Goal: Information Seeking & Learning: Learn about a topic

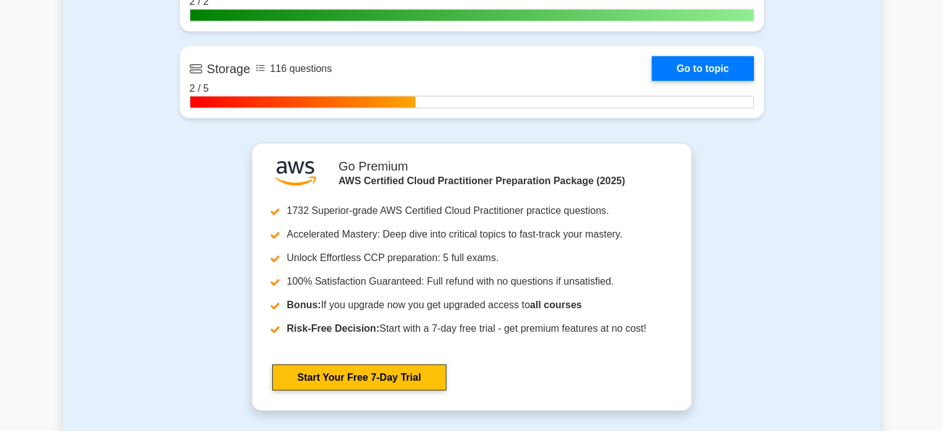
scroll to position [2427, 0]
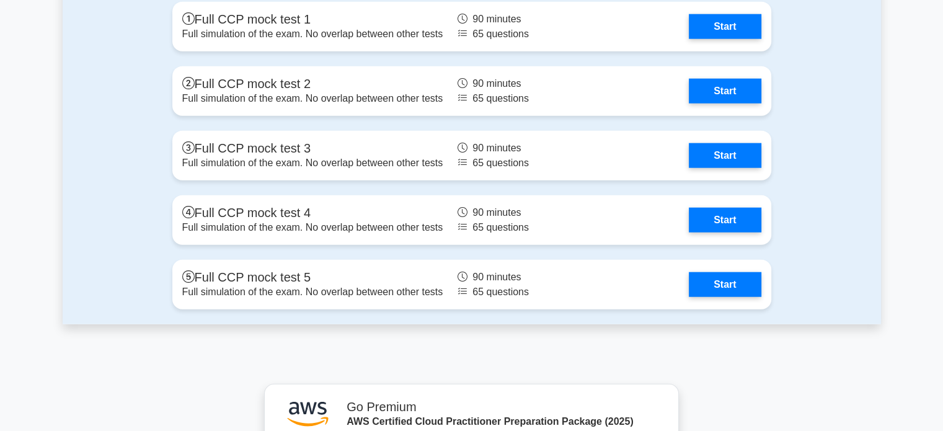
scroll to position [3069, 0]
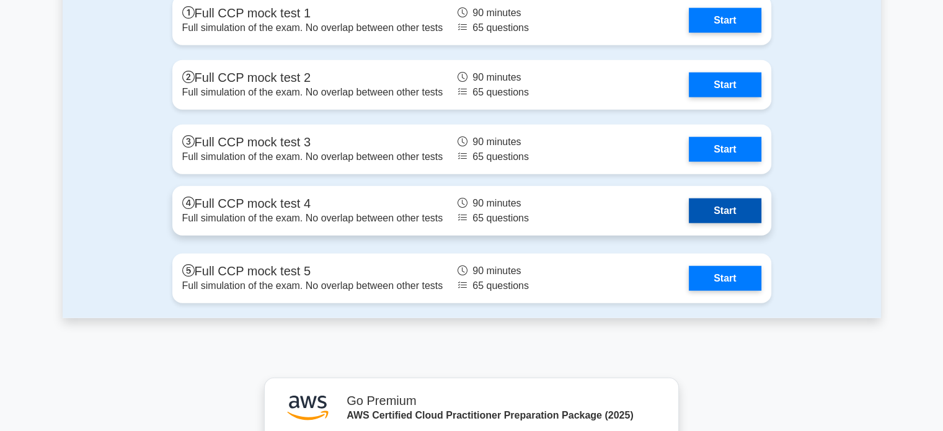
click at [728, 205] on link "Start" at bounding box center [725, 210] width 72 height 25
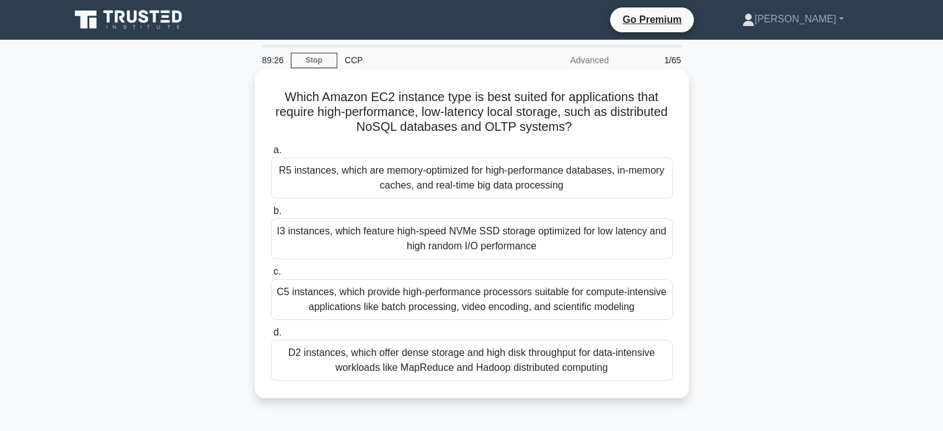
click at [483, 185] on div "R5 instances, which are memory-optimized for high-performance databases, in-mem…" at bounding box center [472, 177] width 402 height 41
click at [271, 154] on input "a. R5 instances, which are memory-optimized for high-performance databases, in-…" at bounding box center [271, 150] width 0 height 8
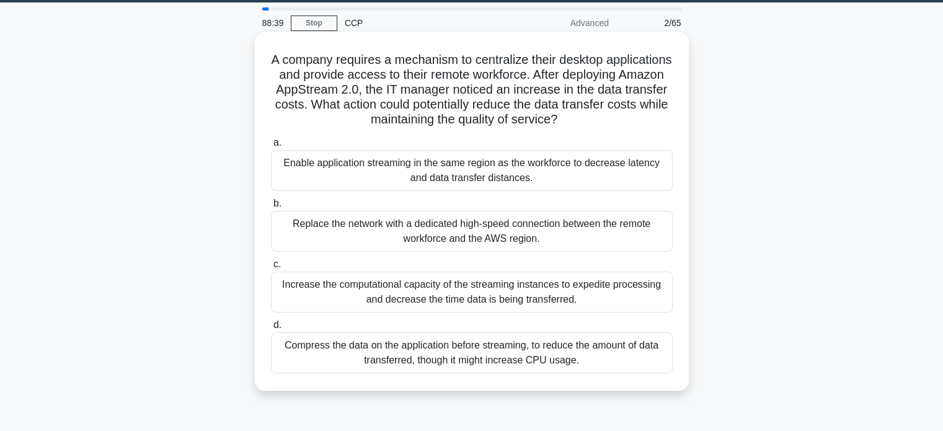
scroll to position [36, 0]
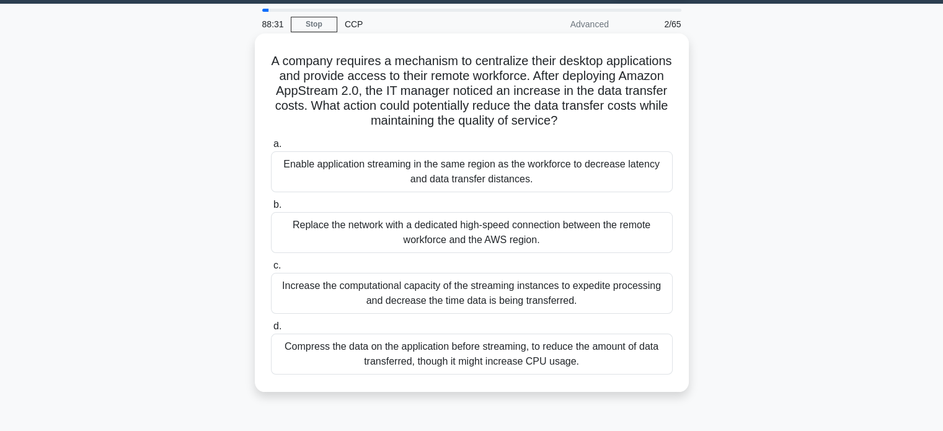
click at [410, 283] on div "Increase the computational capacity of the streaming instances to expedite proc…" at bounding box center [472, 293] width 402 height 41
click at [271, 270] on input "c. Increase the computational capacity of the streaming instances to expedite p…" at bounding box center [271, 266] width 0 height 8
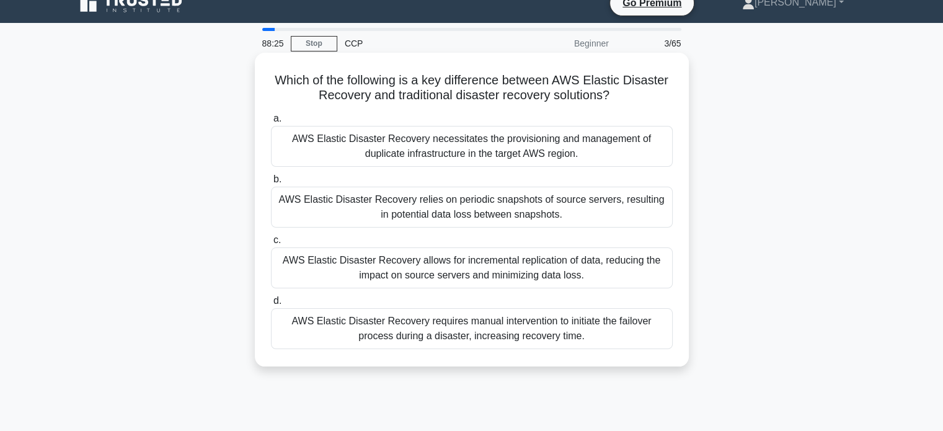
scroll to position [21, 0]
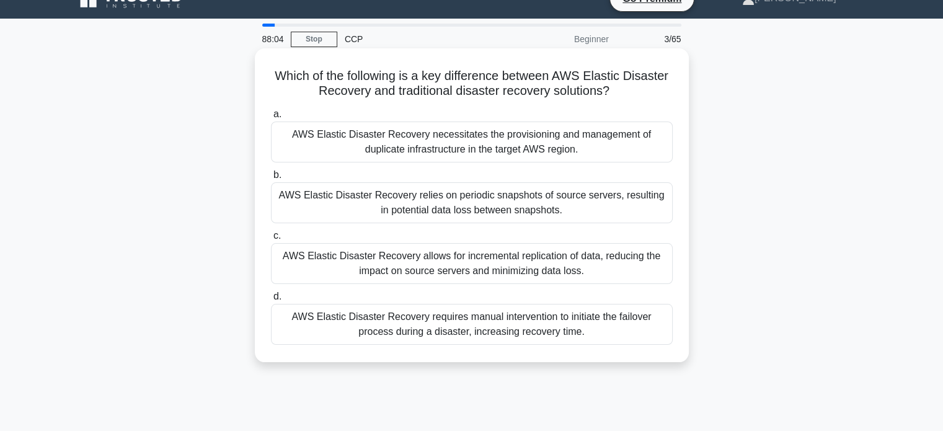
click at [459, 257] on div "AWS Elastic Disaster Recovery allows for incremental replication of data, reduc…" at bounding box center [472, 263] width 402 height 41
click at [271, 240] on input "c. AWS Elastic Disaster Recovery allows for incremental replication of data, re…" at bounding box center [271, 236] width 0 height 8
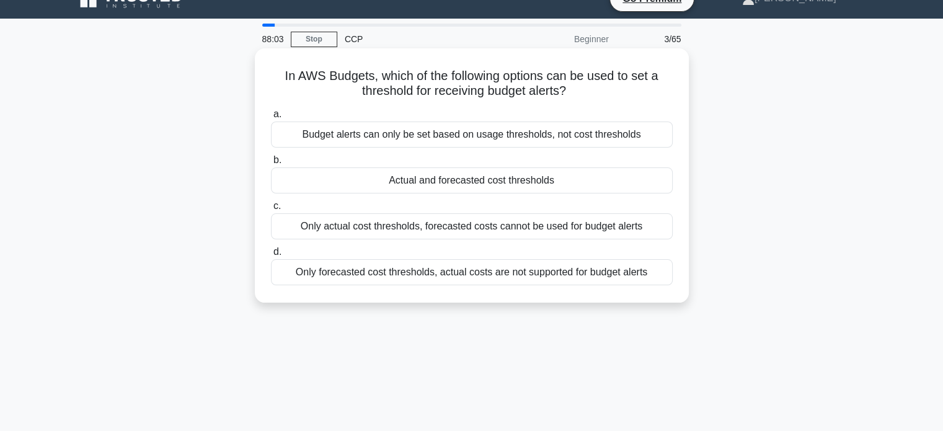
scroll to position [0, 0]
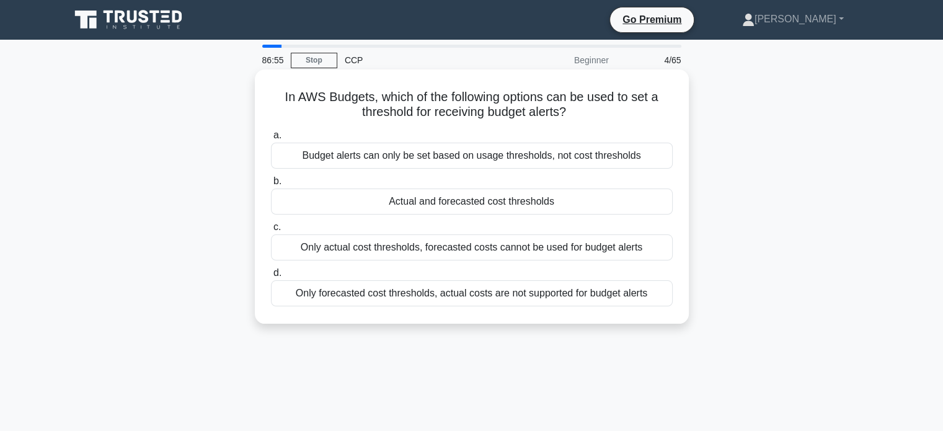
click at [456, 294] on div "Only forecasted cost thresholds, actual costs are not supported for budget aler…" at bounding box center [472, 293] width 402 height 26
click at [271, 277] on input "d. Only forecasted cost thresholds, actual costs are not supported for budget a…" at bounding box center [271, 273] width 0 height 8
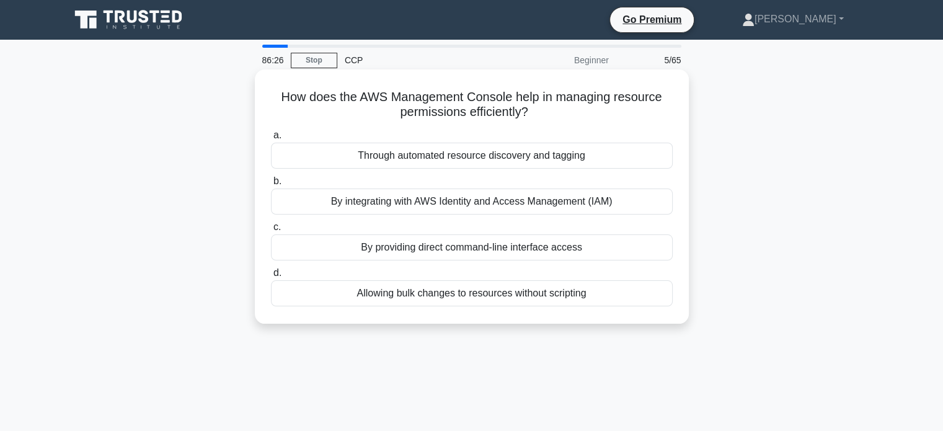
click at [436, 196] on div "By integrating with AWS Identity and Access Management (IAM)" at bounding box center [472, 201] width 402 height 26
click at [271, 185] on input "b. By integrating with AWS Identity and Access Management (IAM)" at bounding box center [271, 181] width 0 height 8
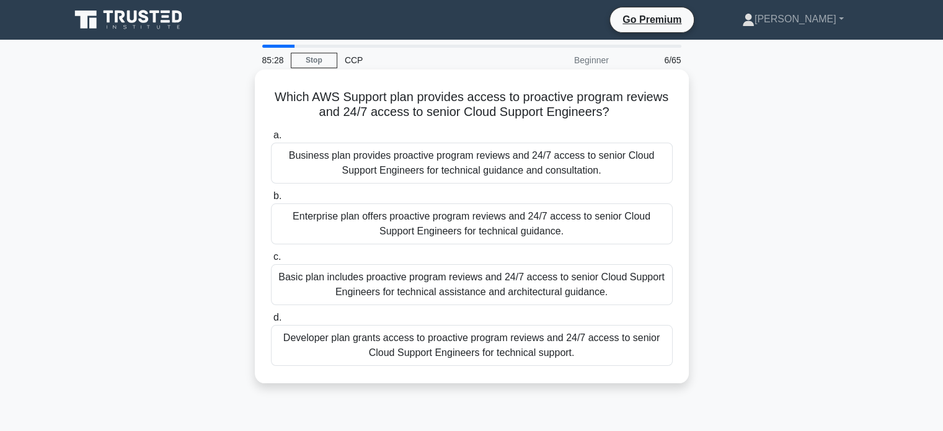
click at [464, 172] on div "Business plan provides proactive program reviews and 24/7 access to senior Clou…" at bounding box center [472, 163] width 402 height 41
click at [271, 139] on input "a. Business plan provides proactive program reviews and 24/7 access to senior C…" at bounding box center [271, 135] width 0 height 8
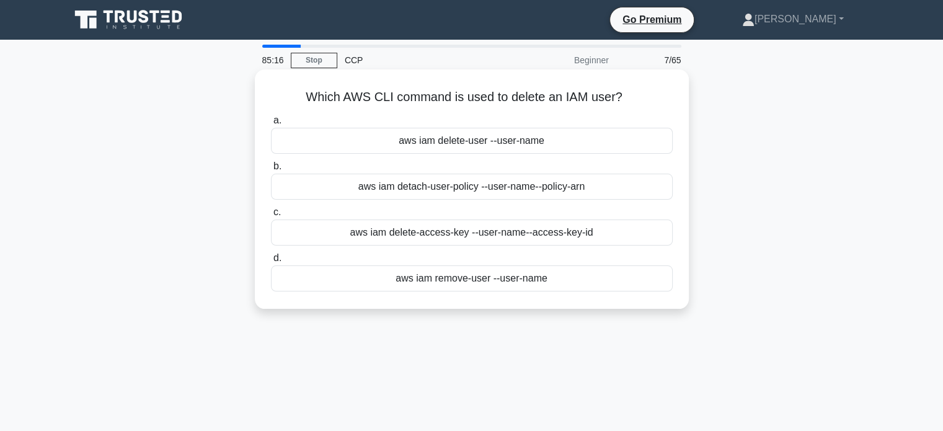
click at [477, 280] on div "aws iam remove-user --user-name" at bounding box center [472, 278] width 402 height 26
click at [271, 262] on input "d. aws iam remove-user --user-name" at bounding box center [271, 258] width 0 height 8
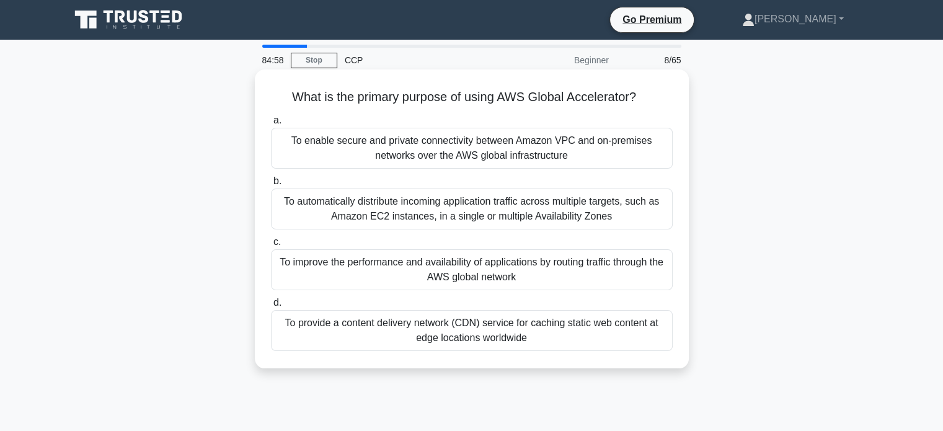
click at [459, 274] on div "To improve the performance and availability of applications by routing traffic …" at bounding box center [472, 269] width 402 height 41
click at [271, 246] on input "c. To improve the performance and availability of applications by routing traff…" at bounding box center [271, 242] width 0 height 8
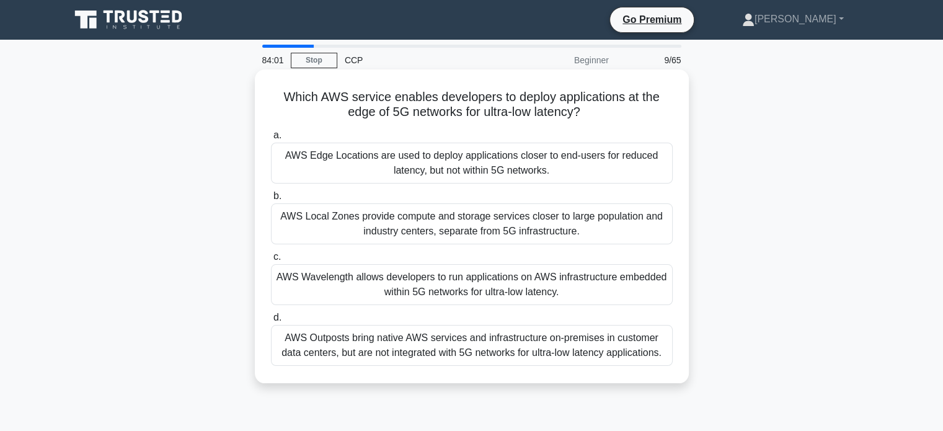
click at [359, 286] on div "AWS Wavelength allows developers to run applications on AWS infrastructure embe…" at bounding box center [472, 284] width 402 height 41
click at [271, 261] on input "c. AWS Wavelength allows developers to run applications on AWS infrastructure e…" at bounding box center [271, 257] width 0 height 8
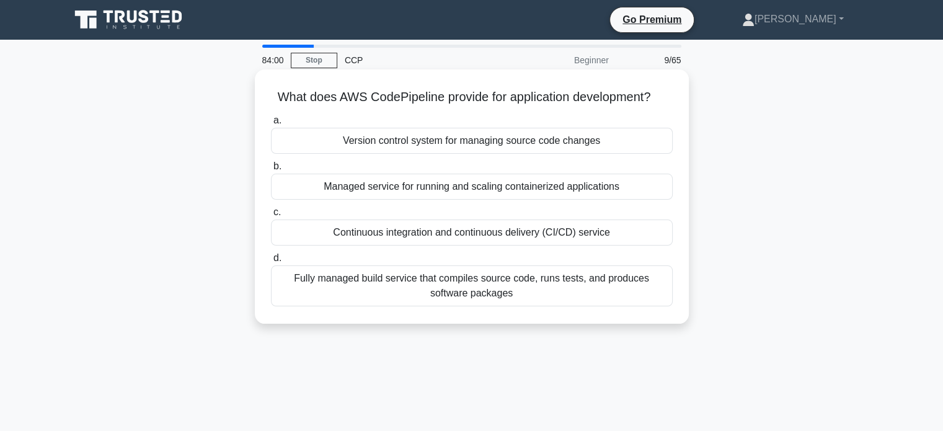
click at [307, 99] on h5 "What does AWS CodePipeline provide for application development? .spinner_0XTQ{t…" at bounding box center [472, 97] width 404 height 16
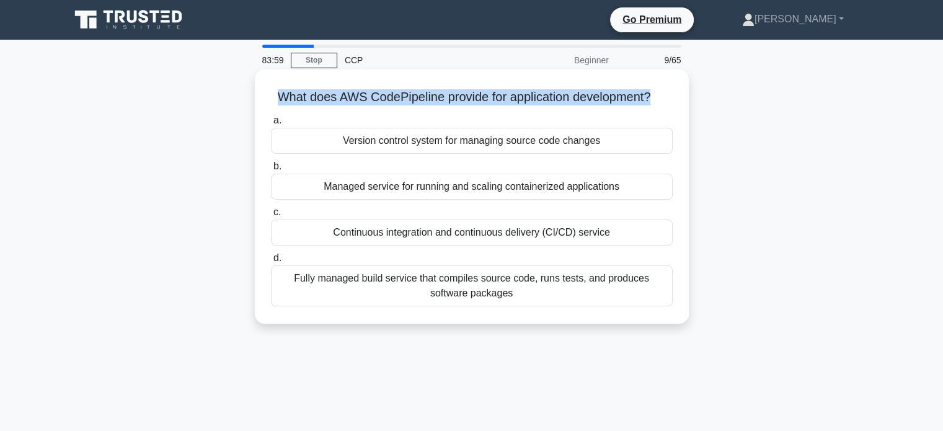
click at [307, 99] on h5 "What does AWS CodePipeline provide for application development? .spinner_0XTQ{t…" at bounding box center [472, 97] width 404 height 16
drag, startPoint x: 335, startPoint y: 99, endPoint x: 437, endPoint y: 100, distance: 102.3
click at [437, 100] on h5 "What does AWS CodePipeline provide for application development? .spinner_0XTQ{t…" at bounding box center [472, 97] width 404 height 16
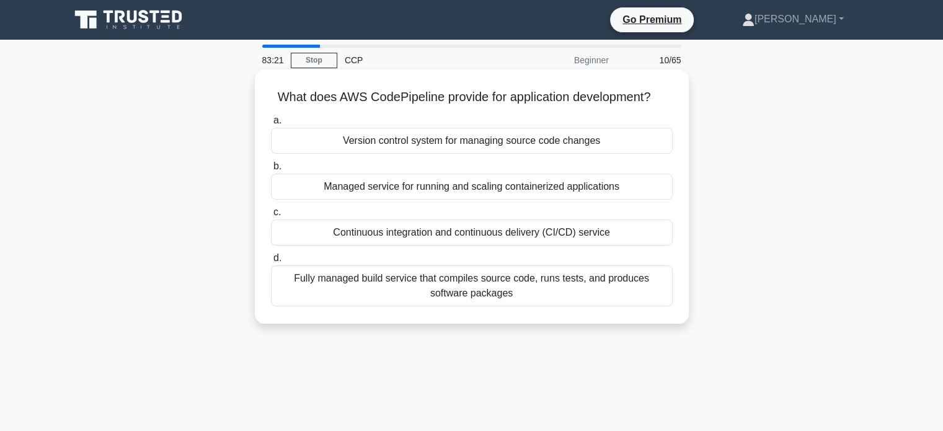
click at [387, 289] on div "Fully managed build service that compiles source code, runs tests, and produces…" at bounding box center [472, 285] width 402 height 41
click at [271, 262] on input "d. Fully managed build service that compiles source code, runs tests, and produ…" at bounding box center [271, 258] width 0 height 8
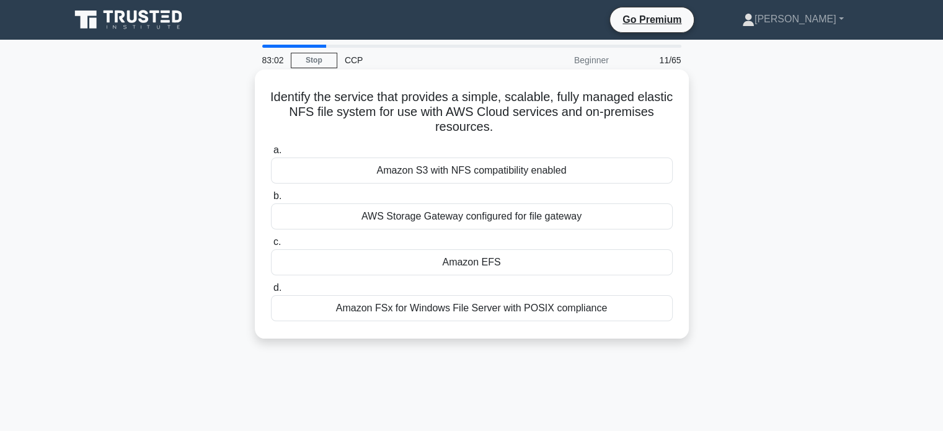
click at [456, 266] on div "Amazon EFS" at bounding box center [472, 262] width 402 height 26
click at [271, 246] on input "c. Amazon EFS" at bounding box center [271, 242] width 0 height 8
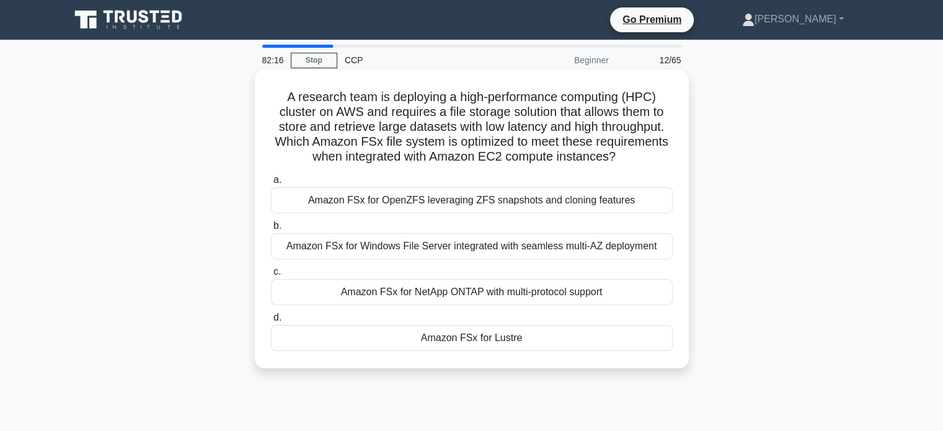
click at [448, 288] on div "Amazon FSx for NetApp ONTAP with multi-protocol support" at bounding box center [472, 292] width 402 height 26
click at [271, 276] on input "c. Amazon FSx for NetApp ONTAP with multi-protocol support" at bounding box center [271, 272] width 0 height 8
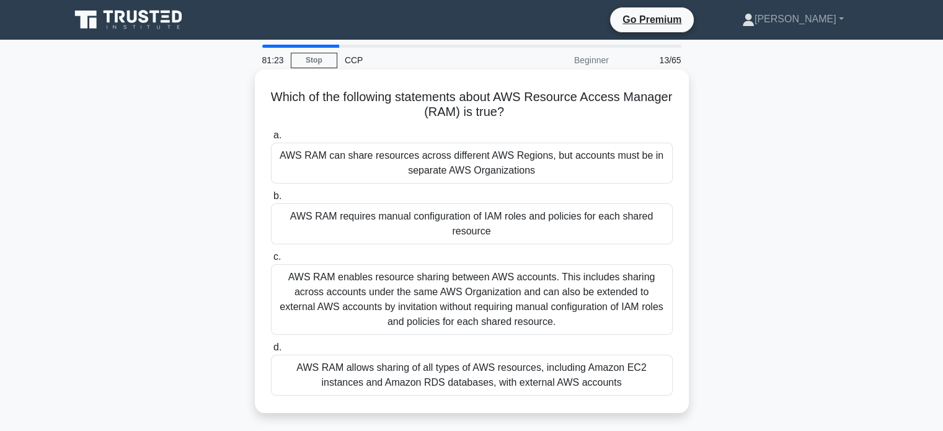
click at [523, 279] on div "AWS RAM enables resource sharing between AWS accounts. This includes sharing ac…" at bounding box center [472, 299] width 402 height 71
click at [271, 261] on input "c. AWS RAM enables resource sharing between AWS accounts. This includes sharing…" at bounding box center [271, 257] width 0 height 8
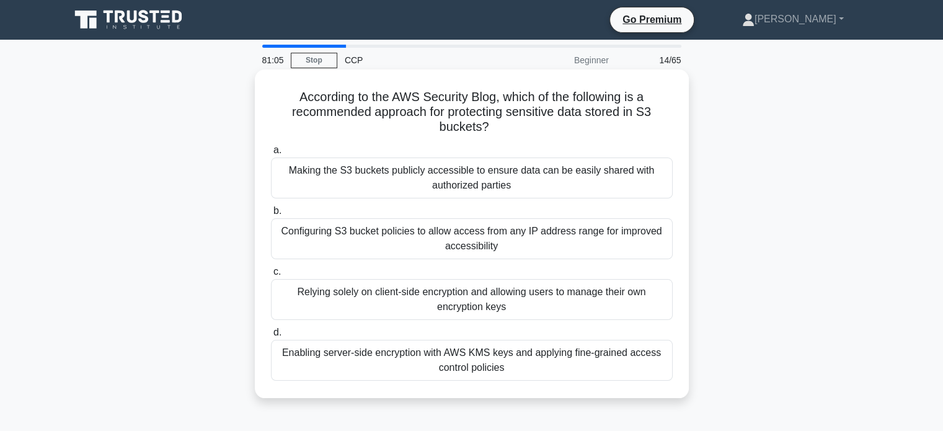
click at [435, 355] on div "Enabling server-side encryption with AWS KMS keys and applying fine-grained acc…" at bounding box center [472, 360] width 402 height 41
click at [271, 337] on input "d. Enabling server-side encryption with AWS KMS keys and applying fine-grained …" at bounding box center [271, 333] width 0 height 8
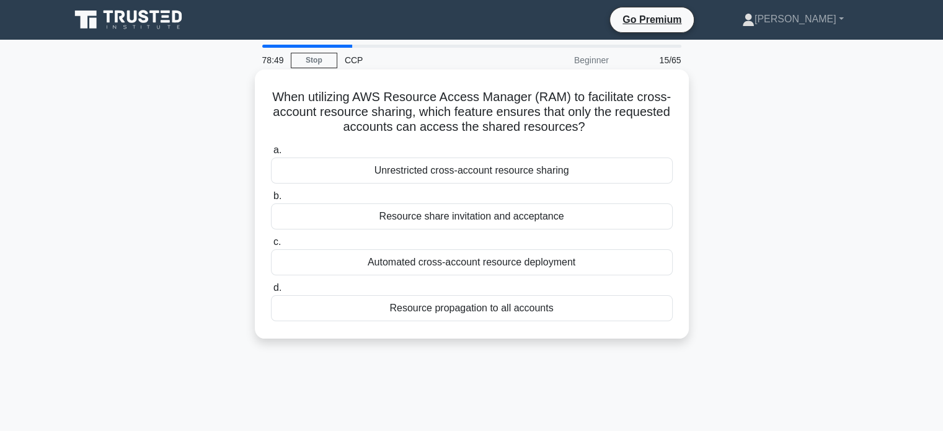
click at [454, 172] on div "Unrestricted cross-account resource sharing" at bounding box center [472, 170] width 402 height 26
click at [271, 154] on input "a. Unrestricted cross-account resource sharing" at bounding box center [271, 150] width 0 height 8
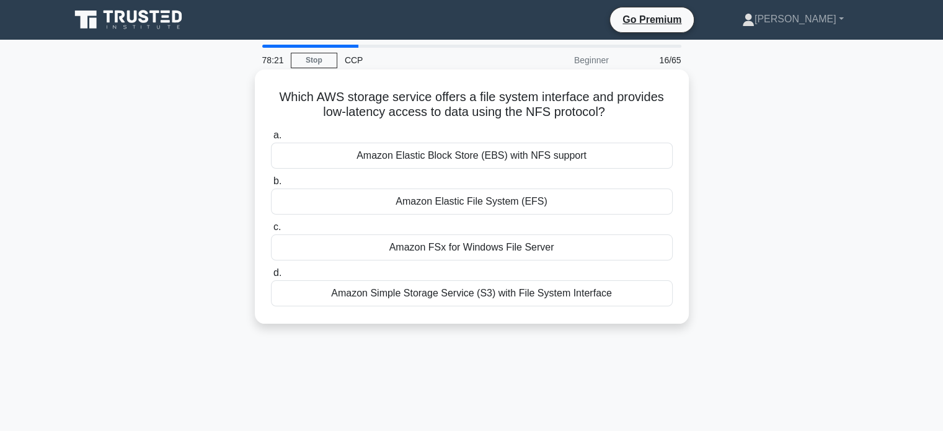
click at [480, 200] on div "Amazon Elastic File System (EFS)" at bounding box center [472, 201] width 402 height 26
click at [271, 185] on input "b. Amazon Elastic File System (EFS)" at bounding box center [271, 181] width 0 height 8
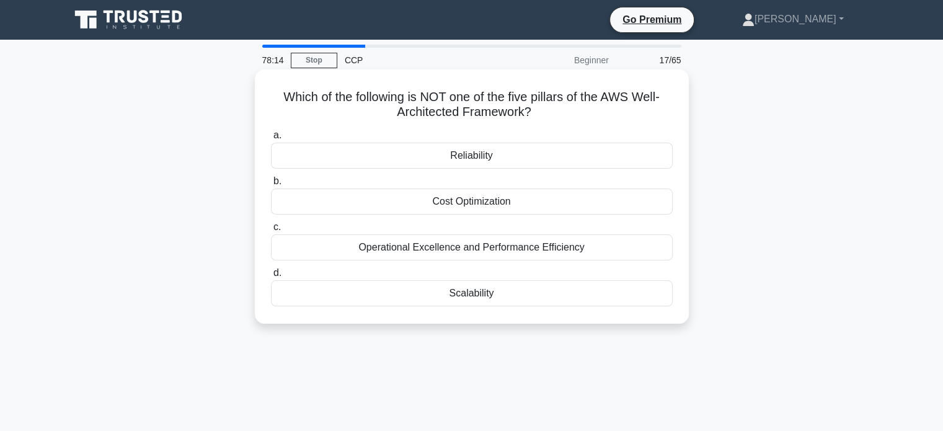
click at [477, 288] on div "Scalability" at bounding box center [472, 293] width 402 height 26
click at [271, 277] on input "d. Scalability" at bounding box center [271, 273] width 0 height 8
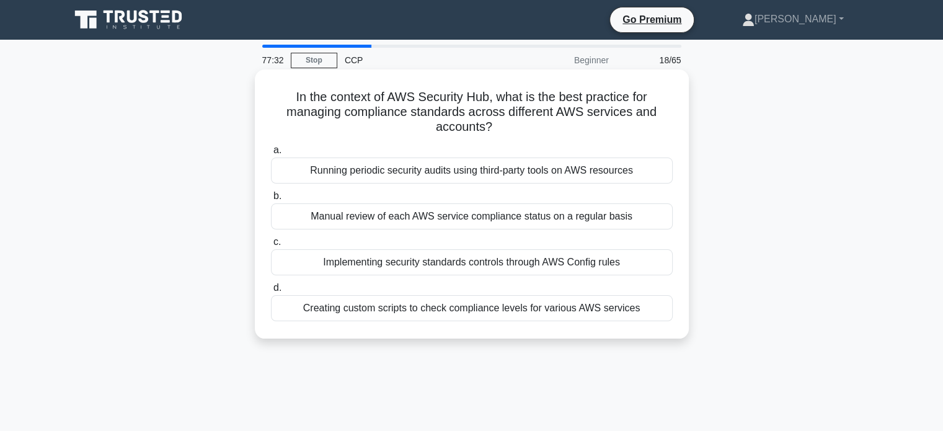
click at [421, 266] on div "Implementing security standards controls through AWS Config rules" at bounding box center [472, 262] width 402 height 26
click at [271, 246] on input "c. Implementing security standards controls through AWS Config rules" at bounding box center [271, 242] width 0 height 8
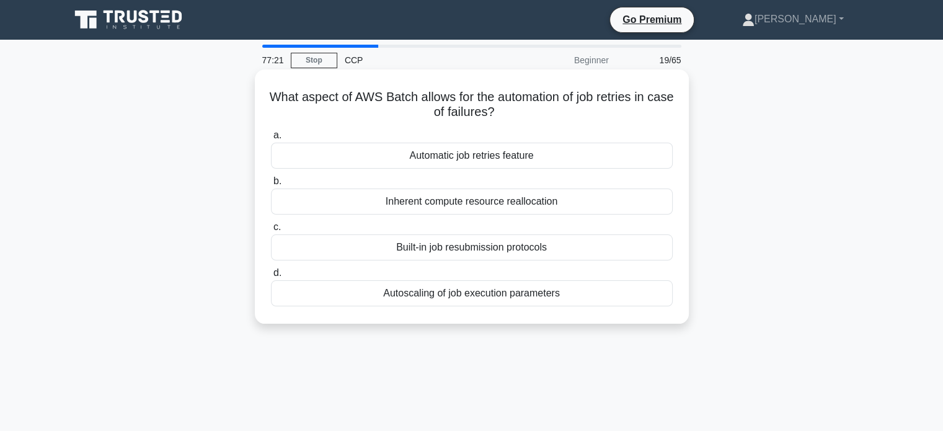
click at [436, 154] on div "Automatic job retries feature" at bounding box center [472, 156] width 402 height 26
click at [271, 139] on input "a. Automatic job retries feature" at bounding box center [271, 135] width 0 height 8
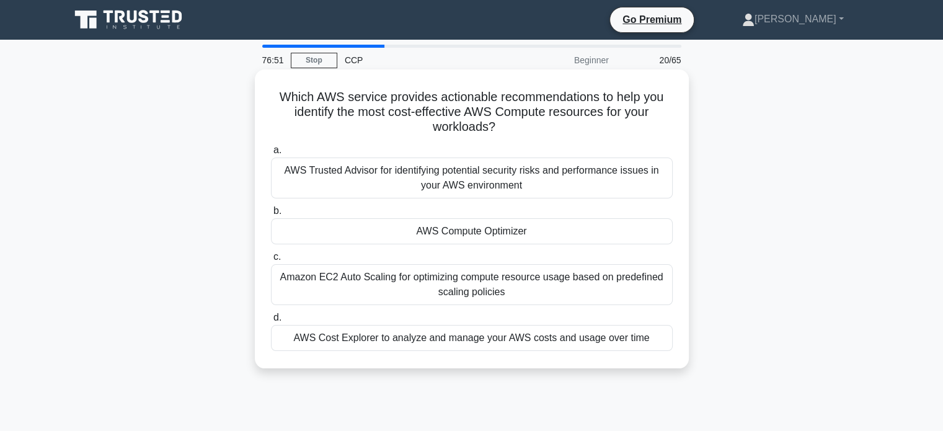
click at [440, 229] on div "AWS Compute Optimizer" at bounding box center [472, 231] width 402 height 26
click at [271, 215] on input "b. AWS Compute Optimizer" at bounding box center [271, 211] width 0 height 8
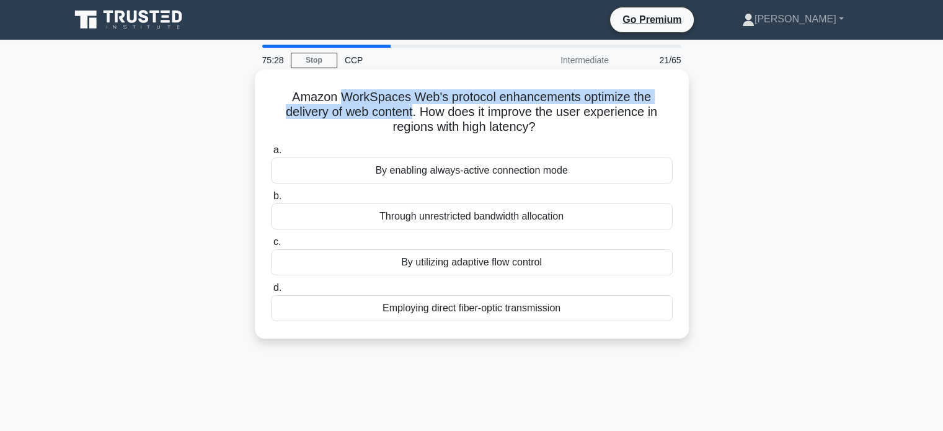
drag, startPoint x: 341, startPoint y: 95, endPoint x: 413, endPoint y: 110, distance: 74.0
click at [413, 110] on h5 "Amazon WorkSpaces Web's protocol enhancements optimize the delivery of web cont…" at bounding box center [472, 112] width 404 height 46
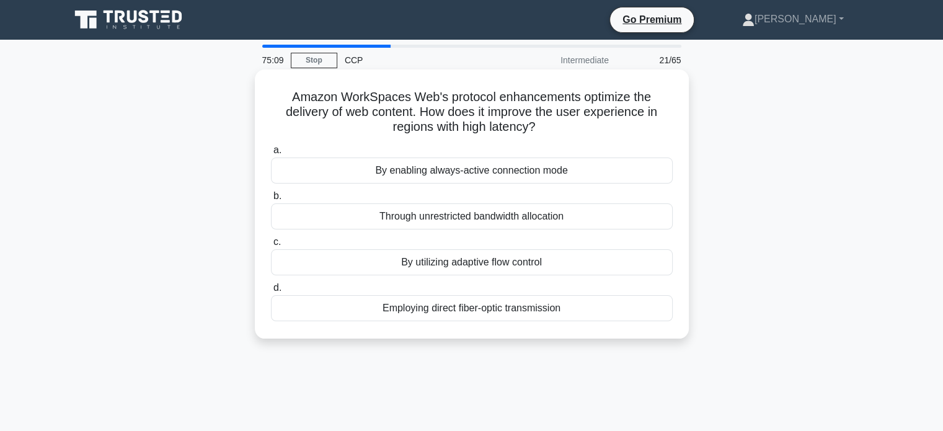
click at [476, 267] on div "By utilizing adaptive flow control" at bounding box center [472, 262] width 402 height 26
click at [271, 246] on input "c. By utilizing adaptive flow control" at bounding box center [271, 242] width 0 height 8
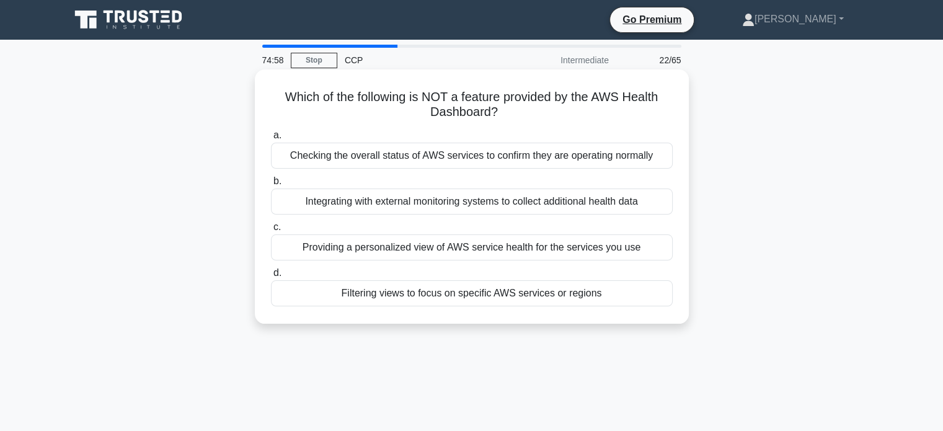
click at [487, 203] on div "Integrating with external monitoring systems to collect additional health data" at bounding box center [472, 201] width 402 height 26
click at [271, 185] on input "b. Integrating with external monitoring systems to collect additional health da…" at bounding box center [271, 181] width 0 height 8
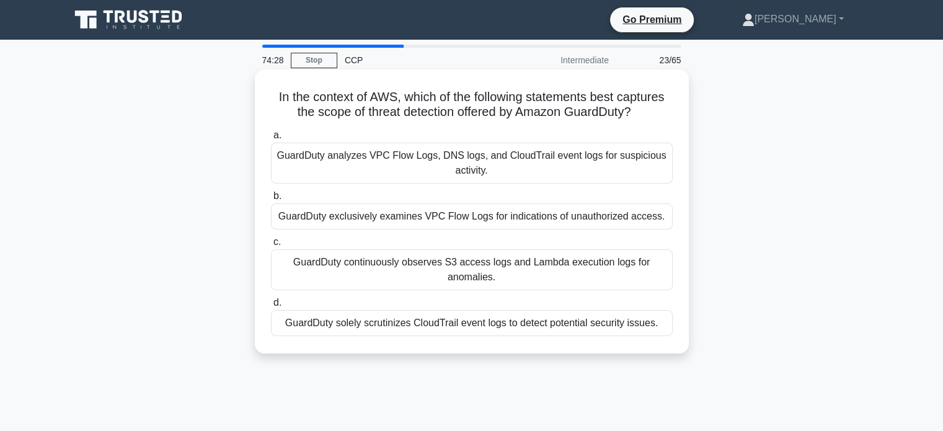
click at [444, 163] on div "GuardDuty analyzes VPC Flow Logs, DNS logs, and CloudTrail event logs for suspi…" at bounding box center [472, 163] width 402 height 41
click at [271, 139] on input "a. GuardDuty analyzes VPC Flow Logs, DNS logs, and CloudTrail event logs for su…" at bounding box center [271, 135] width 0 height 8
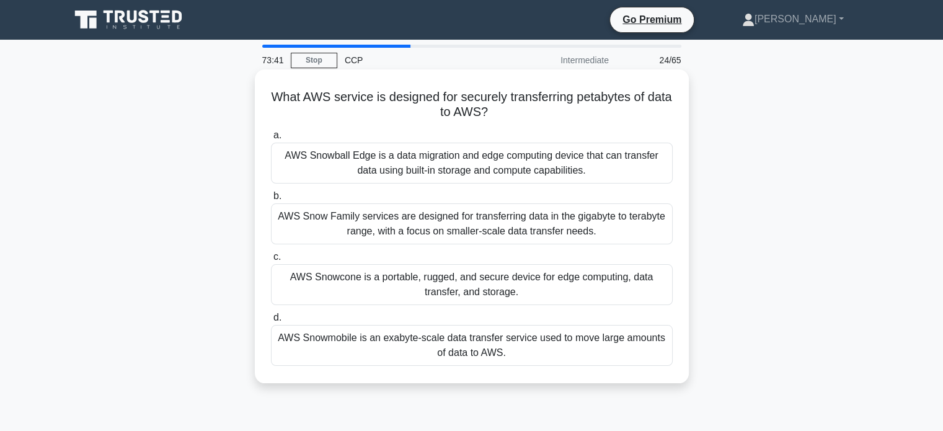
click at [428, 347] on div "AWS Snowmobile is an exabyte-scale data transfer service used to move large amo…" at bounding box center [472, 345] width 402 height 41
click at [271, 322] on input "d. AWS Snowmobile is an exabyte-scale data transfer service used to move large …" at bounding box center [271, 318] width 0 height 8
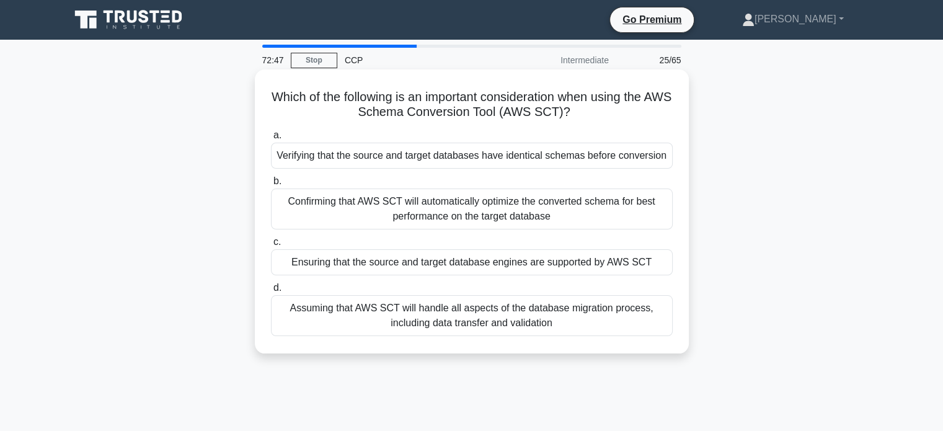
click at [464, 266] on div "Ensuring that the source and target database engines are supported by AWS SCT" at bounding box center [472, 262] width 402 height 26
click at [271, 246] on input "c. Ensuring that the source and target database engines are supported by AWS SCT" at bounding box center [271, 242] width 0 height 8
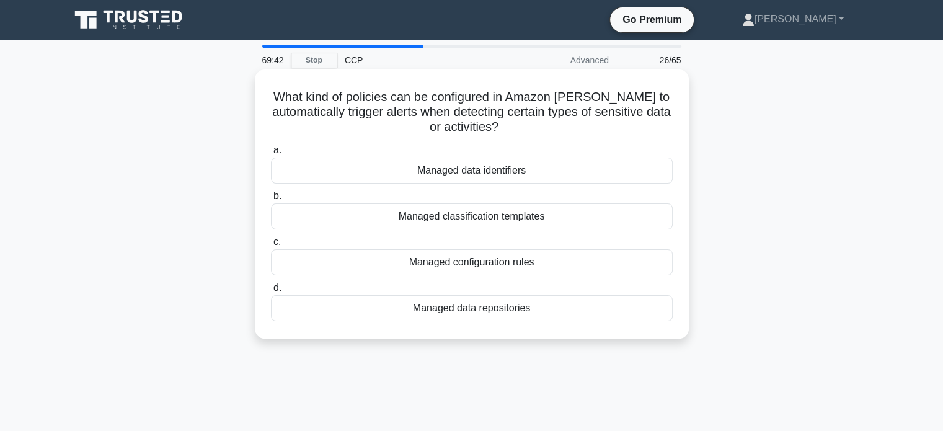
click at [483, 219] on div "Managed classification templates" at bounding box center [472, 216] width 402 height 26
click at [271, 200] on input "b. Managed classification templates" at bounding box center [271, 196] width 0 height 8
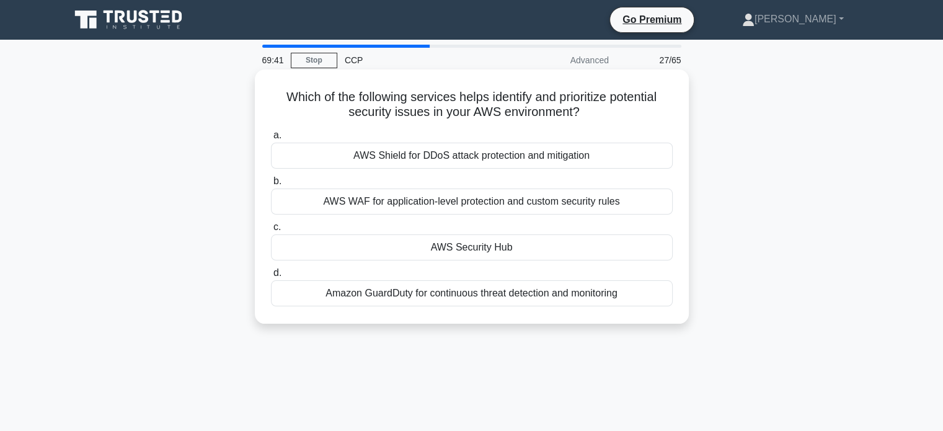
click at [432, 104] on h5 "Which of the following services helps identify and prioritize potential securit…" at bounding box center [472, 104] width 404 height 31
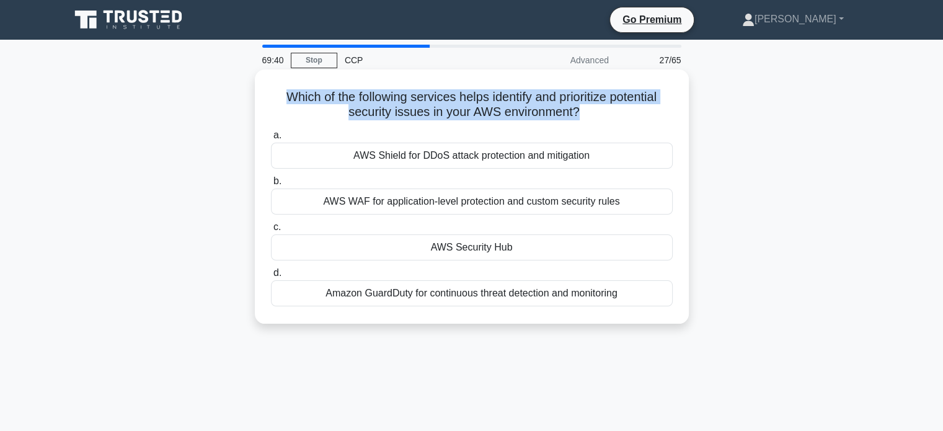
click at [432, 104] on h5 "Which of the following services helps identify and prioritize potential securit…" at bounding box center [472, 104] width 404 height 31
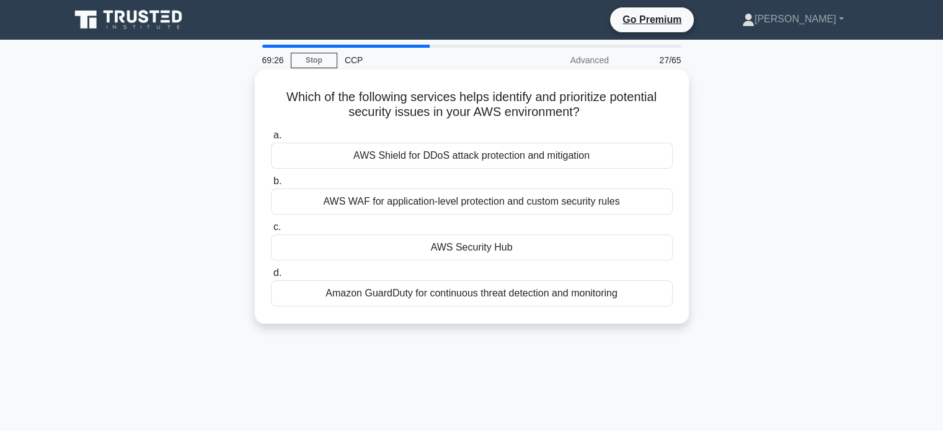
click at [454, 293] on div "Amazon GuardDuty for continuous threat detection and monitoring" at bounding box center [472, 293] width 402 height 26
click at [271, 277] on input "d. Amazon GuardDuty for continuous threat detection and monitoring" at bounding box center [271, 273] width 0 height 8
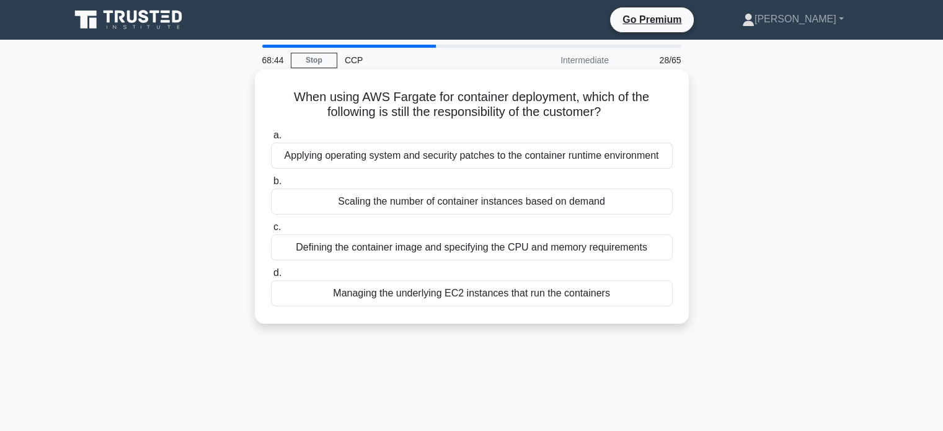
click at [450, 252] on div "Defining the container image and specifying the CPU and memory requirements" at bounding box center [472, 247] width 402 height 26
click at [271, 231] on input "c. Defining the container image and specifying the CPU and memory requirements" at bounding box center [271, 227] width 0 height 8
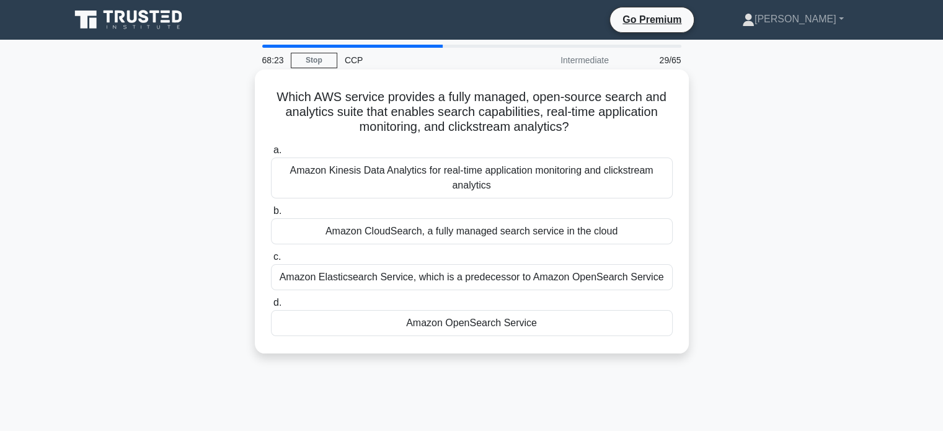
click at [488, 322] on div "Amazon OpenSearch Service" at bounding box center [472, 323] width 402 height 26
click at [271, 307] on input "d. Amazon OpenSearch Service" at bounding box center [271, 303] width 0 height 8
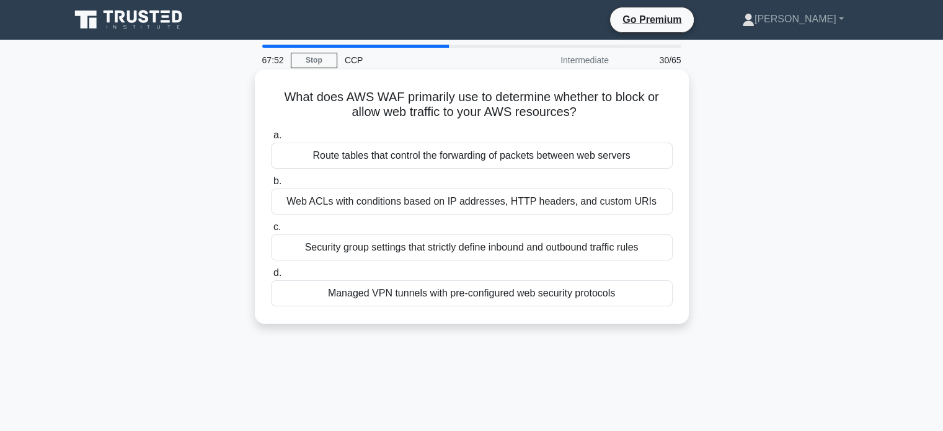
click at [443, 201] on div "Web ACLs with conditions based on IP addresses, HTTP headers, and custom URIs" at bounding box center [472, 201] width 402 height 26
click at [271, 185] on input "b. Web ACLs with conditions based on IP addresses, HTTP headers, and custom URIs" at bounding box center [271, 181] width 0 height 8
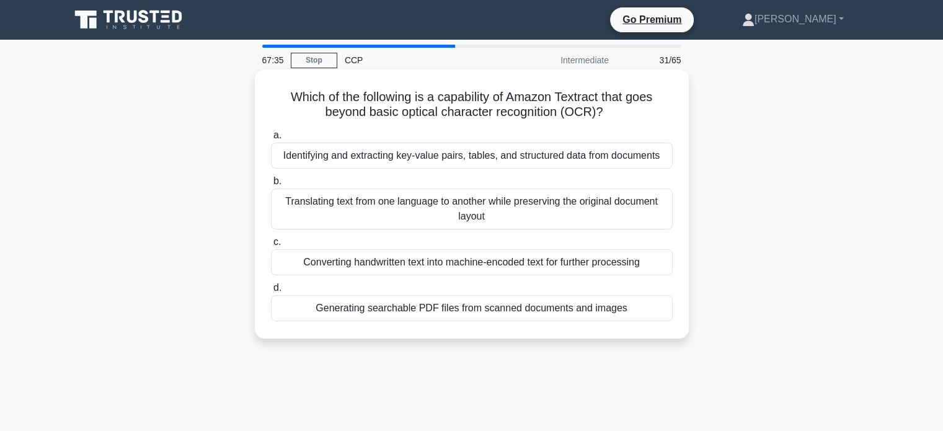
click at [409, 151] on div "Identifying and extracting key-value pairs, tables, and structured data from do…" at bounding box center [472, 156] width 402 height 26
click at [271, 139] on input "a. Identifying and extracting key-value pairs, tables, and structured data from…" at bounding box center [271, 135] width 0 height 8
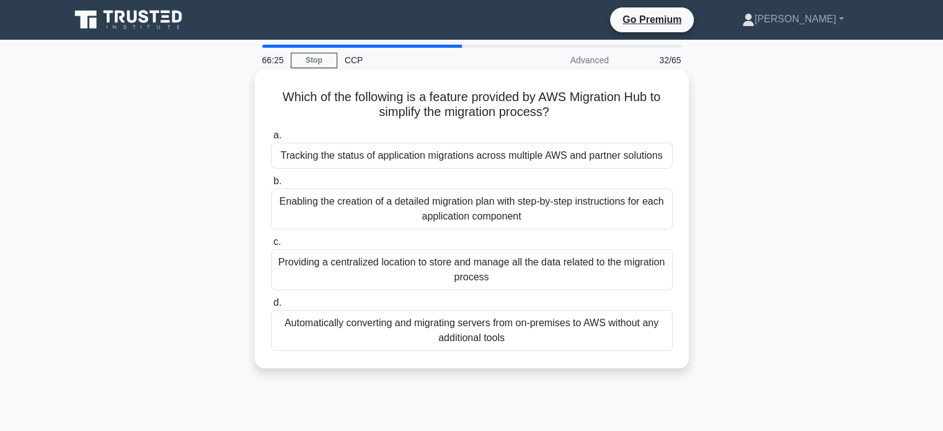
click at [492, 280] on div "Providing a centralized location to store and manage all the data related to th…" at bounding box center [472, 269] width 402 height 41
click at [271, 246] on input "c. Providing a centralized location to store and manage all the data related to…" at bounding box center [271, 242] width 0 height 8
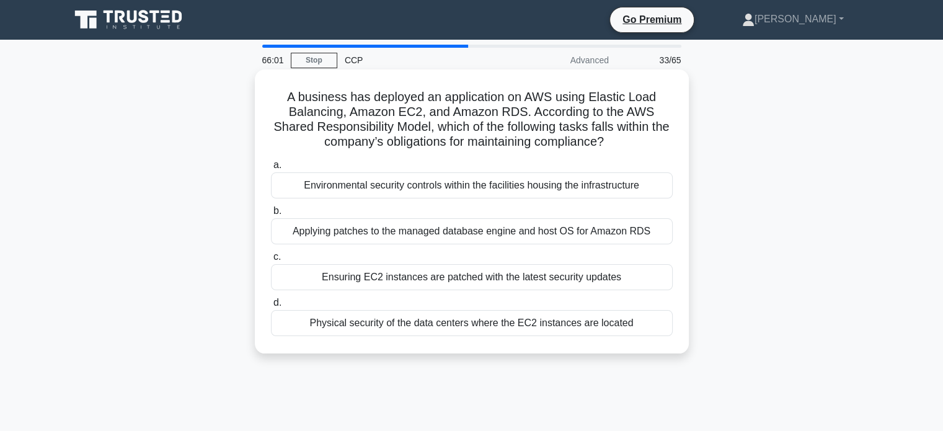
click at [467, 279] on div "Ensuring EC2 instances are patched with the latest security updates" at bounding box center [472, 277] width 402 height 26
click at [271, 261] on input "c. Ensuring EC2 instances are patched with the latest security updates" at bounding box center [271, 257] width 0 height 8
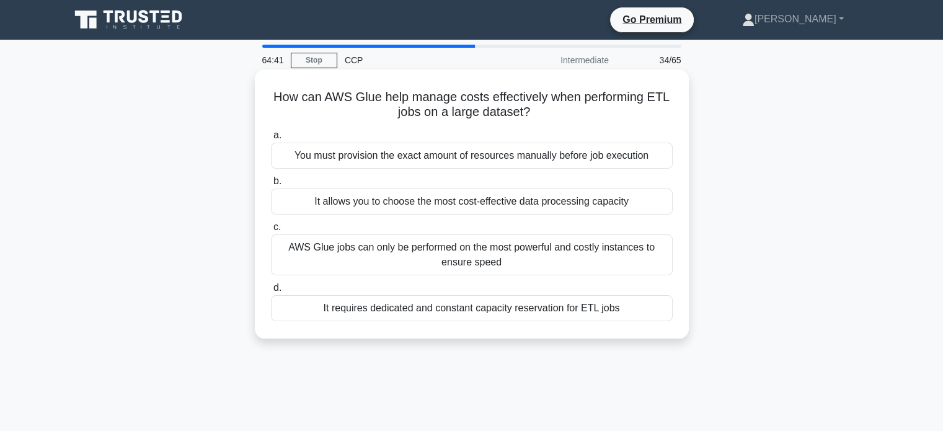
click at [493, 195] on div "It allows you to choose the most cost-effective data processing capacity" at bounding box center [472, 201] width 402 height 26
click at [271, 185] on input "b. It allows you to choose the most cost-effective data processing capacity" at bounding box center [271, 181] width 0 height 8
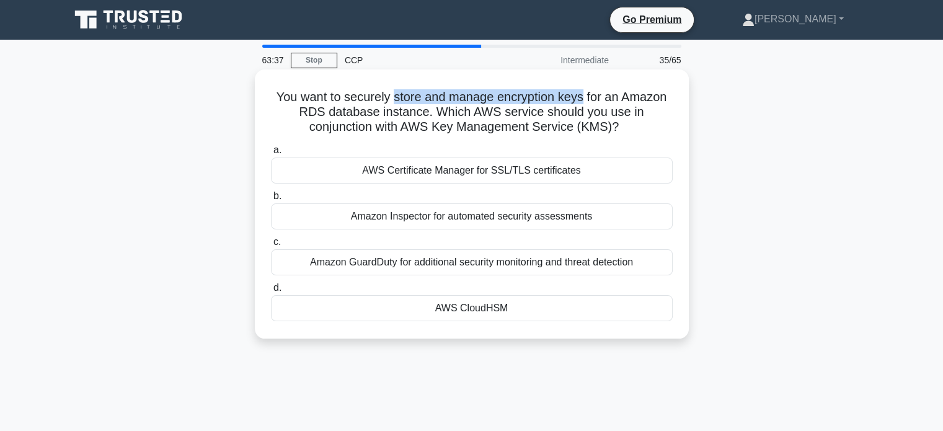
drag, startPoint x: 392, startPoint y: 98, endPoint x: 583, endPoint y: 101, distance: 190.9
click at [583, 101] on h5 "You want to securely store and manage encryption keys for an Amazon RDS databas…" at bounding box center [472, 112] width 404 height 46
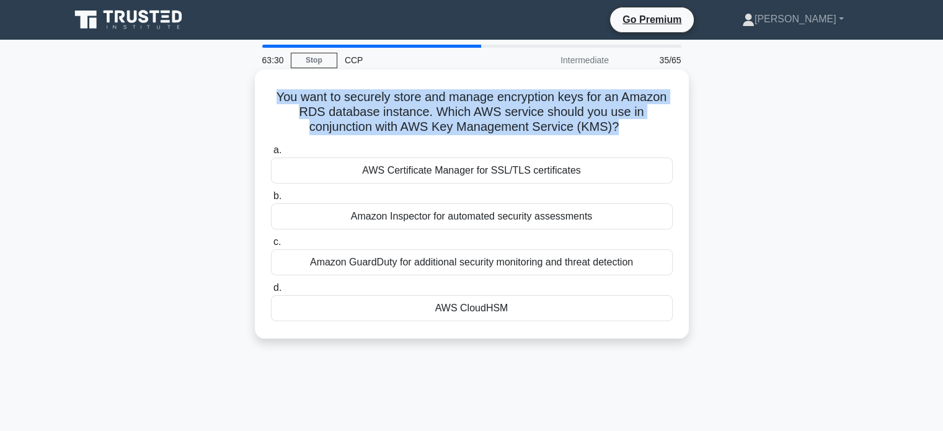
click at [583, 101] on h5 "You want to securely store and manage encryption keys for an Amazon RDS databas…" at bounding box center [472, 112] width 404 height 46
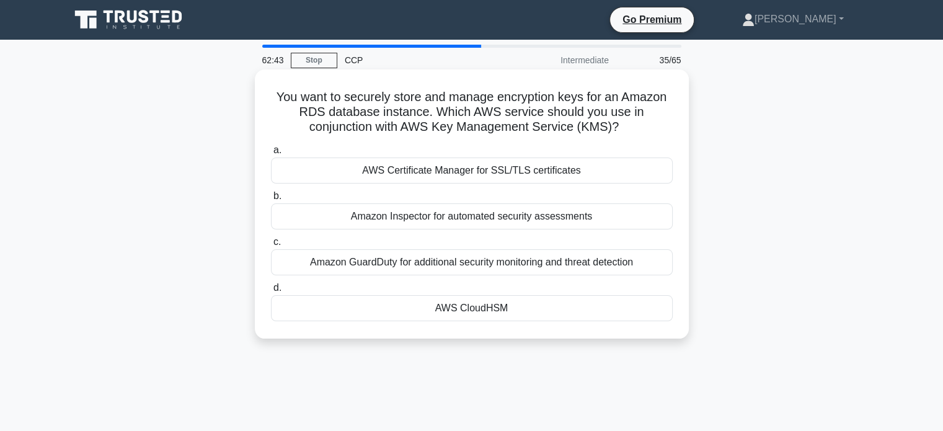
click at [478, 175] on div "AWS Certificate Manager for SSL/TLS certificates" at bounding box center [472, 170] width 402 height 26
click at [271, 154] on input "a. AWS Certificate Manager for SSL/TLS certificates" at bounding box center [271, 150] width 0 height 8
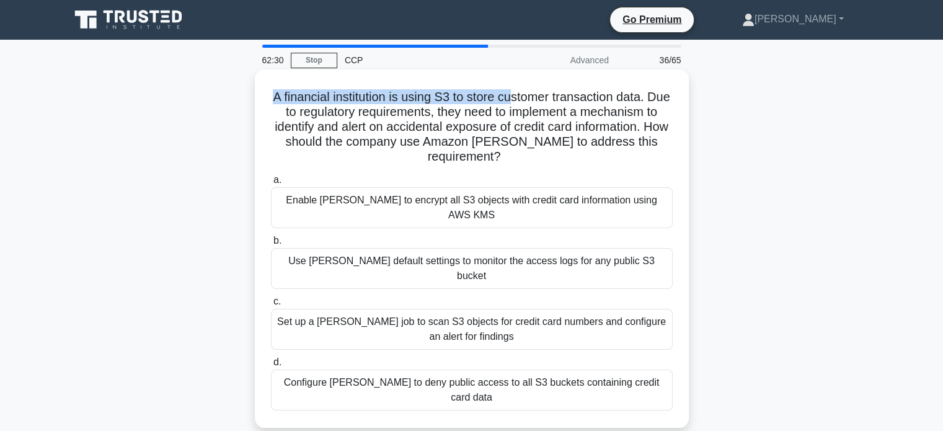
drag, startPoint x: 280, startPoint y: 99, endPoint x: 532, endPoint y: 91, distance: 253.0
click at [532, 91] on h5 "A financial institution is using S3 to store customer transaction data. Due to …" at bounding box center [472, 127] width 404 height 76
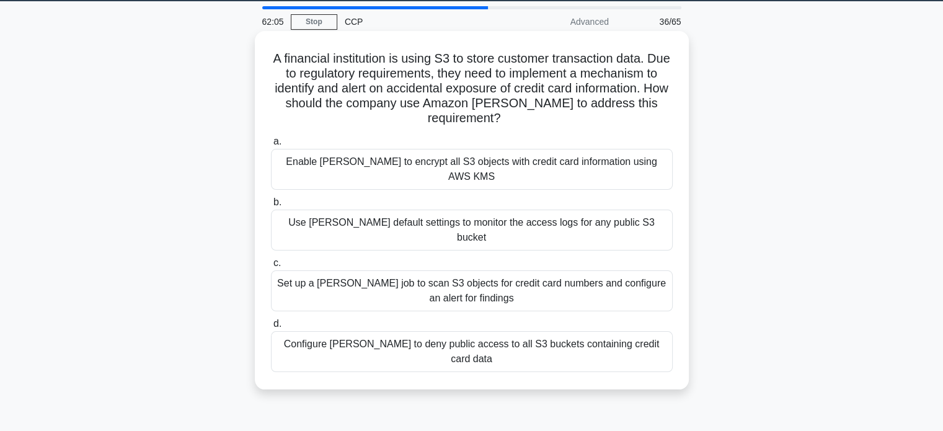
scroll to position [42, 0]
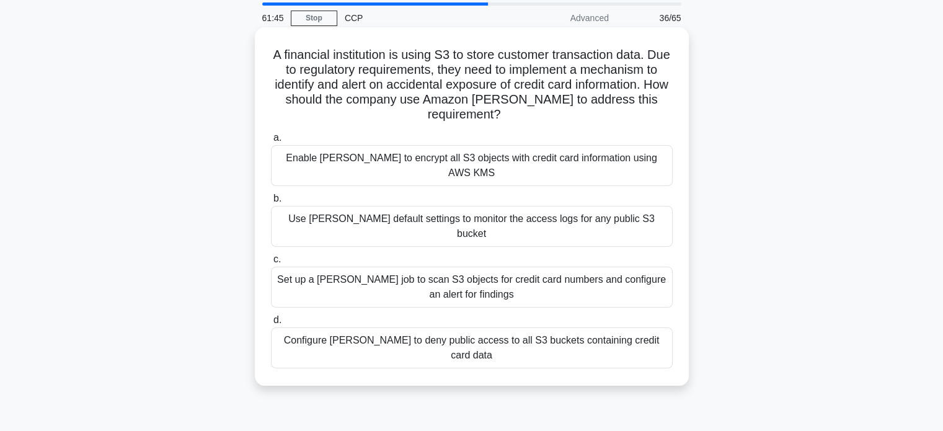
click at [422, 327] on div "Configure [PERSON_NAME] to deny public access to all S3 buckets containing cred…" at bounding box center [472, 347] width 402 height 41
click at [271, 316] on input "d. Configure Macie to deny public access to all S3 buckets containing credit ca…" at bounding box center [271, 320] width 0 height 8
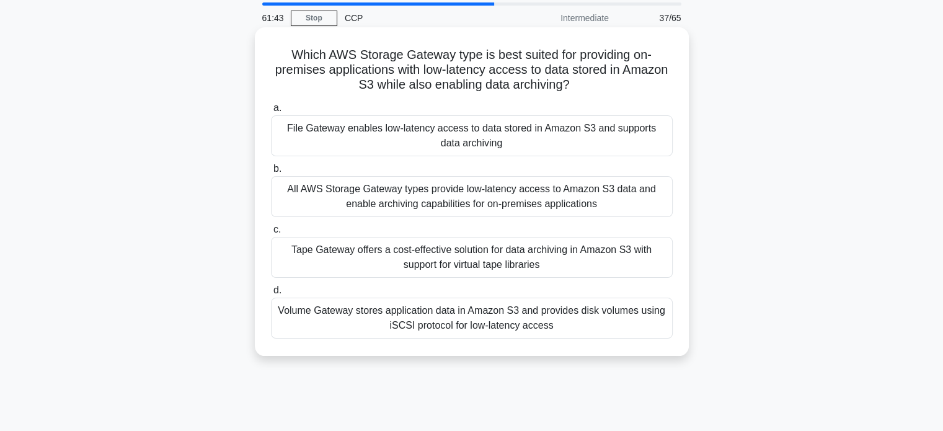
scroll to position [0, 0]
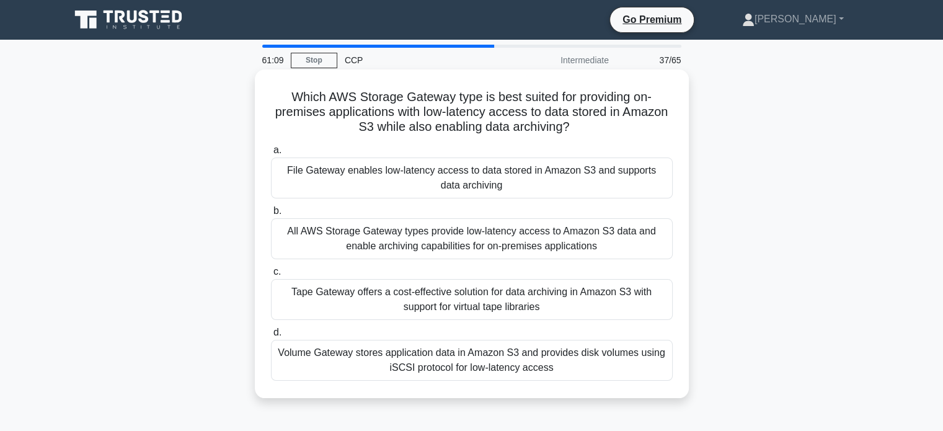
click at [469, 364] on div "Volume Gateway stores application data in Amazon S3 and provides disk volumes u…" at bounding box center [472, 360] width 402 height 41
click at [271, 337] on input "d. Volume Gateway stores application data in Amazon S3 and provides disk volume…" at bounding box center [271, 333] width 0 height 8
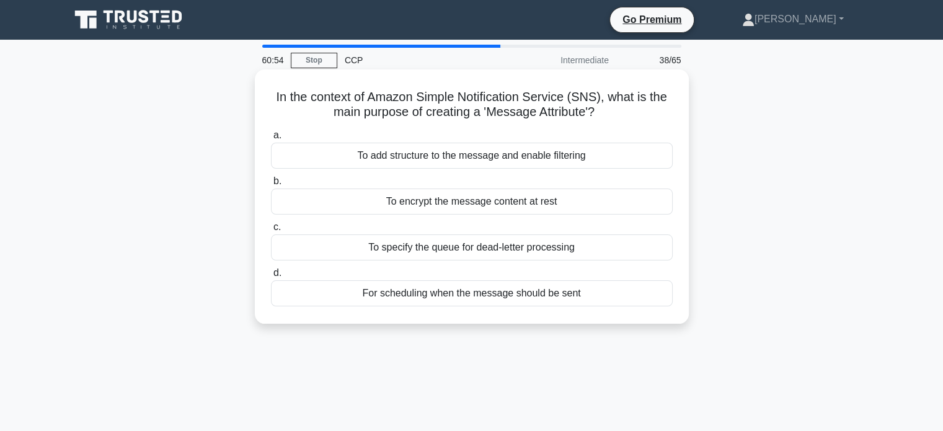
click at [358, 160] on div "To add structure to the message and enable filtering" at bounding box center [472, 156] width 402 height 26
click at [271, 139] on input "a. To add structure to the message and enable filtering" at bounding box center [271, 135] width 0 height 8
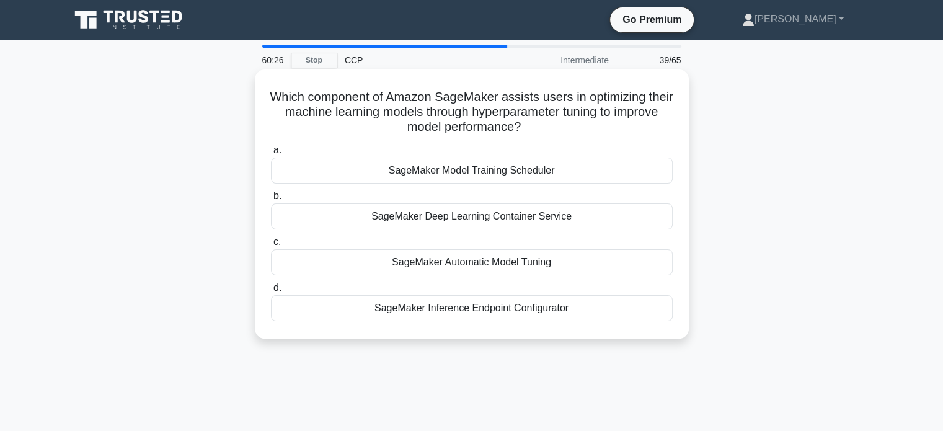
click at [415, 255] on div "SageMaker Automatic Model Tuning" at bounding box center [472, 262] width 402 height 26
click at [271, 246] on input "c. SageMaker Automatic Model Tuning" at bounding box center [271, 242] width 0 height 8
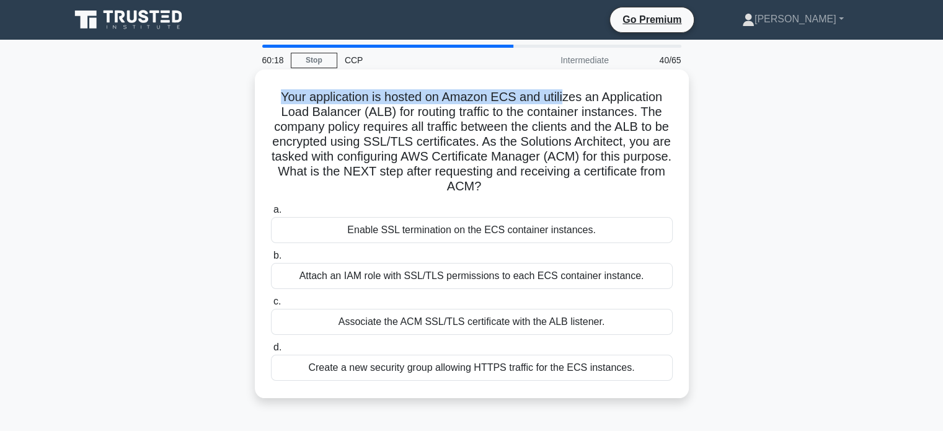
drag, startPoint x: 277, startPoint y: 94, endPoint x: 565, endPoint y: 96, distance: 287.6
click at [565, 96] on h5 "Your application is hosted on Amazon ECS and utilizes an Application Load Balan…" at bounding box center [472, 141] width 404 height 105
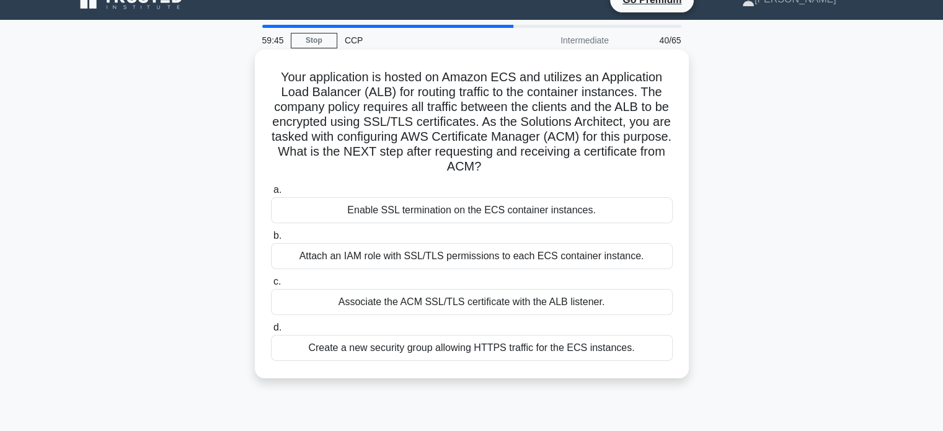
scroll to position [22, 0]
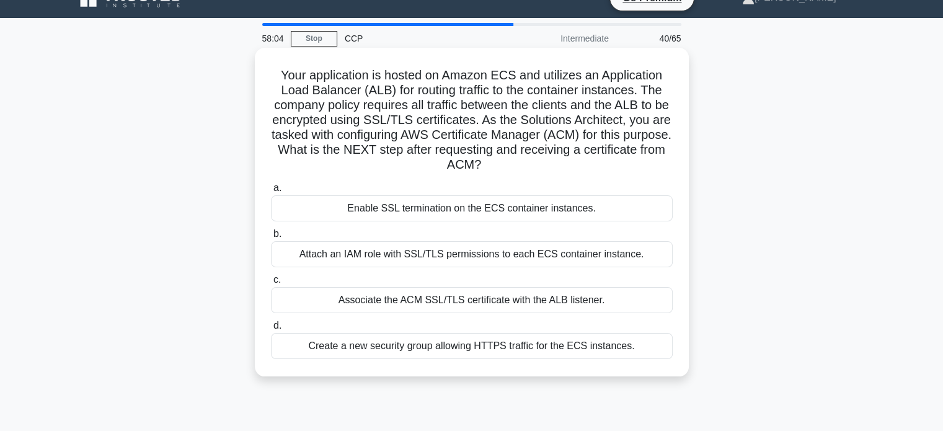
click at [485, 303] on div "Associate the ACM SSL/TLS certificate with the ALB listener." at bounding box center [472, 300] width 402 height 26
click at [271, 284] on input "c. Associate the ACM SSL/TLS certificate with the ALB listener." at bounding box center [271, 280] width 0 height 8
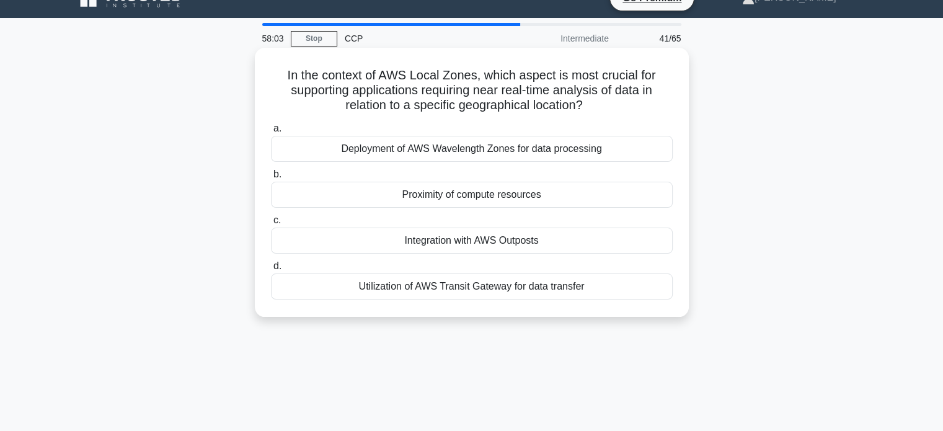
scroll to position [0, 0]
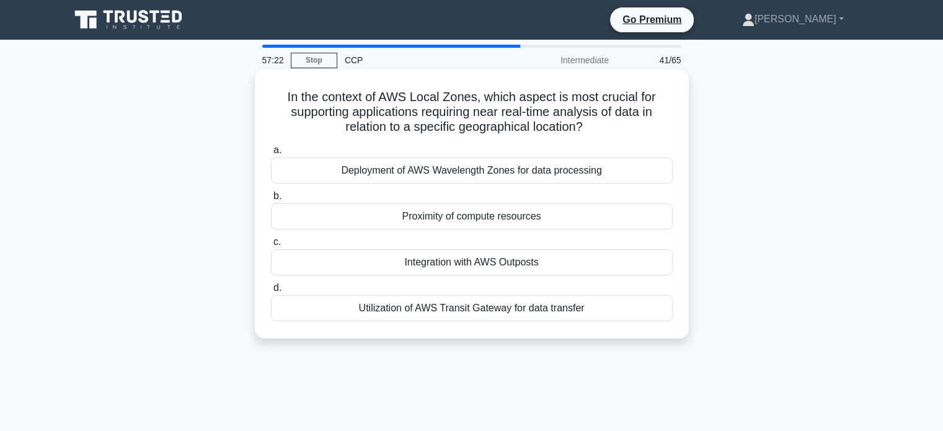
click at [456, 262] on div "Integration with AWS Outposts" at bounding box center [472, 262] width 402 height 26
click at [271, 246] on input "c. Integration with AWS Outposts" at bounding box center [271, 242] width 0 height 8
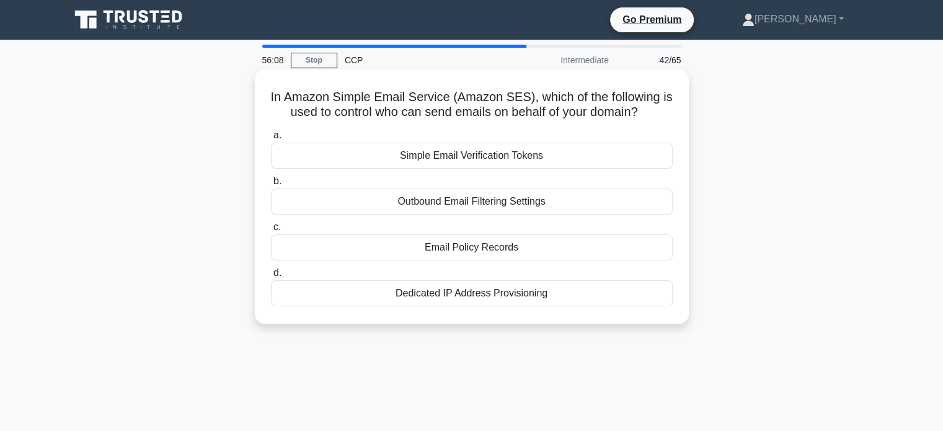
click at [466, 194] on div "Outbound Email Filtering Settings" at bounding box center [472, 201] width 402 height 26
click at [271, 185] on input "b. Outbound Email Filtering Settings" at bounding box center [271, 181] width 0 height 8
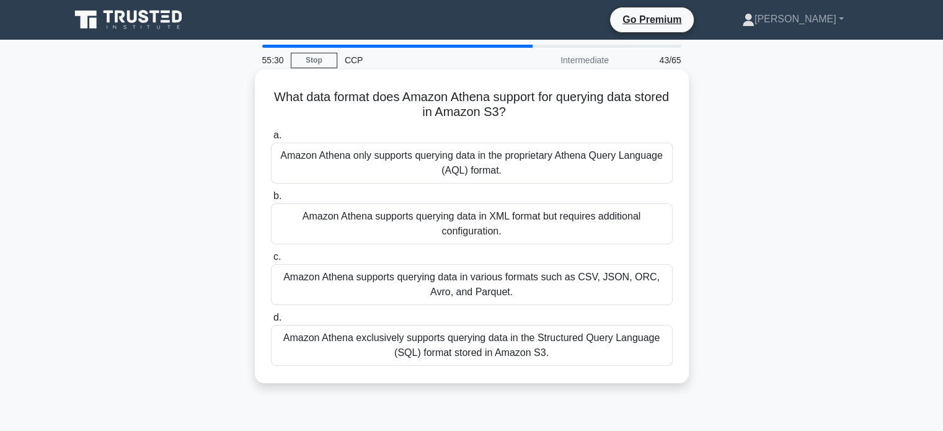
click at [485, 335] on div "Amazon Athena exclusively supports querying data in the Structured Query Langua…" at bounding box center [472, 345] width 402 height 41
click at [271, 322] on input "d. Amazon Athena exclusively supports querying data in the Structured Query Lan…" at bounding box center [271, 318] width 0 height 8
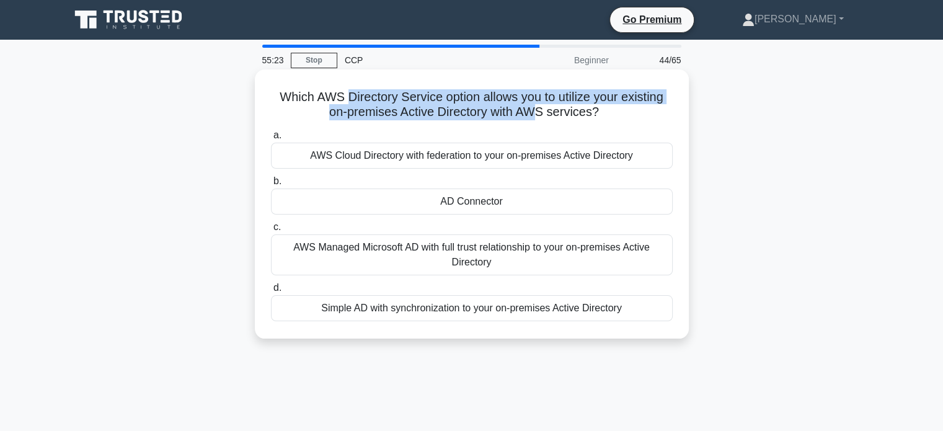
drag, startPoint x: 342, startPoint y: 96, endPoint x: 541, endPoint y: 112, distance: 200.2
click at [541, 112] on h5 "Which AWS Directory Service option allows you to utilize your existing on-premi…" at bounding box center [472, 104] width 404 height 31
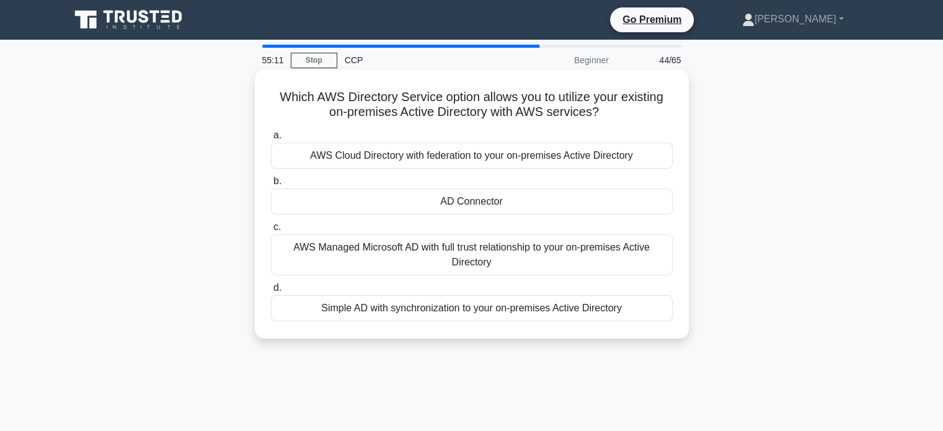
click at [508, 251] on div "AWS Managed Microsoft AD with full trust relationship to your on-premises Activ…" at bounding box center [472, 254] width 402 height 41
click at [271, 231] on input "c. AWS Managed Microsoft AD with full trust relationship to your on-premises Ac…" at bounding box center [271, 227] width 0 height 8
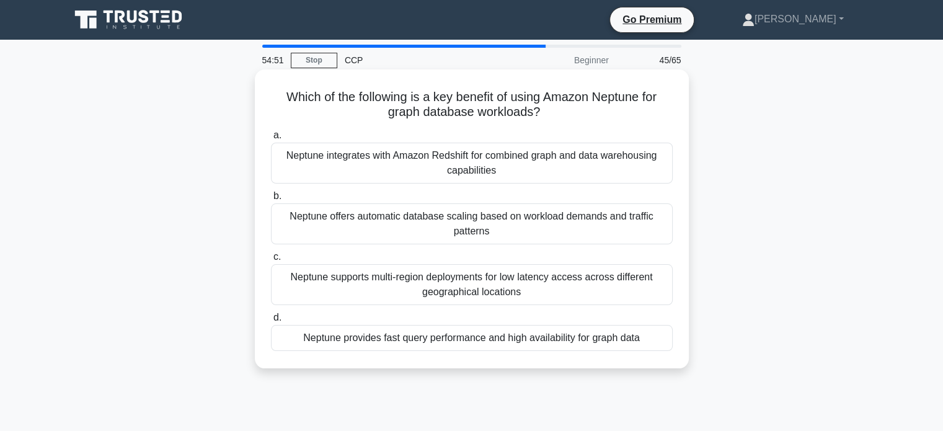
click at [508, 341] on div "Neptune provides fast query performance and high availability for graph data" at bounding box center [472, 338] width 402 height 26
click at [271, 322] on input "d. Neptune provides fast query performance and high availability for graph data" at bounding box center [271, 318] width 0 height 8
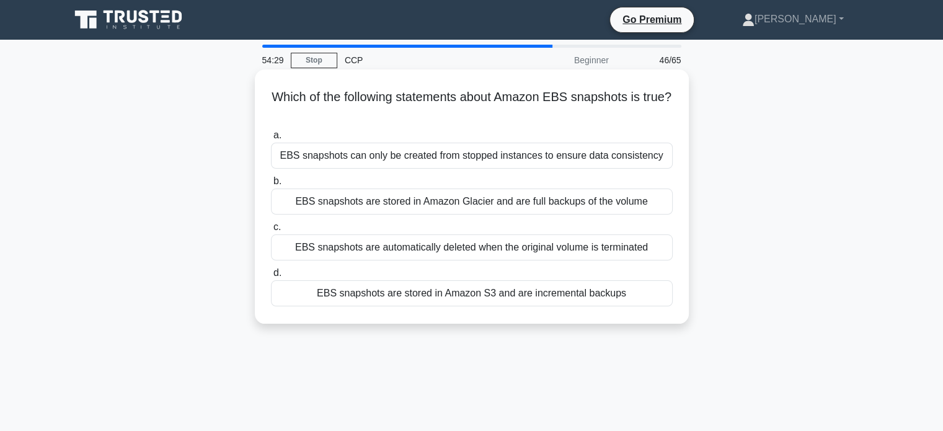
click at [505, 287] on div "EBS snapshots are stored in Amazon S3 and are incremental backups" at bounding box center [472, 293] width 402 height 26
click at [271, 277] on input "d. EBS snapshots are stored in Amazon S3 and are incremental backups" at bounding box center [271, 273] width 0 height 8
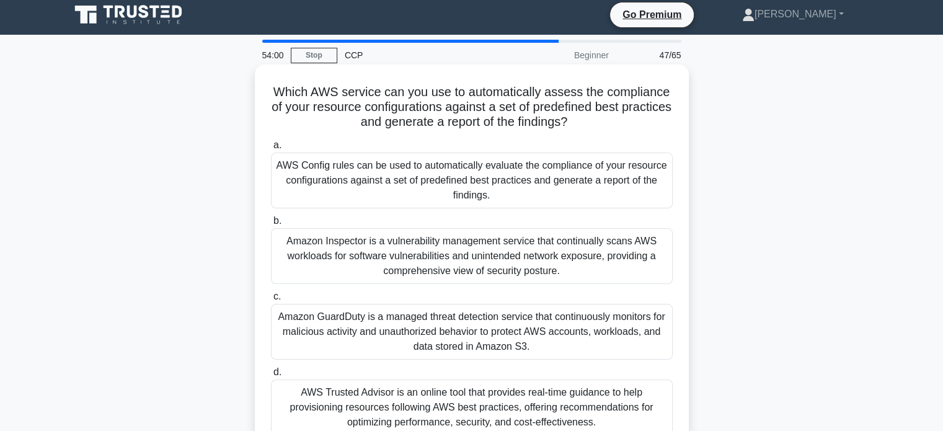
scroll to position [17, 0]
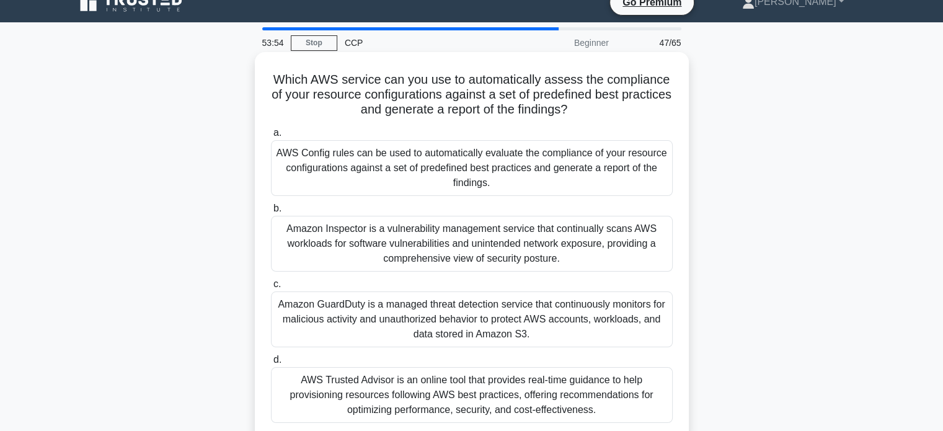
click at [417, 152] on div "AWS Config rules can be used to automatically evaluate the compliance of your r…" at bounding box center [472, 168] width 402 height 56
click at [271, 137] on input "a. AWS Config rules can be used to automatically evaluate the compliance of you…" at bounding box center [271, 133] width 0 height 8
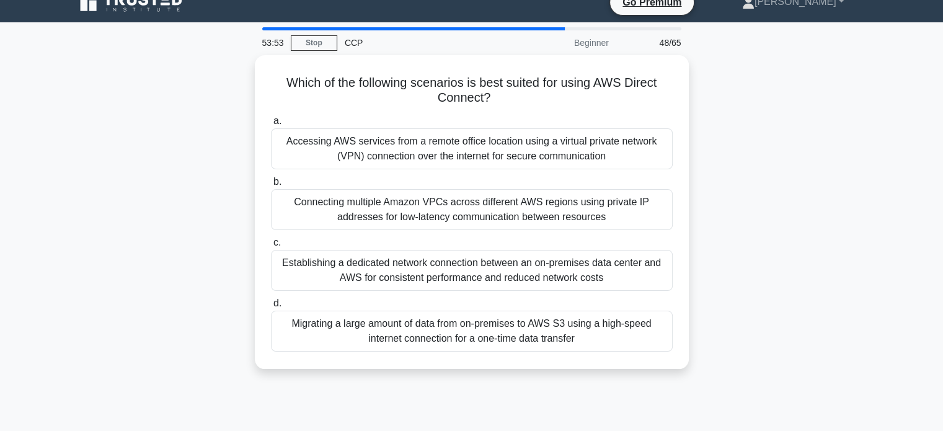
scroll to position [0, 0]
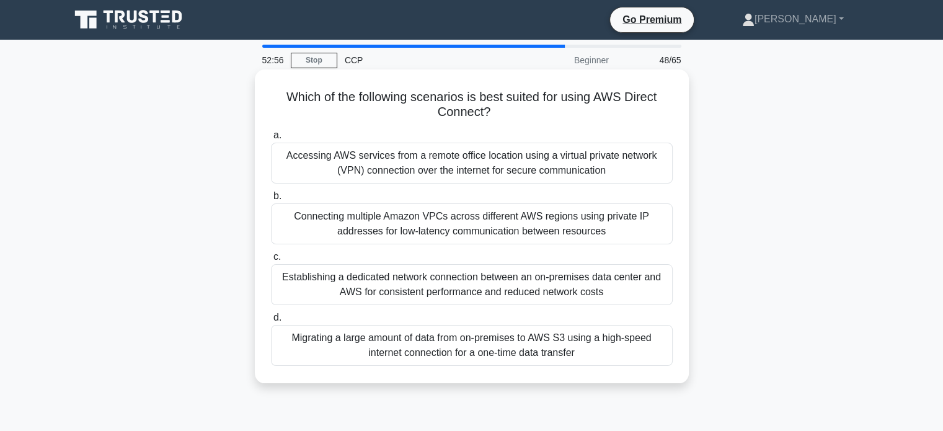
click at [410, 289] on div "Establishing a dedicated network connection between an on-premises data center …" at bounding box center [472, 284] width 402 height 41
click at [271, 261] on input "c. Establishing a dedicated network connection between an on-premises data cent…" at bounding box center [271, 257] width 0 height 8
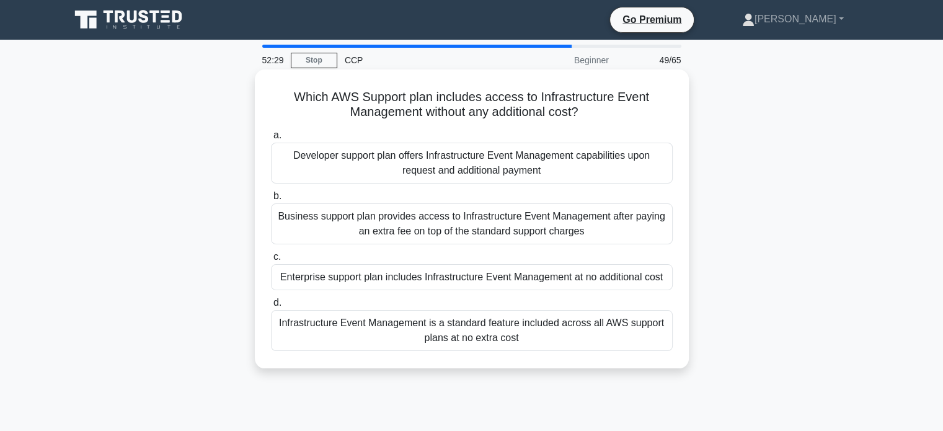
click at [414, 281] on div "Enterprise support plan includes Infrastructure Event Management at no addition…" at bounding box center [472, 277] width 402 height 26
click at [271, 261] on input "c. Enterprise support plan includes Infrastructure Event Management at no addit…" at bounding box center [271, 257] width 0 height 8
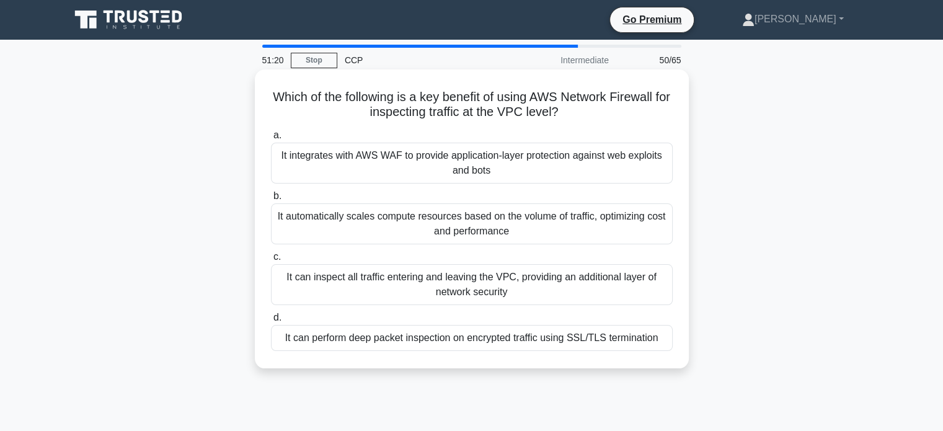
click at [446, 284] on div "It can inspect all traffic entering and leaving the VPC, providing an additiona…" at bounding box center [472, 284] width 402 height 41
click at [271, 261] on input "c. It can inspect all traffic entering and leaving the VPC, providing an additi…" at bounding box center [271, 257] width 0 height 8
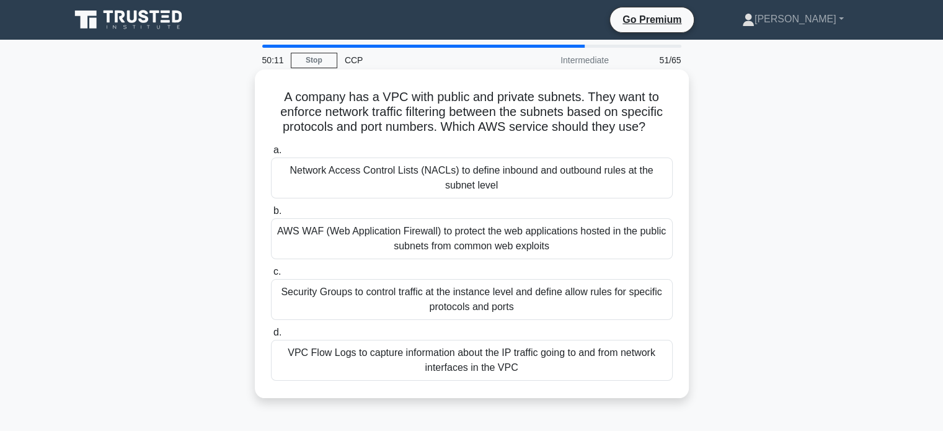
click at [447, 185] on div "Network Access Control Lists (NACLs) to define inbound and outbound rules at th…" at bounding box center [472, 177] width 402 height 41
click at [271, 154] on input "a. Network Access Control Lists (NACLs) to define inbound and outbound rules at…" at bounding box center [271, 150] width 0 height 8
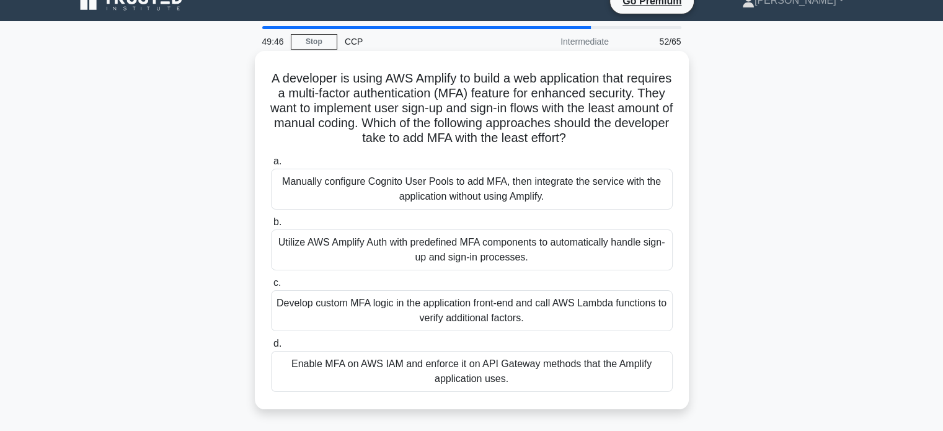
scroll to position [25, 0]
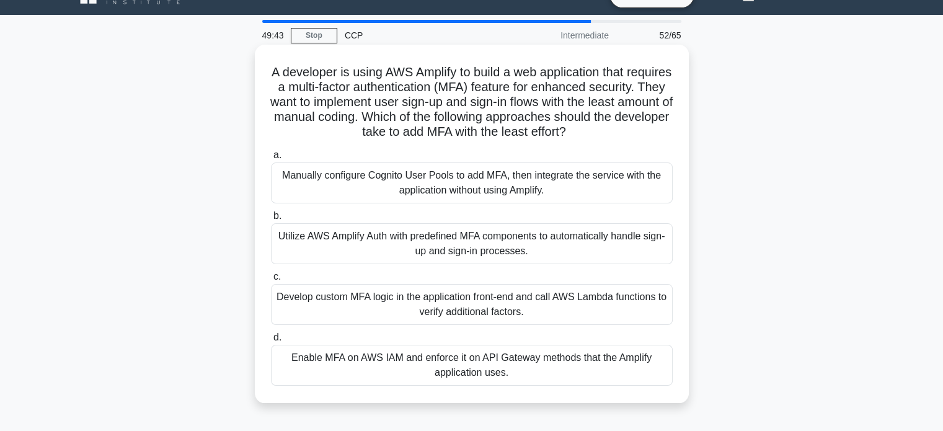
click at [436, 196] on div "Manually configure Cognito User Pools to add MFA, then integrate the service wi…" at bounding box center [472, 182] width 402 height 41
click at [271, 159] on input "a. Manually configure Cognito User Pools to add MFA, then integrate the service…" at bounding box center [271, 155] width 0 height 8
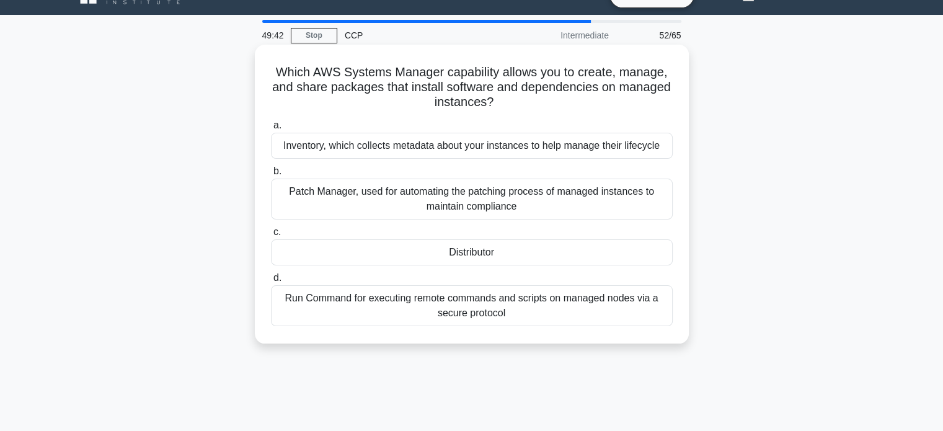
scroll to position [0, 0]
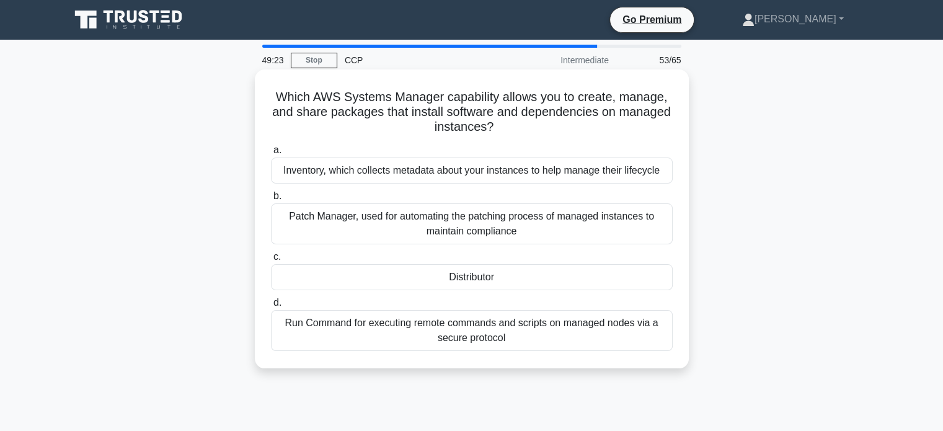
click at [462, 275] on div "Distributor" at bounding box center [472, 277] width 402 height 26
click at [271, 261] on input "c. Distributor" at bounding box center [271, 257] width 0 height 8
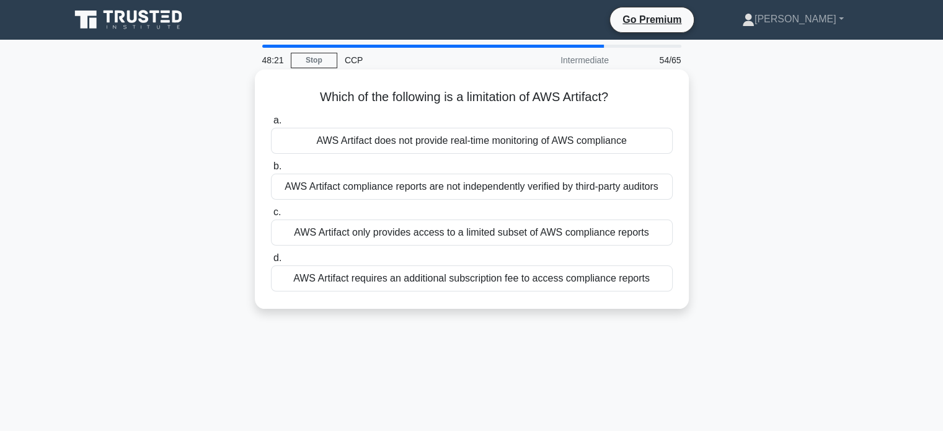
click at [392, 144] on div "AWS Artifact does not provide real-time monitoring of AWS compliance" at bounding box center [472, 141] width 402 height 26
click at [271, 125] on input "a. AWS Artifact does not provide real-time monitoring of AWS compliance" at bounding box center [271, 121] width 0 height 8
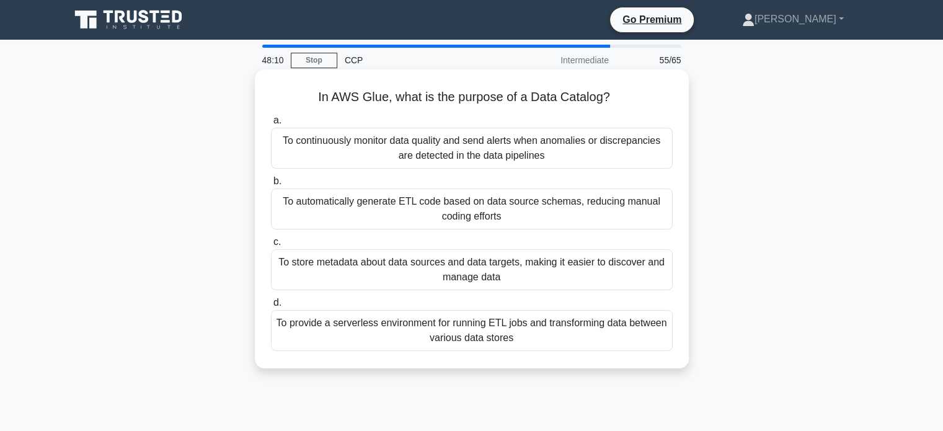
click at [416, 275] on div "To store metadata about data sources and data targets, making it easier to disc…" at bounding box center [472, 269] width 402 height 41
click at [271, 246] on input "c. To store metadata about data sources and data targets, making it easier to d…" at bounding box center [271, 242] width 0 height 8
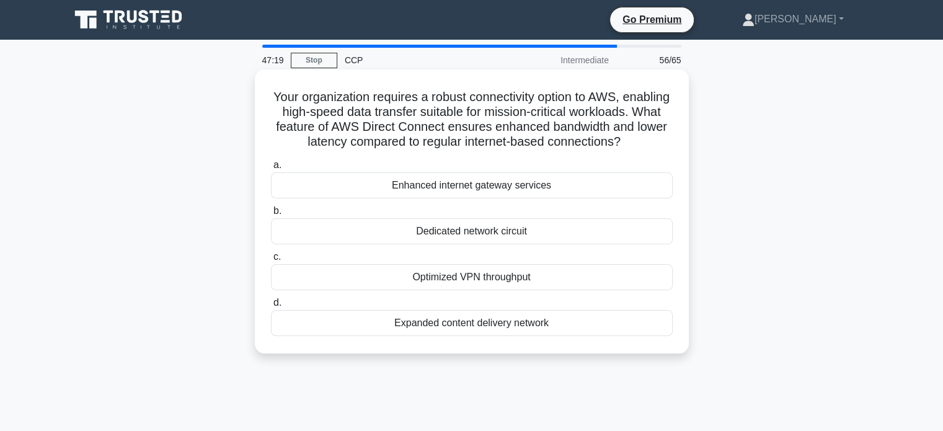
click at [429, 243] on div "Dedicated network circuit" at bounding box center [472, 231] width 402 height 26
click at [271, 215] on input "b. Dedicated network circuit" at bounding box center [271, 211] width 0 height 8
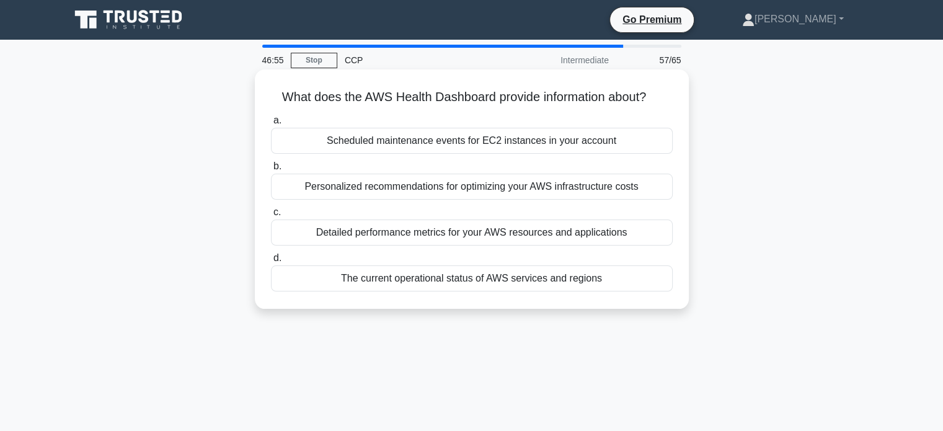
click at [415, 232] on div "Detailed performance metrics for your AWS resources and applications" at bounding box center [472, 232] width 402 height 26
click at [271, 216] on input "c. Detailed performance metrics for your AWS resources and applications" at bounding box center [271, 212] width 0 height 8
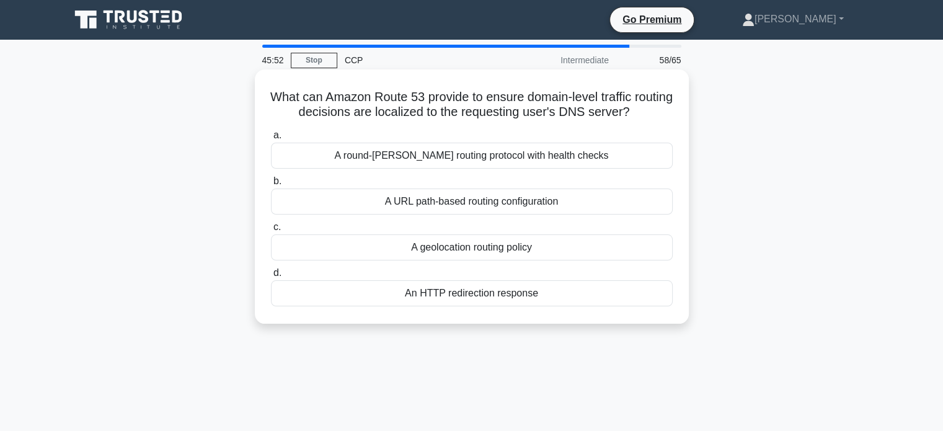
click at [491, 250] on div "A geolocation routing policy" at bounding box center [472, 247] width 402 height 26
click at [271, 231] on input "c. A geolocation routing policy" at bounding box center [271, 227] width 0 height 8
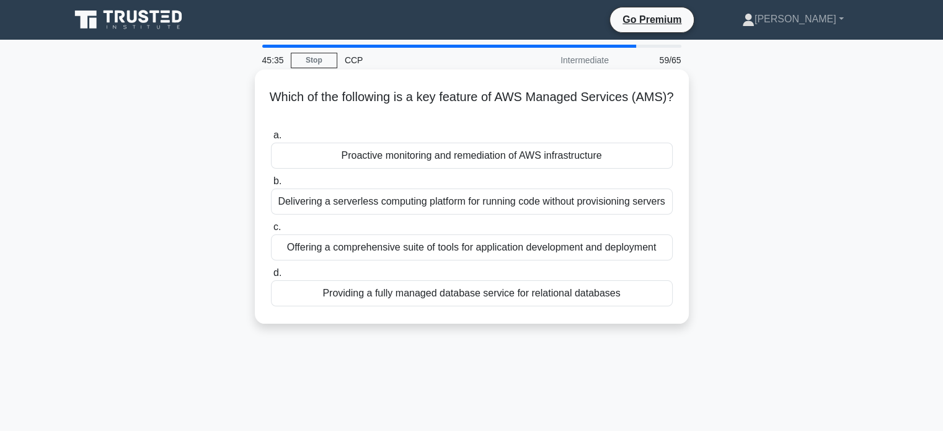
click at [443, 205] on div "Delivering a serverless computing platform for running code without provisionin…" at bounding box center [472, 201] width 402 height 26
click at [271, 185] on input "b. Delivering a serverless computing platform for running code without provisio…" at bounding box center [271, 181] width 0 height 8
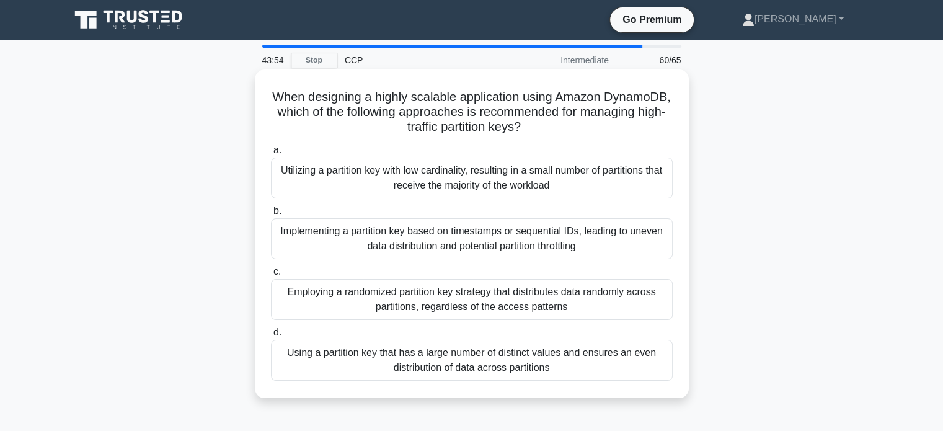
click at [493, 227] on div "Implementing a partition key based on timestamps or sequential IDs, leading to …" at bounding box center [472, 238] width 402 height 41
click at [271, 215] on input "b. Implementing a partition key based on timestamps or sequential IDs, leading …" at bounding box center [271, 211] width 0 height 8
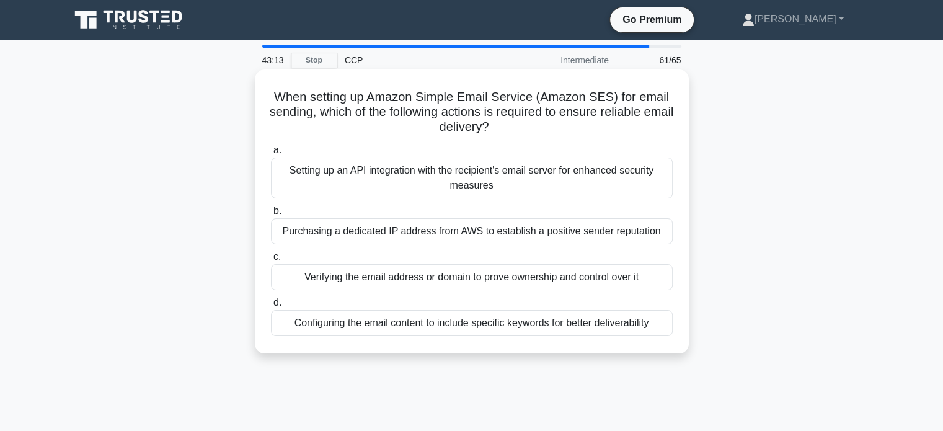
click at [382, 275] on div "Verifying the email address or domain to prove ownership and control over it" at bounding box center [472, 277] width 402 height 26
click at [271, 261] on input "c. Verifying the email address or domain to prove ownership and control over it" at bounding box center [271, 257] width 0 height 8
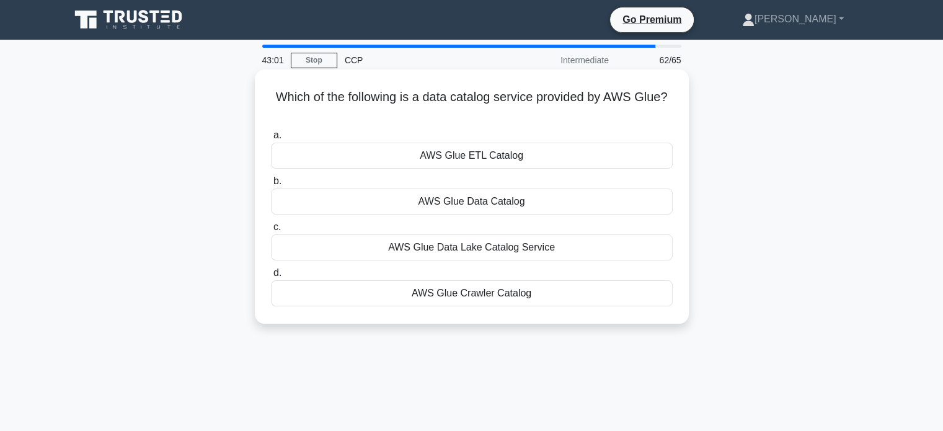
click at [491, 198] on div "AWS Glue Data Catalog" at bounding box center [472, 201] width 402 height 26
click at [271, 185] on input "b. AWS Glue Data Catalog" at bounding box center [271, 181] width 0 height 8
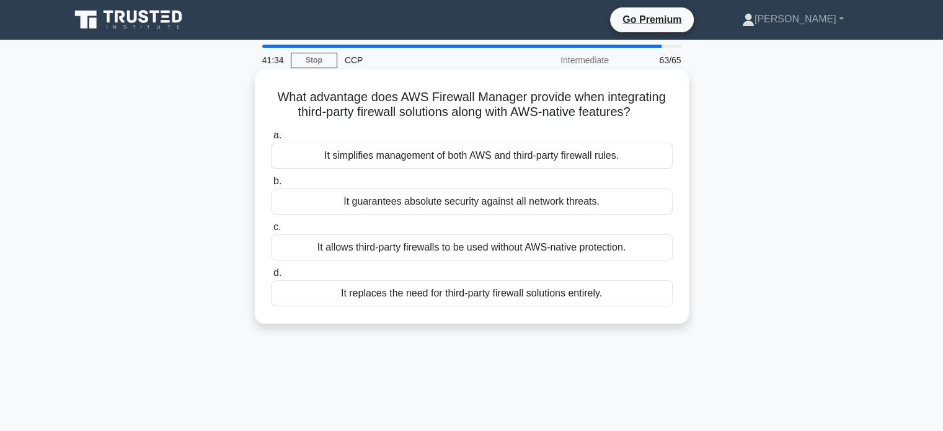
click at [467, 151] on div "It simplifies management of both AWS and third-party firewall rules." at bounding box center [472, 156] width 402 height 26
click at [271, 139] on input "a. It simplifies management of both AWS and third-party firewall rules." at bounding box center [271, 135] width 0 height 8
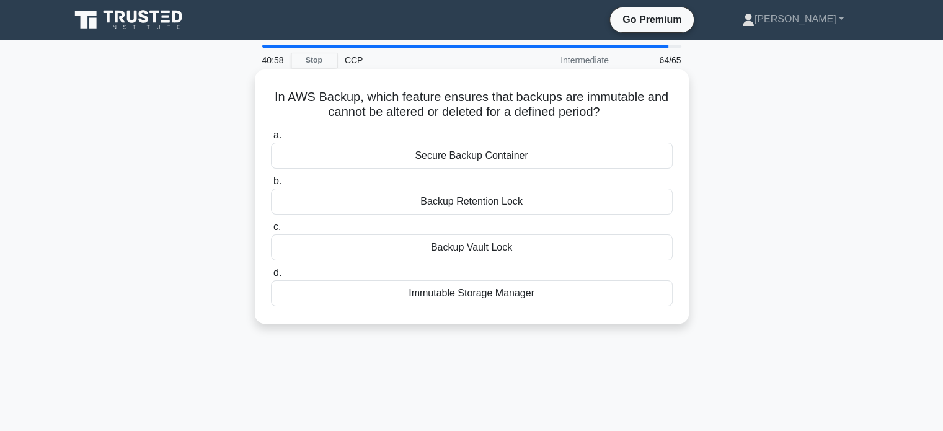
click at [462, 289] on div "Immutable Storage Manager" at bounding box center [472, 293] width 402 height 26
click at [271, 277] on input "d. Immutable Storage Manager" at bounding box center [271, 273] width 0 height 8
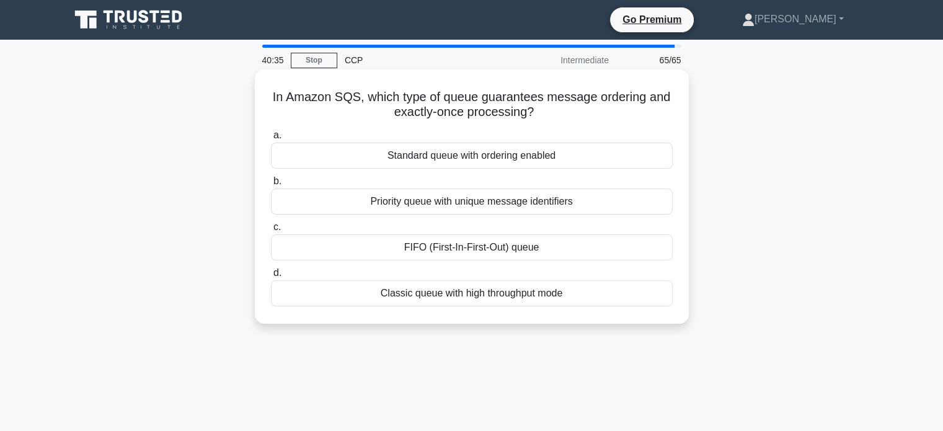
click at [495, 249] on div "FIFO (First-In-First-Out) queue" at bounding box center [472, 247] width 402 height 26
click at [271, 231] on input "c. FIFO (First-In-First-Out) queue" at bounding box center [271, 227] width 0 height 8
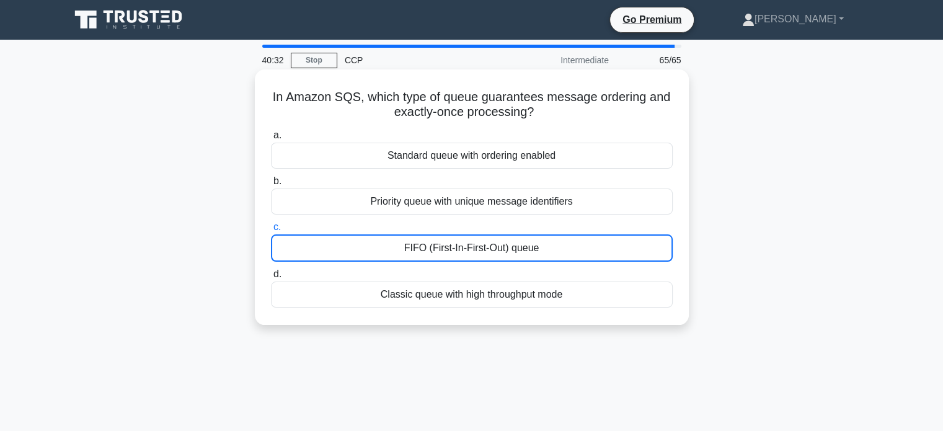
scroll to position [119, 0]
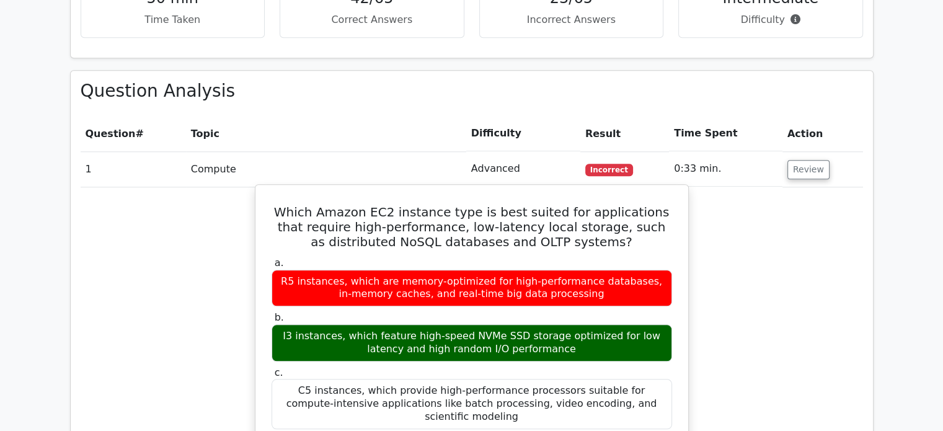
scroll to position [1274, 0]
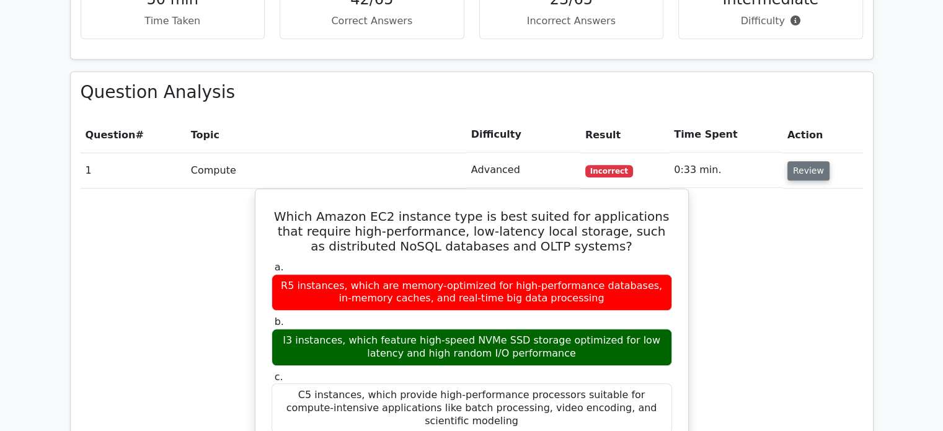
click at [812, 161] on button "Review" at bounding box center [808, 170] width 42 height 19
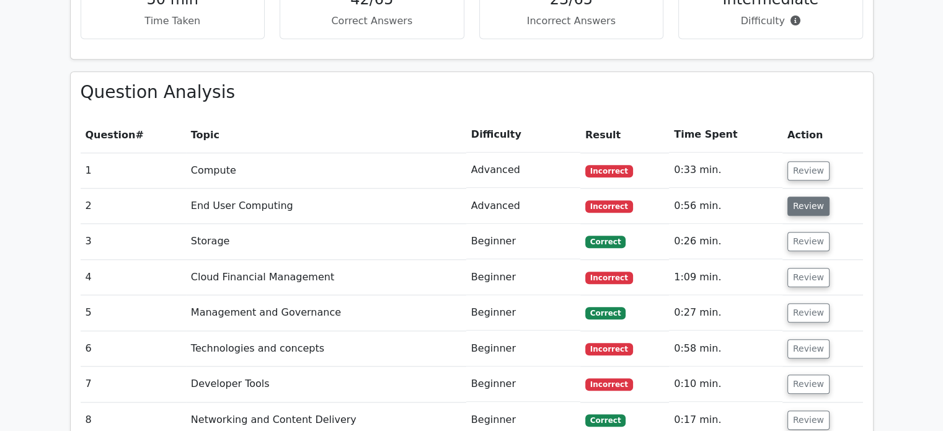
click at [813, 196] on button "Review" at bounding box center [808, 205] width 42 height 19
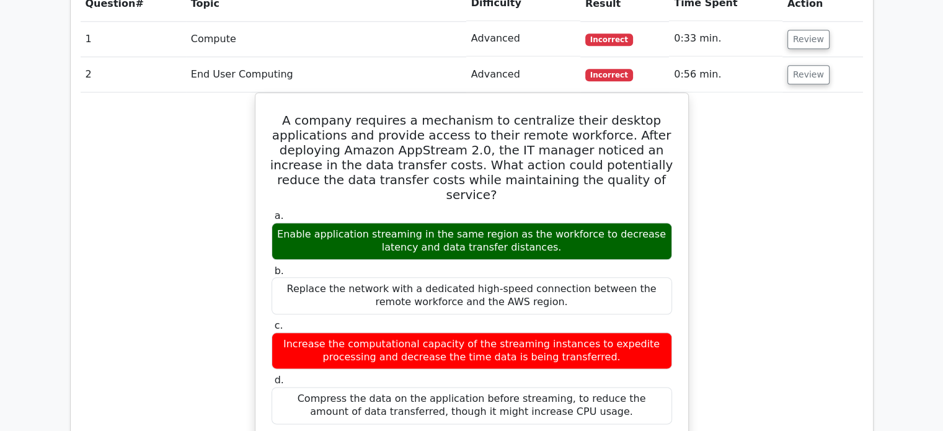
scroll to position [1398, 0]
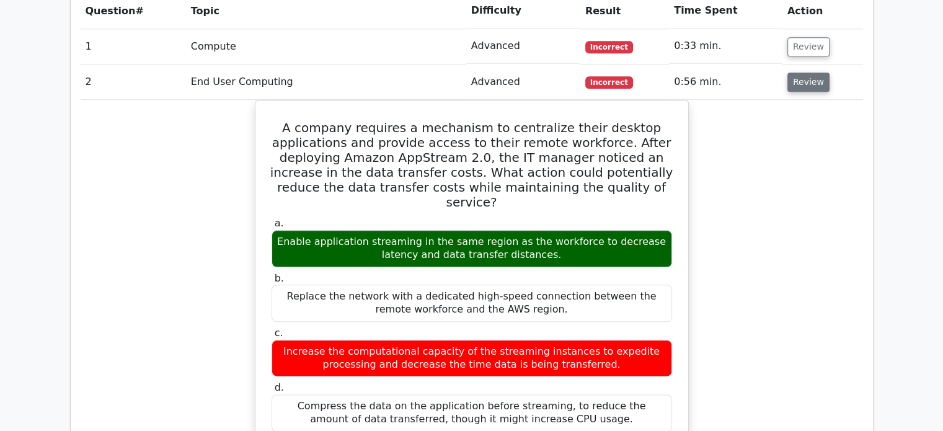
click at [798, 73] on button "Review" at bounding box center [808, 82] width 42 height 19
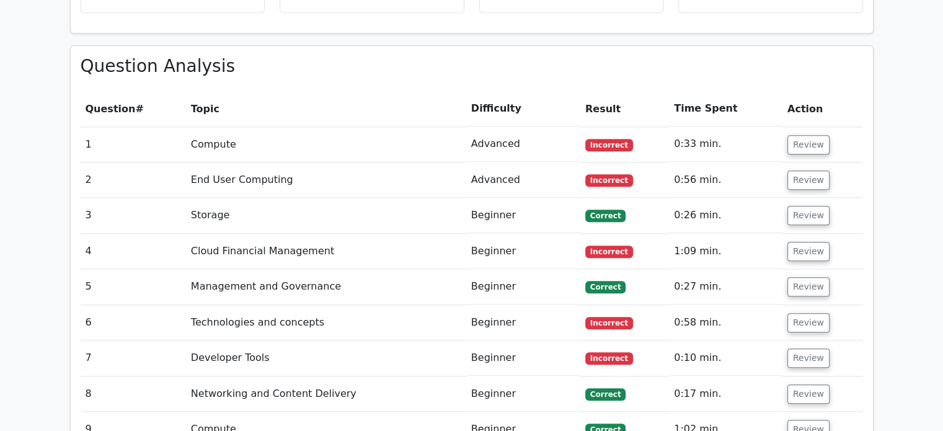
scroll to position [1294, 0]
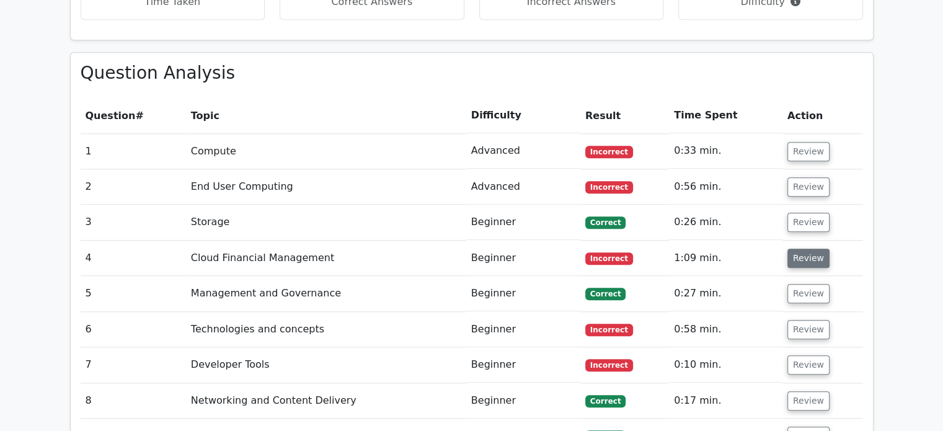
click at [803, 249] on button "Review" at bounding box center [808, 258] width 42 height 19
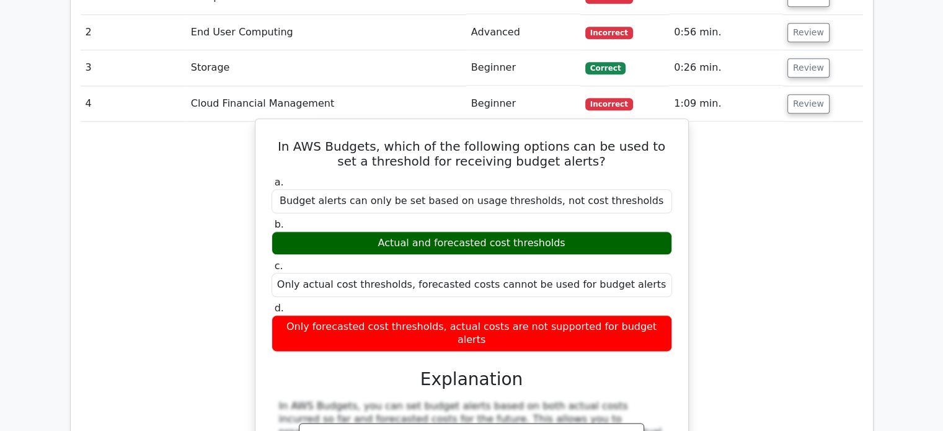
scroll to position [1447, 0]
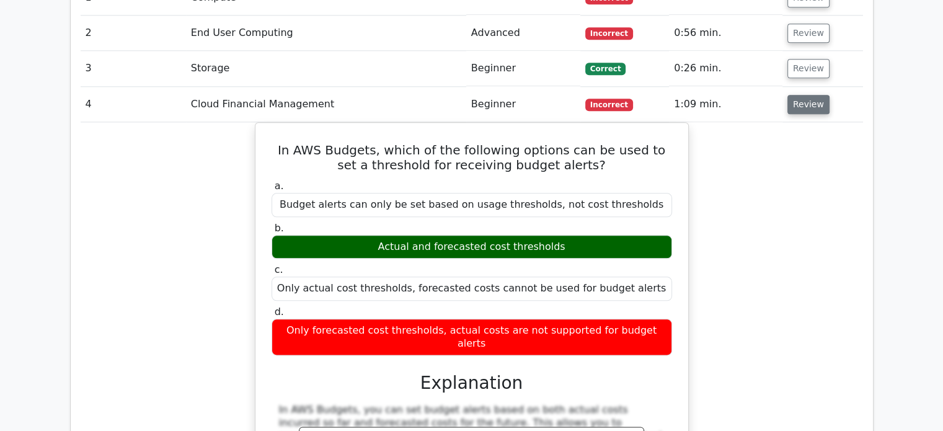
click at [798, 95] on button "Review" at bounding box center [808, 104] width 42 height 19
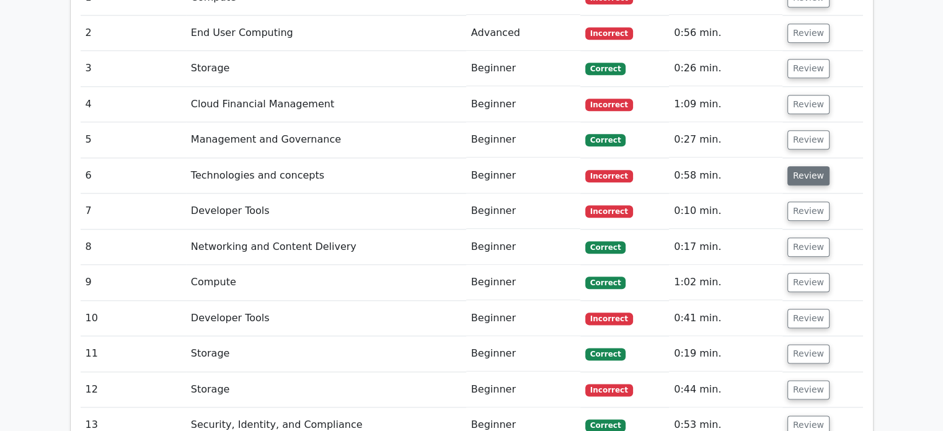
click at [803, 166] on button "Review" at bounding box center [808, 175] width 42 height 19
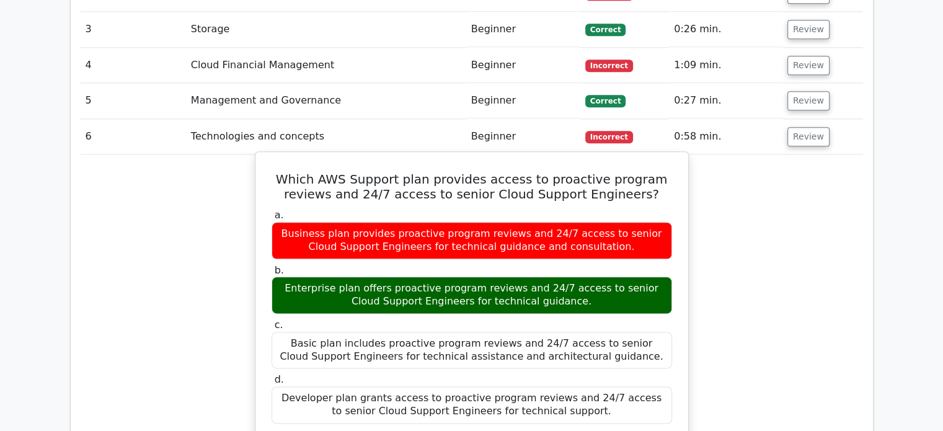
scroll to position [1492, 0]
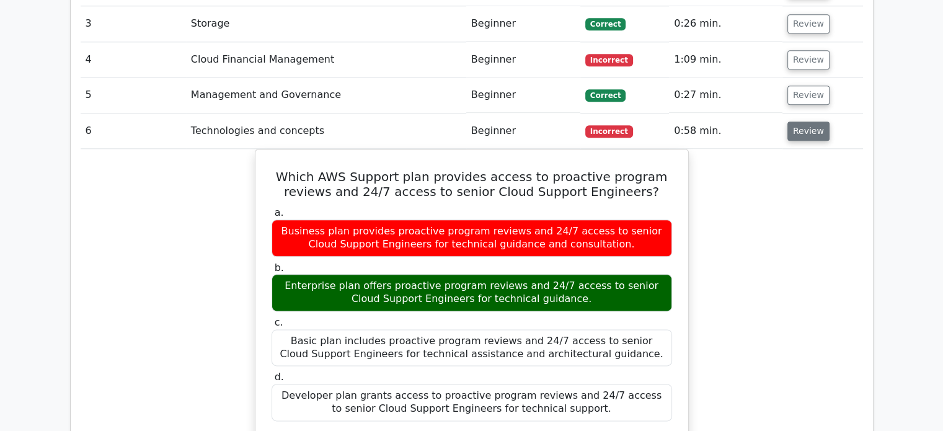
click at [811, 121] on button "Review" at bounding box center [808, 130] width 42 height 19
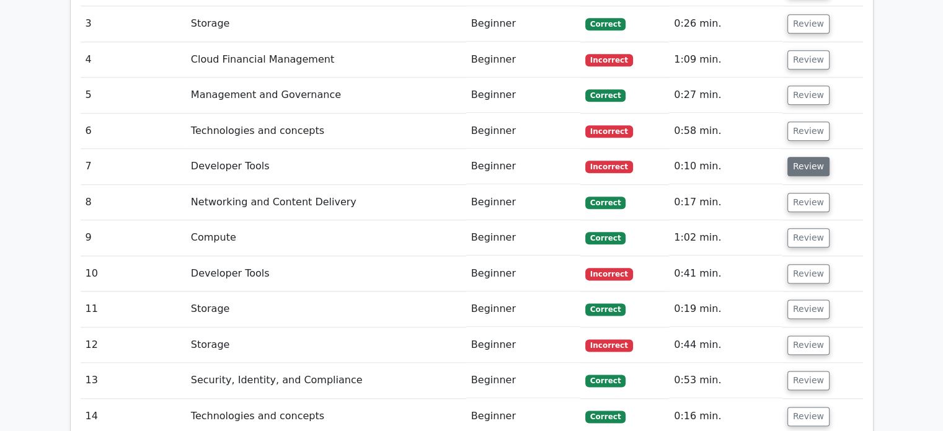
click at [803, 157] on button "Review" at bounding box center [808, 166] width 42 height 19
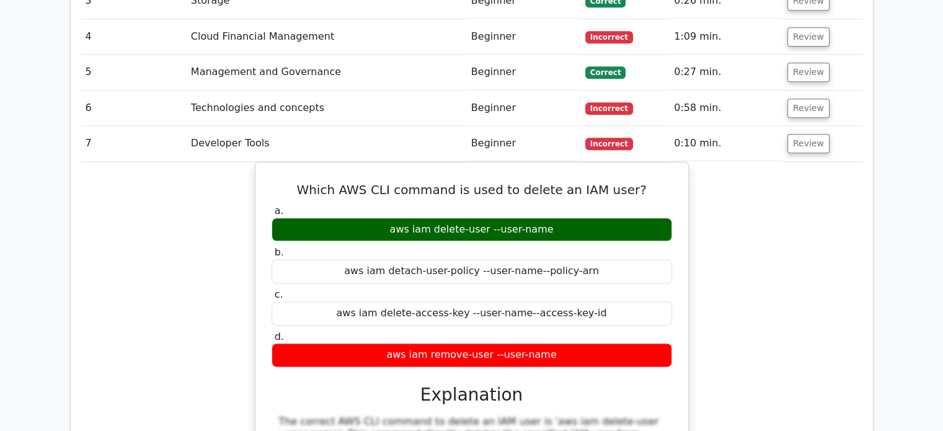
scroll to position [1517, 0]
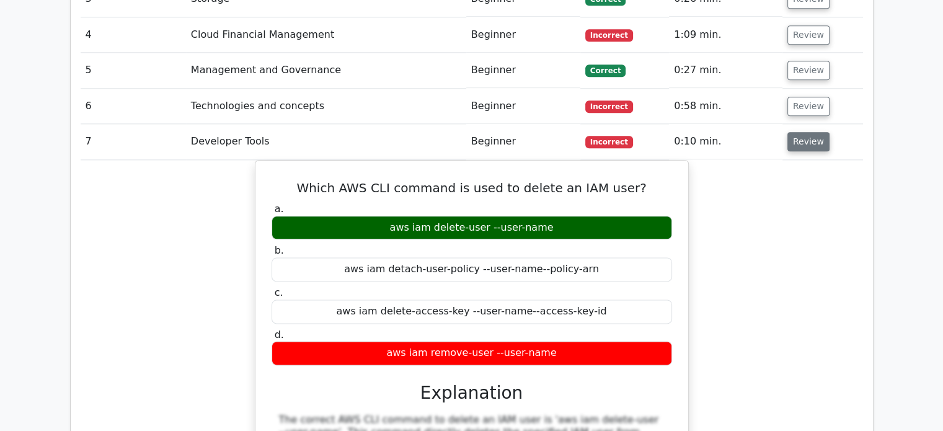
click at [821, 132] on button "Review" at bounding box center [808, 141] width 42 height 19
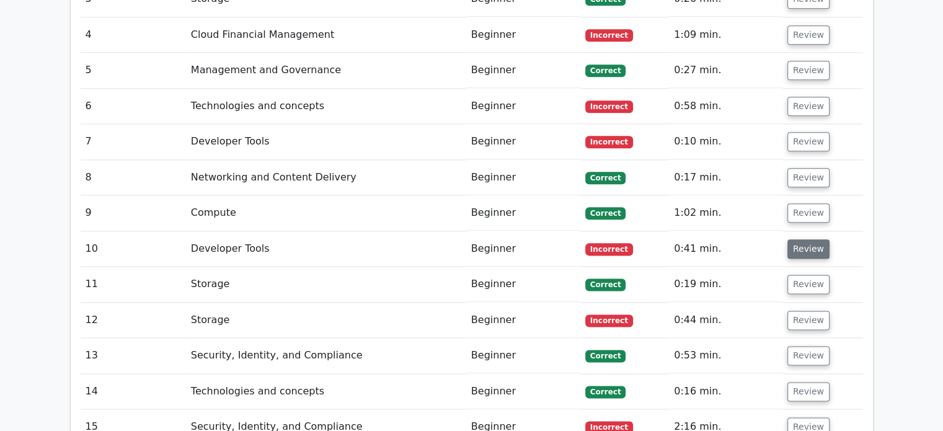
click at [809, 239] on button "Review" at bounding box center [808, 248] width 42 height 19
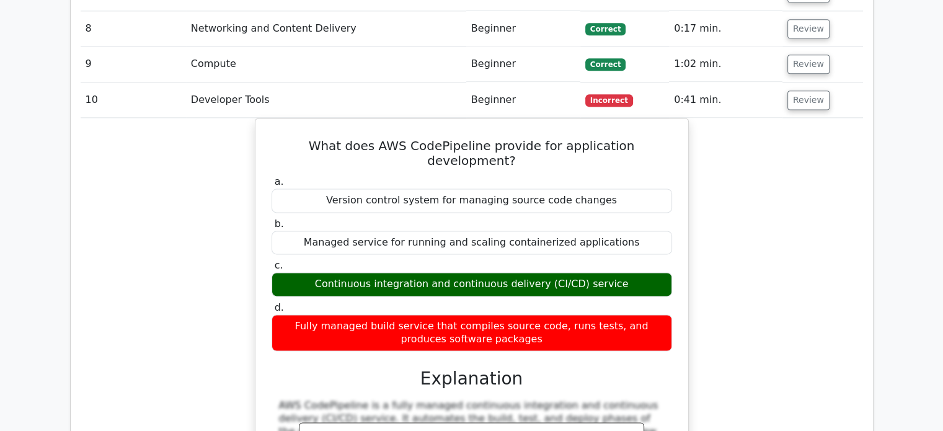
scroll to position [1669, 0]
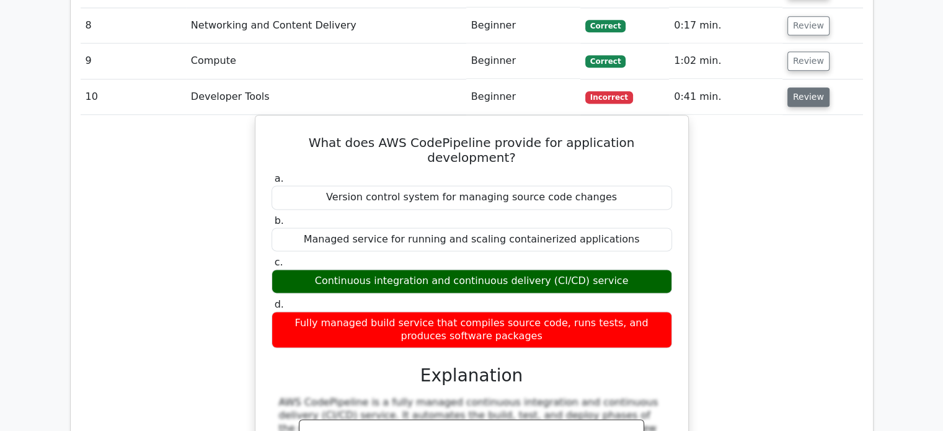
click at [816, 87] on button "Review" at bounding box center [808, 96] width 42 height 19
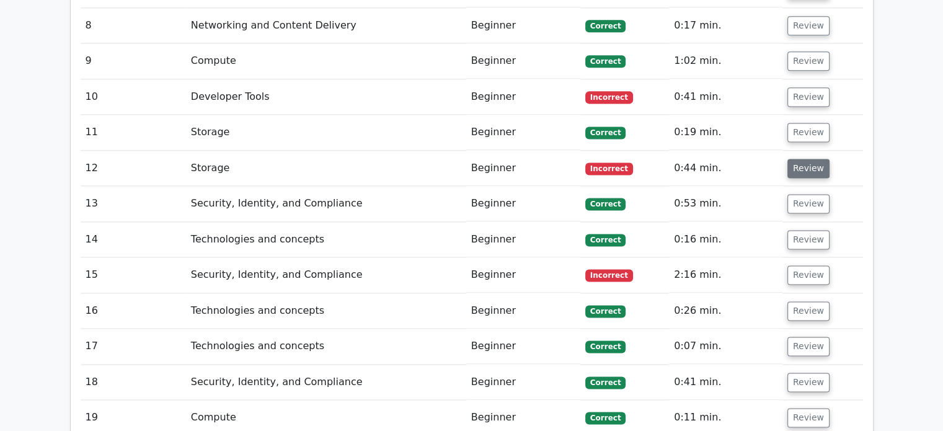
click at [812, 159] on button "Review" at bounding box center [808, 168] width 42 height 19
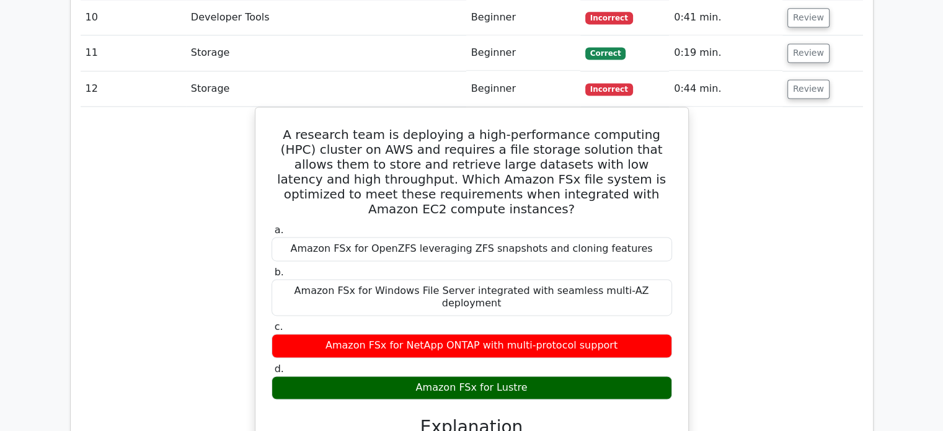
scroll to position [1750, 0]
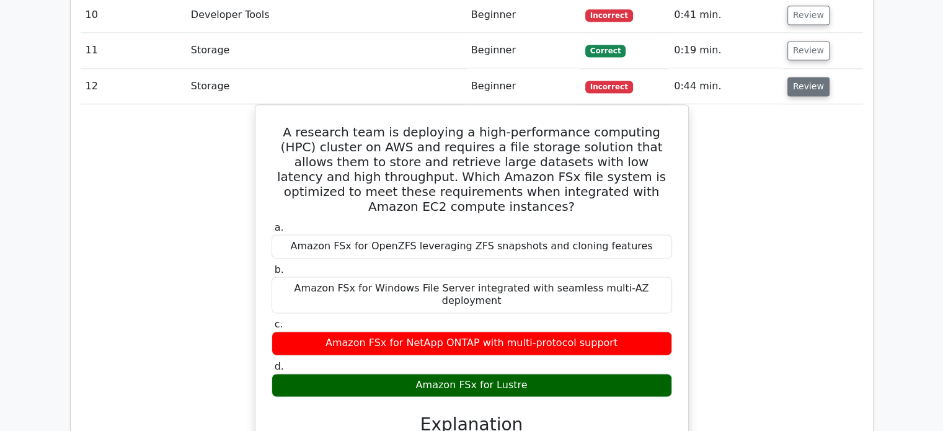
click at [802, 77] on button "Review" at bounding box center [808, 86] width 42 height 19
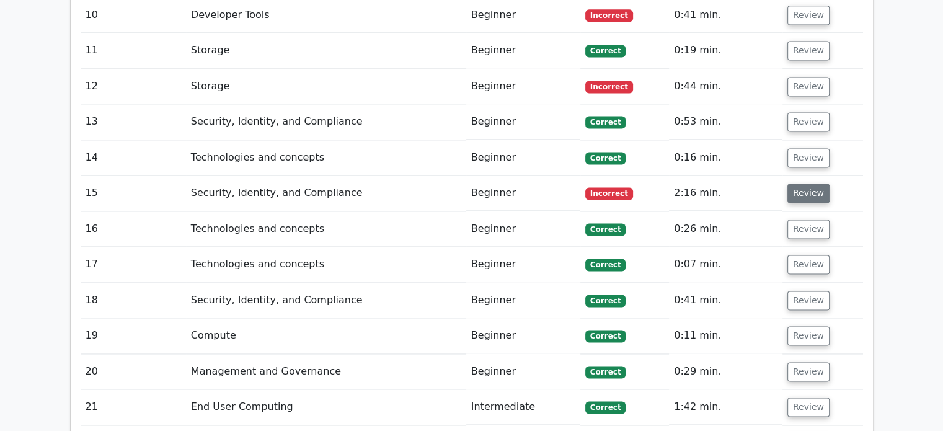
click at [800, 183] on button "Review" at bounding box center [808, 192] width 42 height 19
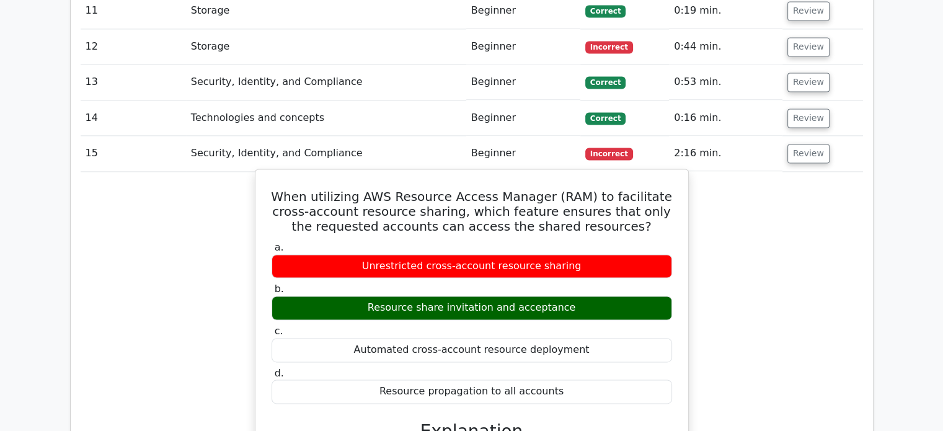
scroll to position [1792, 0]
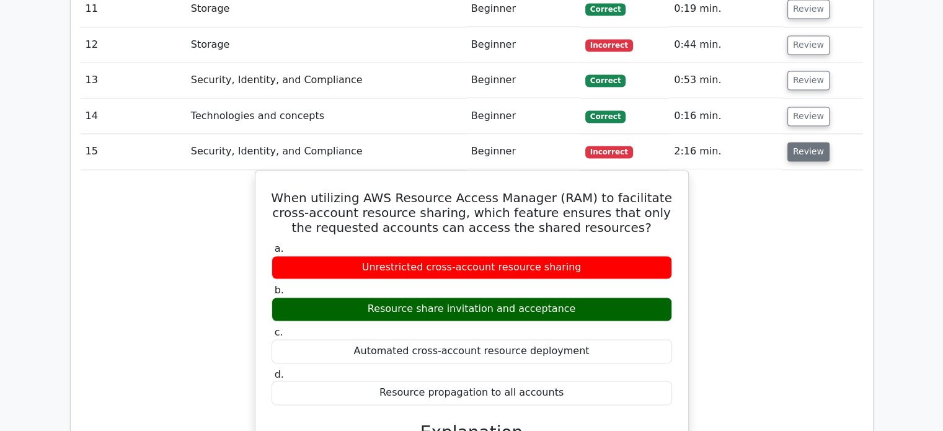
click at [808, 142] on button "Review" at bounding box center [808, 151] width 42 height 19
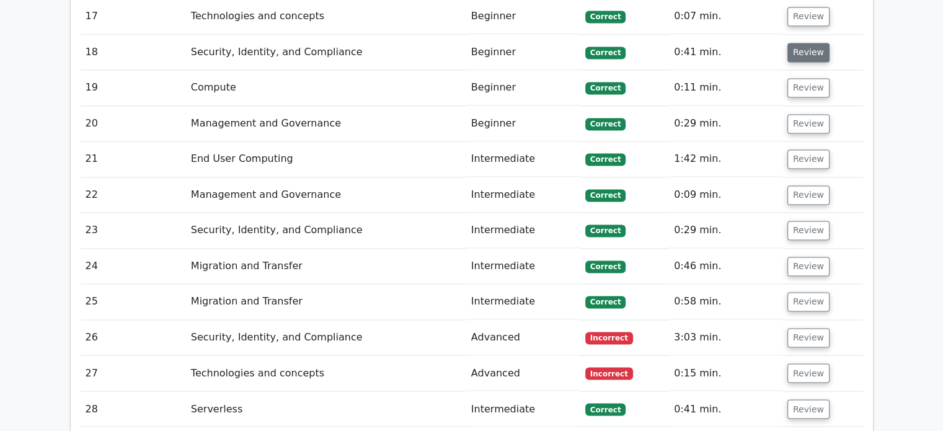
scroll to position [2000, 0]
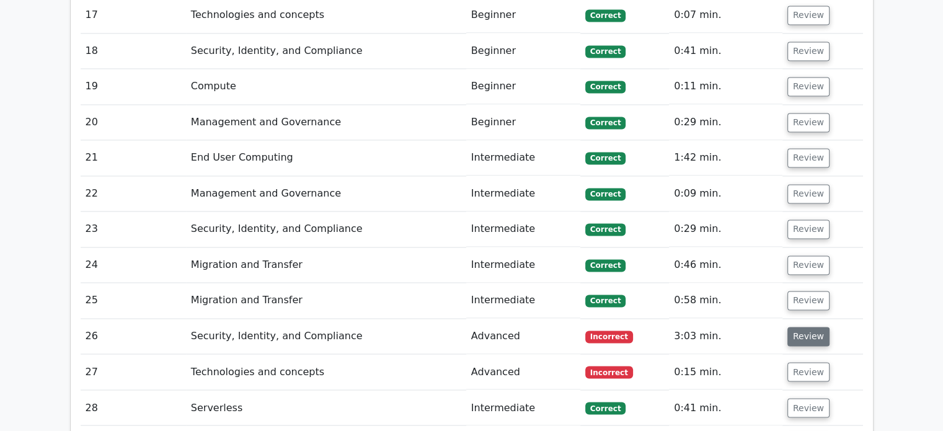
click at [805, 327] on button "Review" at bounding box center [808, 336] width 42 height 19
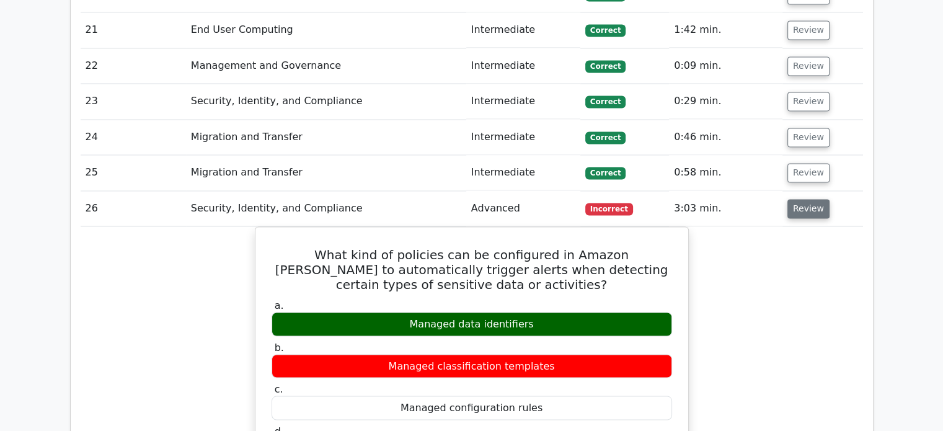
scroll to position [2168, 0]
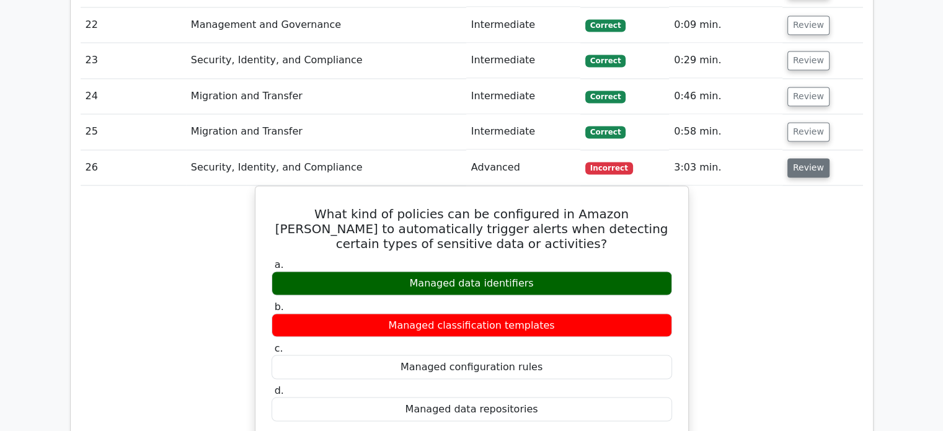
click at [804, 158] on button "Review" at bounding box center [808, 167] width 42 height 19
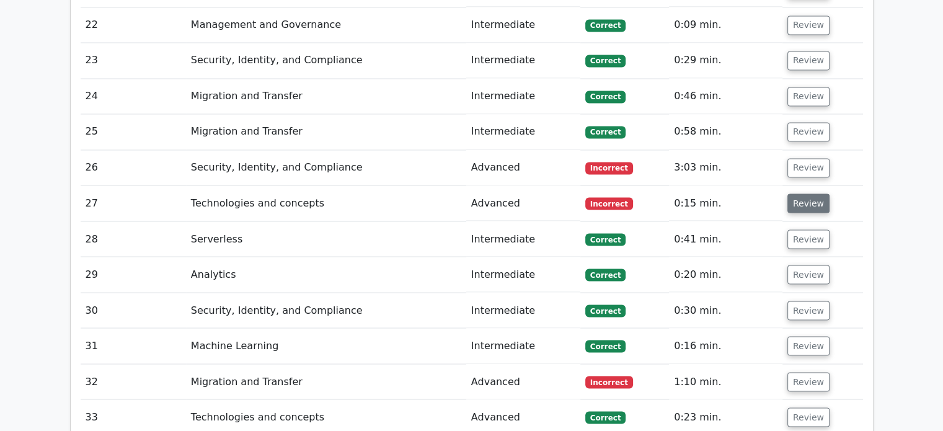
click at [799, 193] on button "Review" at bounding box center [808, 202] width 42 height 19
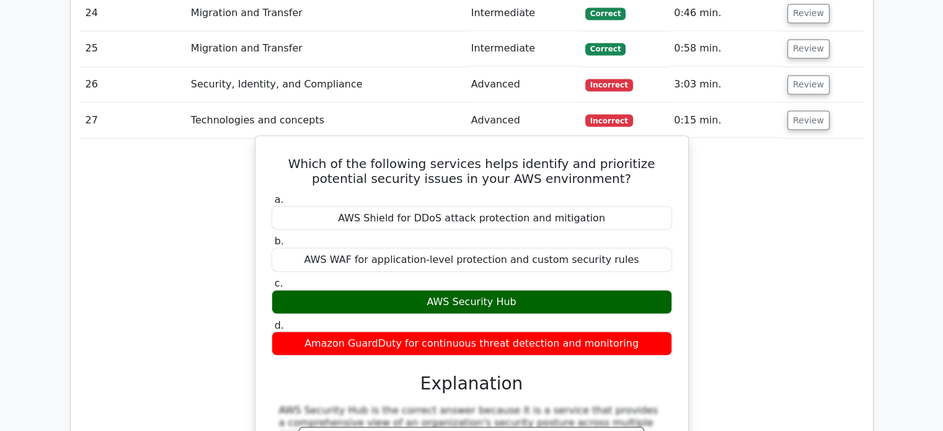
scroll to position [2252, 0]
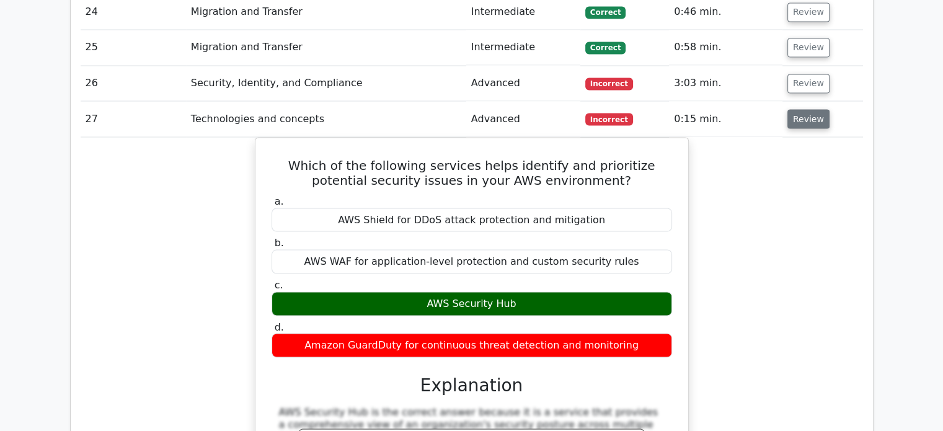
click at [801, 109] on button "Review" at bounding box center [808, 118] width 42 height 19
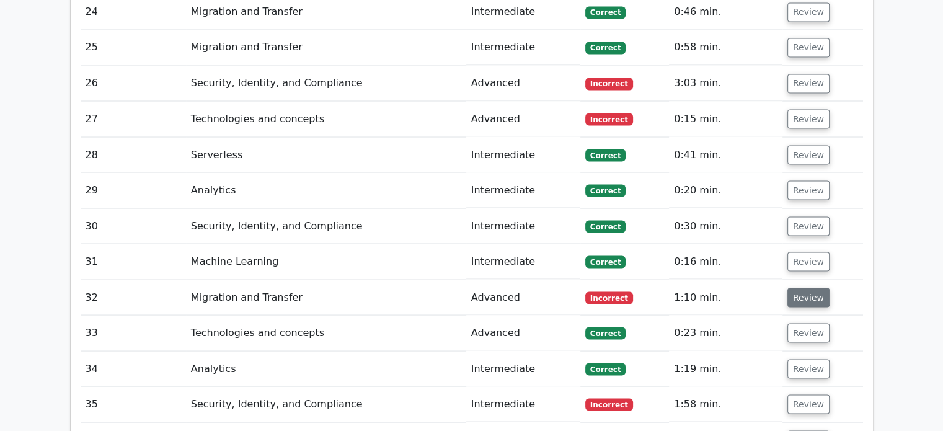
click at [793, 288] on button "Review" at bounding box center [808, 297] width 42 height 19
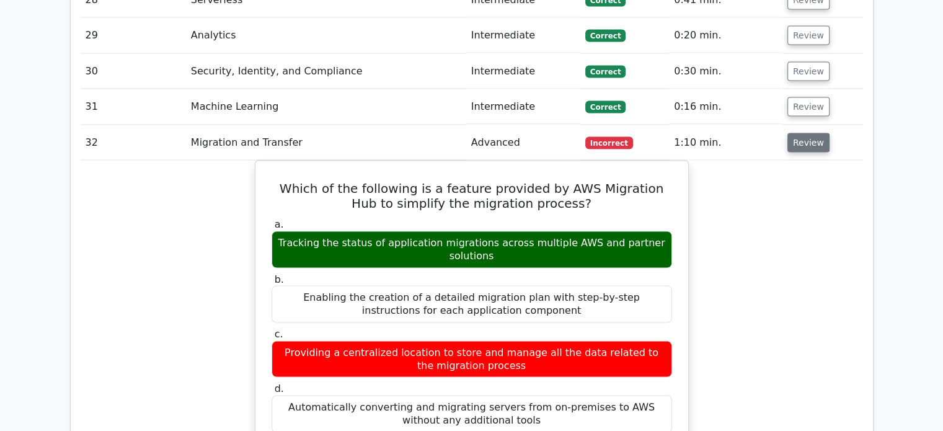
scroll to position [2407, 0]
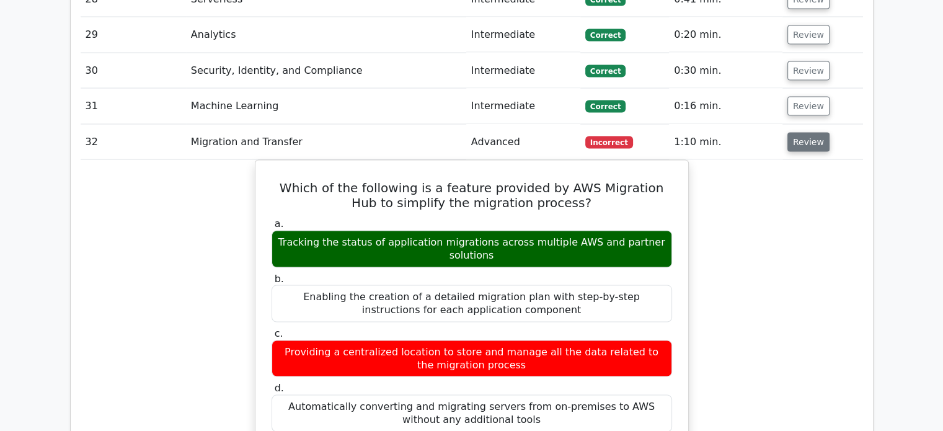
click at [816, 133] on button "Review" at bounding box center [808, 142] width 42 height 19
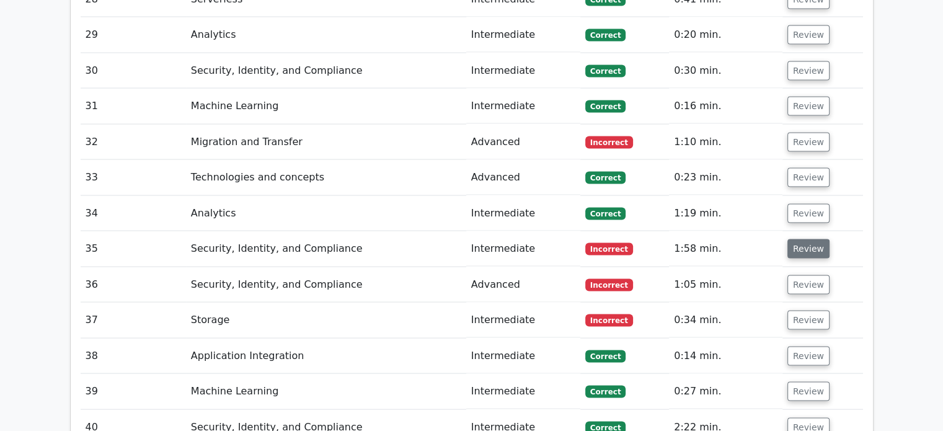
click at [798, 239] on button "Review" at bounding box center [808, 248] width 42 height 19
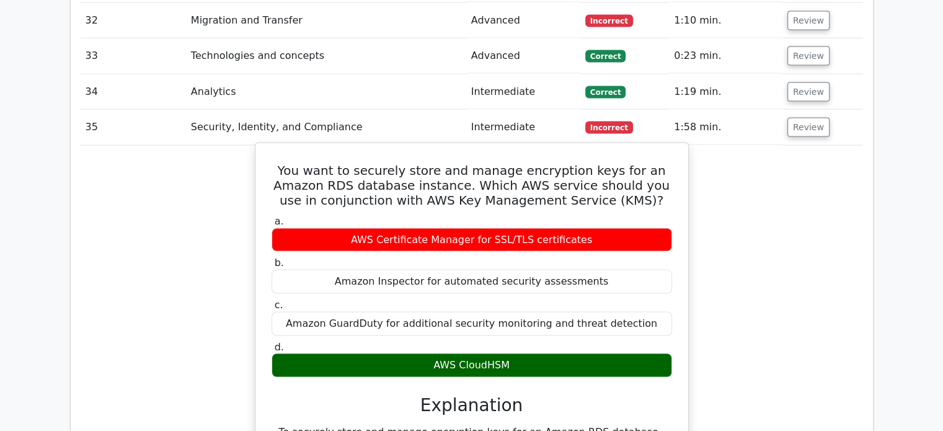
scroll to position [2530, 0]
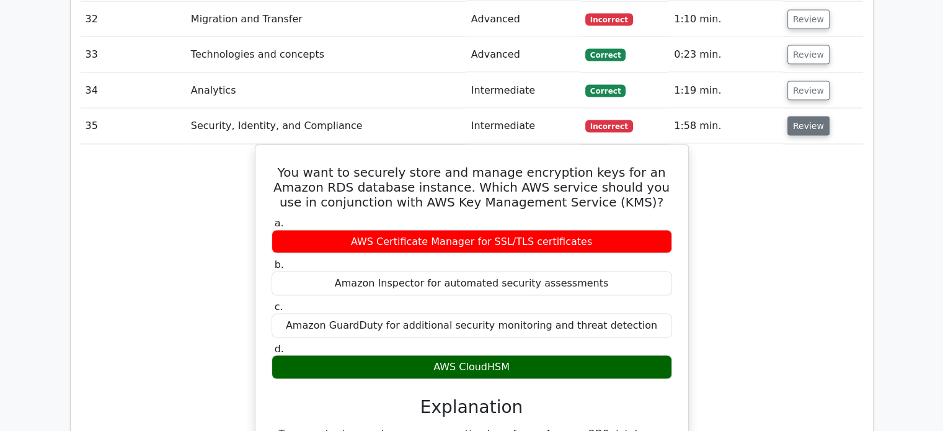
click at [808, 117] on button "Review" at bounding box center [808, 126] width 42 height 19
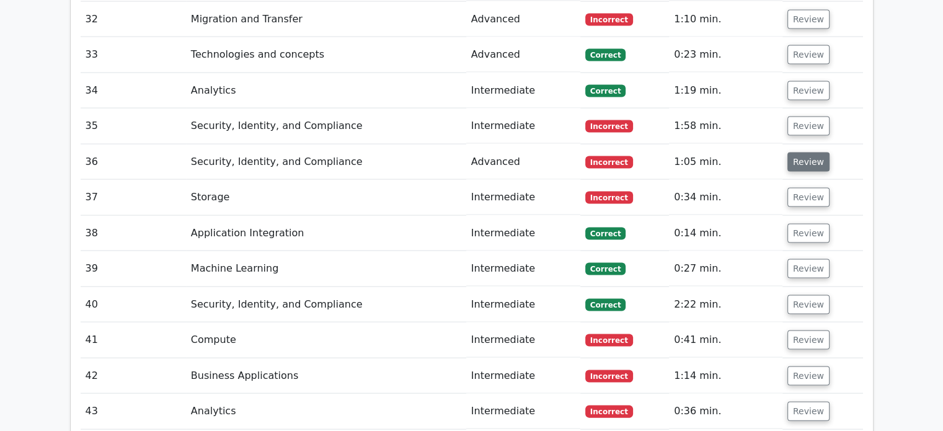
click at [801, 152] on button "Review" at bounding box center [808, 161] width 42 height 19
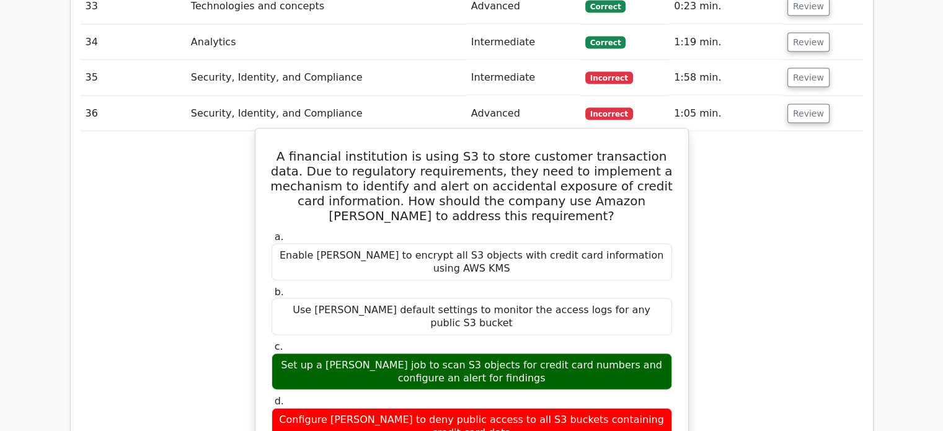
scroll to position [2583, 0]
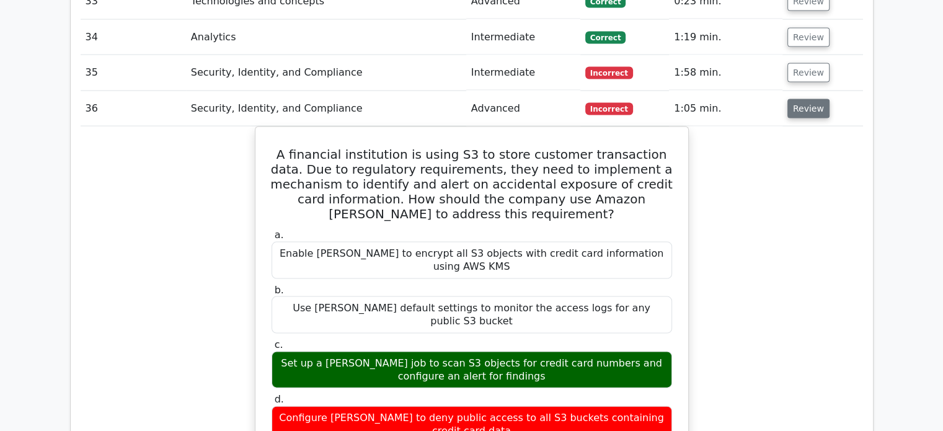
click at [790, 99] on button "Review" at bounding box center [808, 108] width 42 height 19
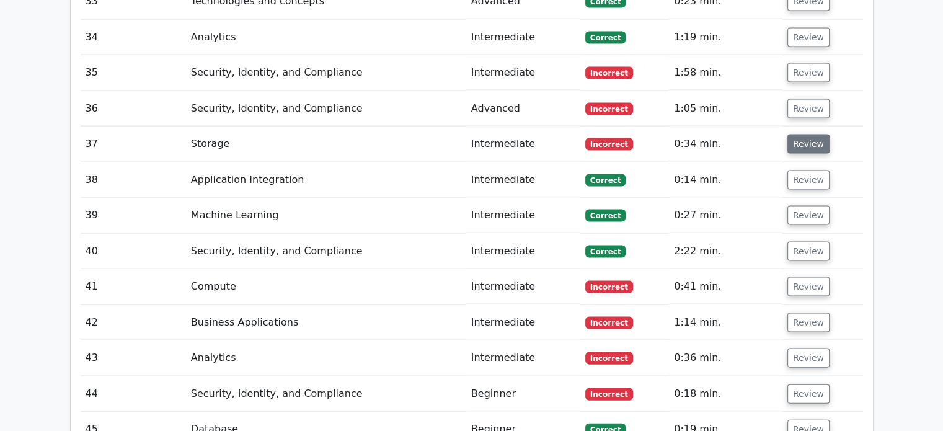
click at [793, 134] on button "Review" at bounding box center [808, 143] width 42 height 19
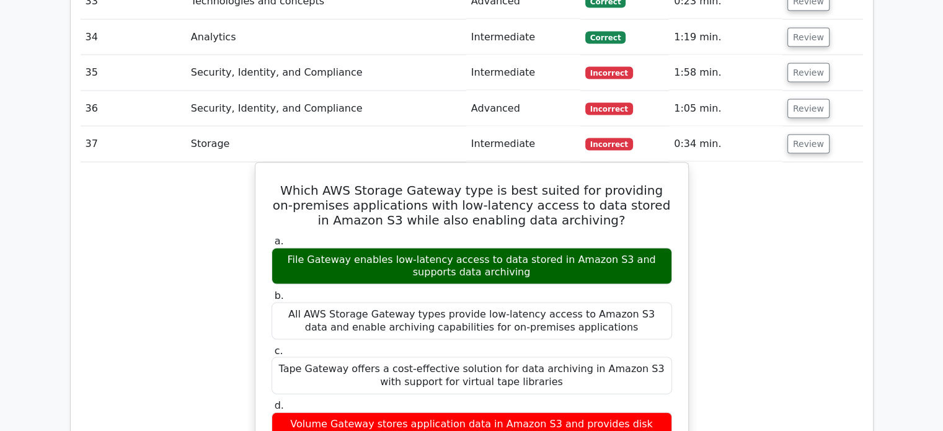
scroll to position [2611, 0]
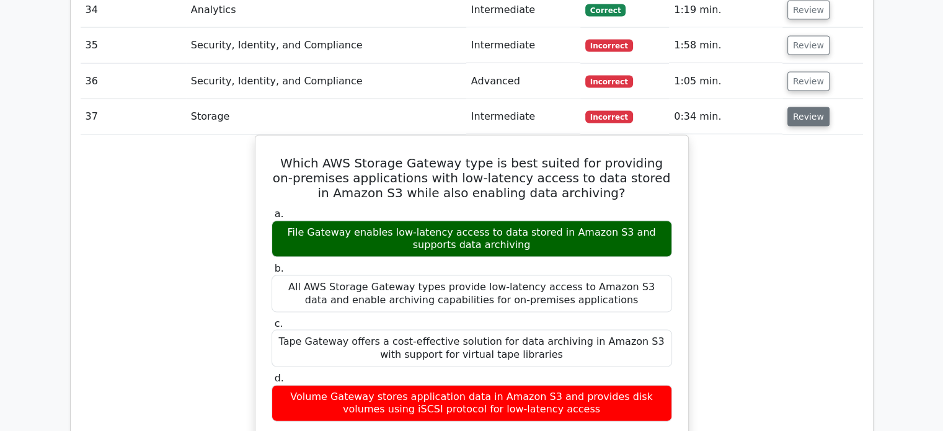
click at [801, 107] on button "Review" at bounding box center [808, 116] width 42 height 19
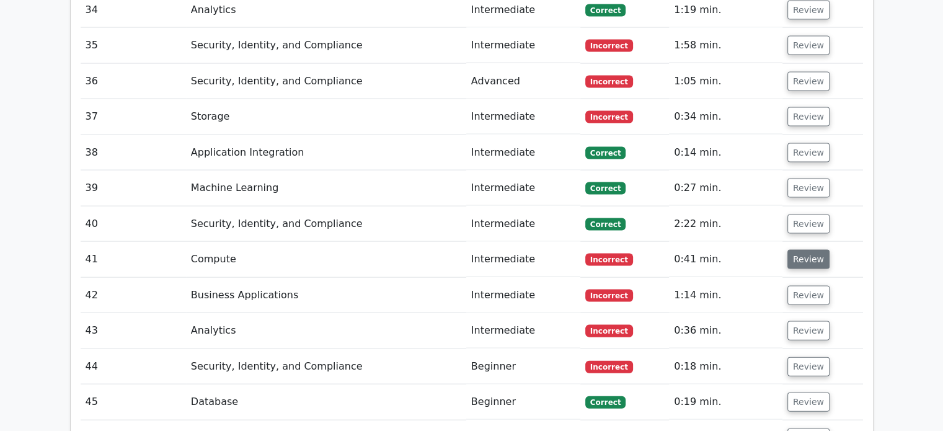
click at [812, 250] on button "Review" at bounding box center [808, 259] width 42 height 19
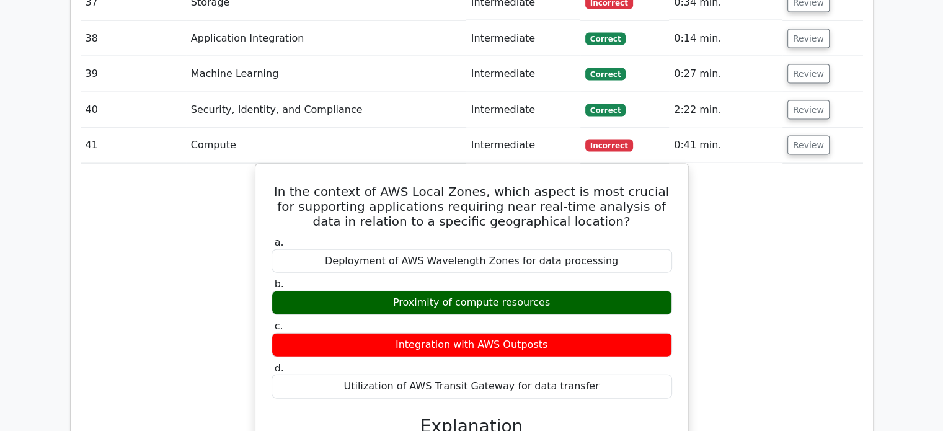
scroll to position [2726, 0]
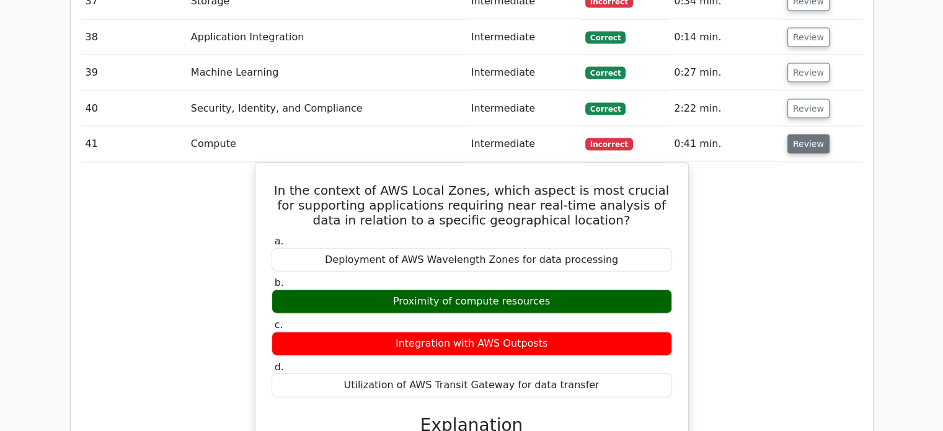
click at [816, 134] on button "Review" at bounding box center [808, 143] width 42 height 19
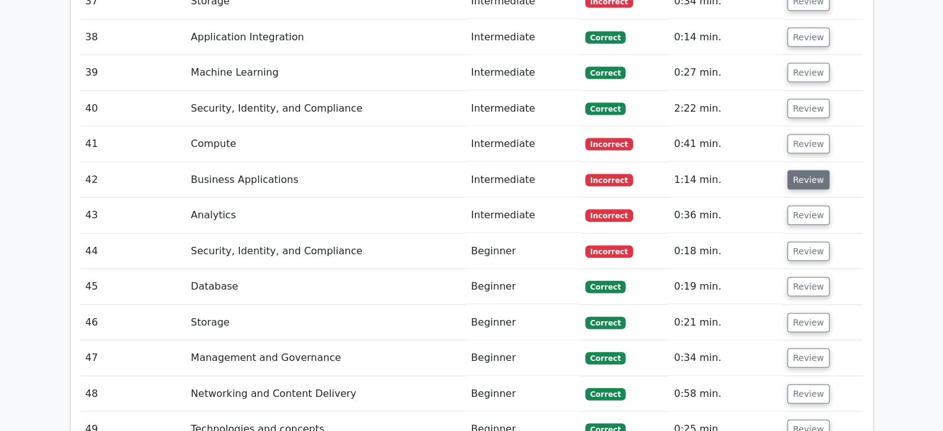
click at [800, 170] on button "Review" at bounding box center [808, 179] width 42 height 19
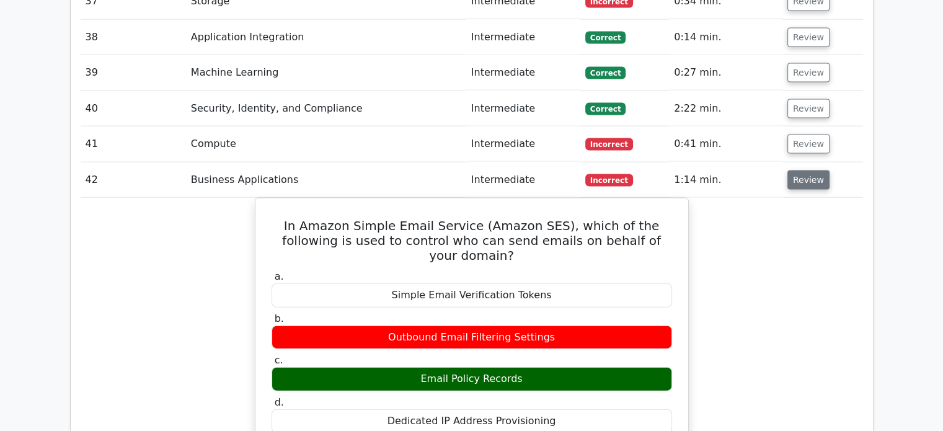
click at [814, 170] on button "Review" at bounding box center [808, 179] width 42 height 19
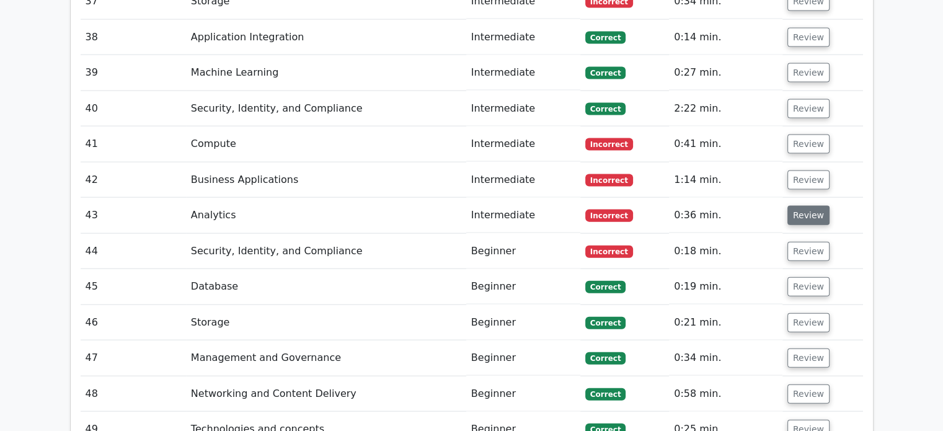
click at [803, 206] on button "Review" at bounding box center [808, 215] width 42 height 19
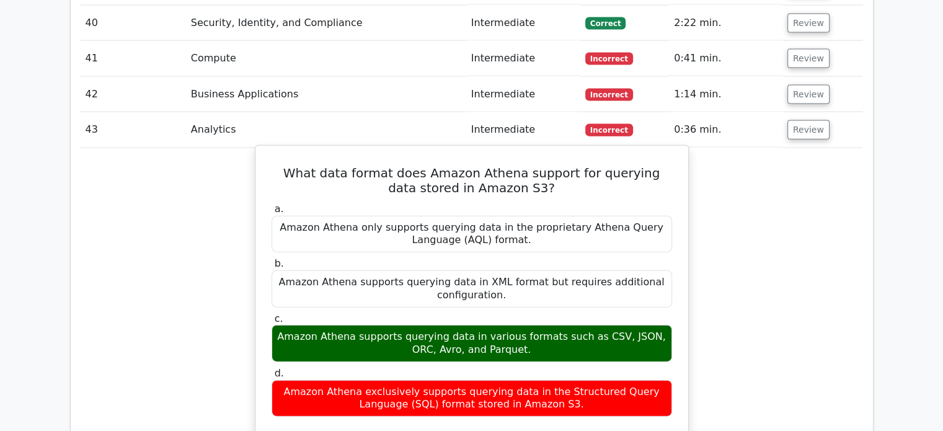
scroll to position [2813, 0]
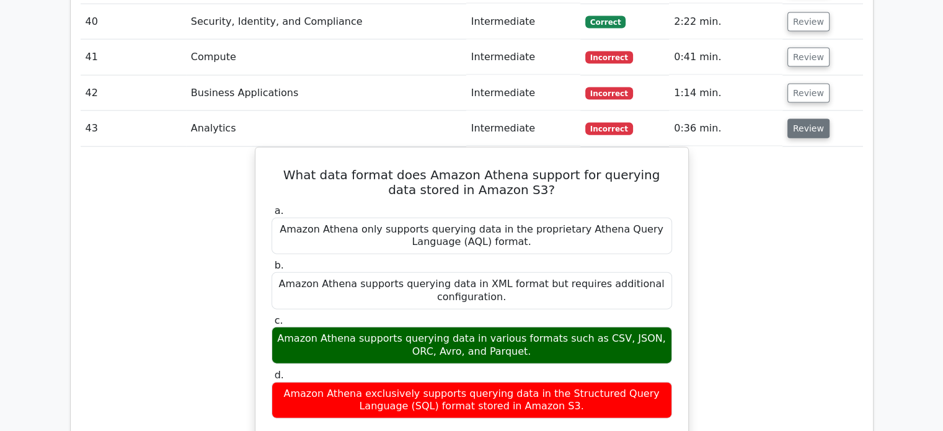
click at [813, 119] on button "Review" at bounding box center [808, 128] width 42 height 19
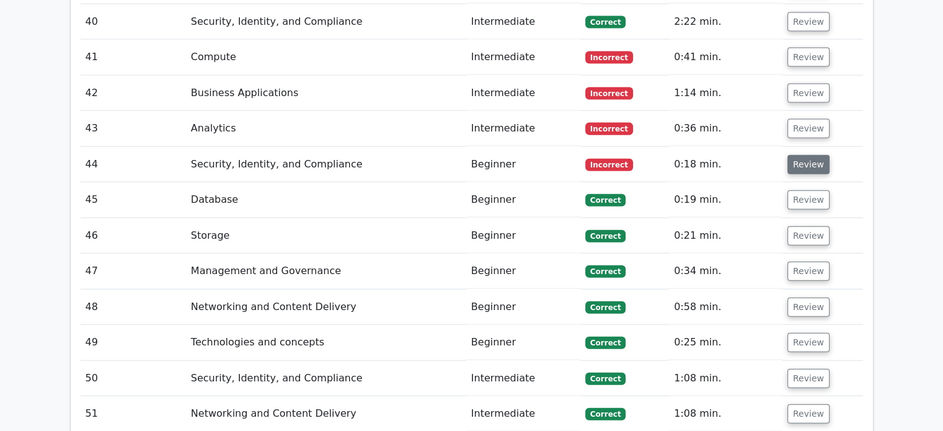
click at [796, 155] on button "Review" at bounding box center [808, 164] width 42 height 19
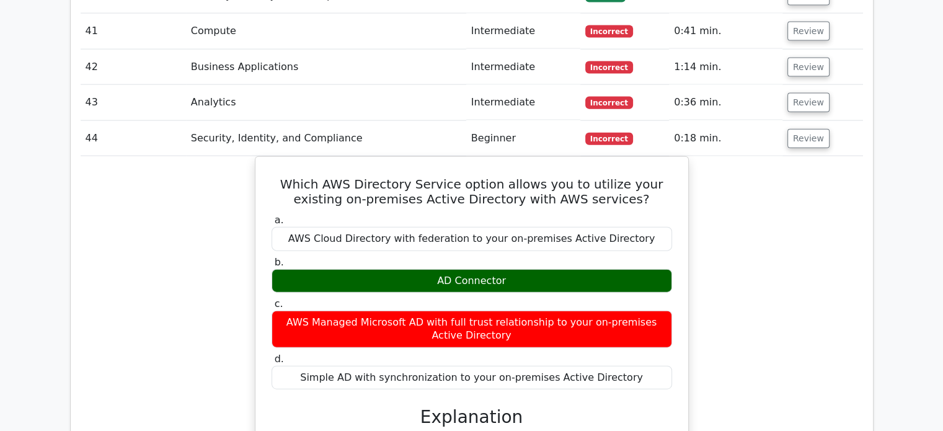
scroll to position [2839, 0]
click at [798, 129] on button "Review" at bounding box center [808, 138] width 42 height 19
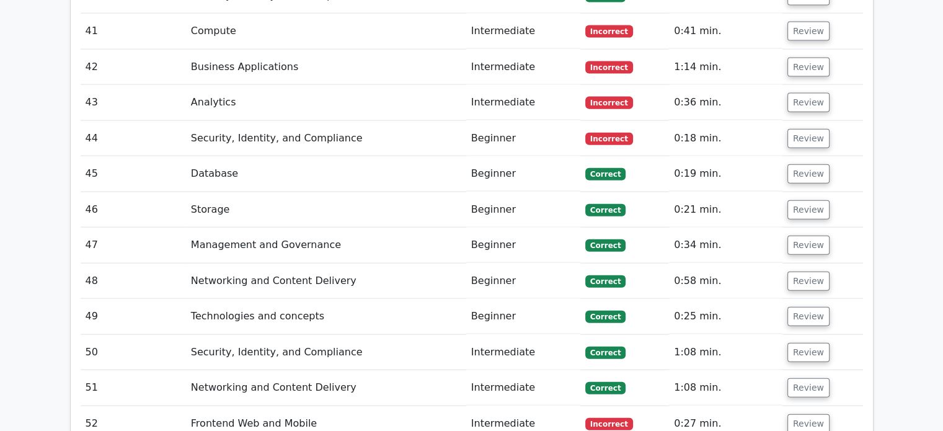
scroll to position [2985, 0]
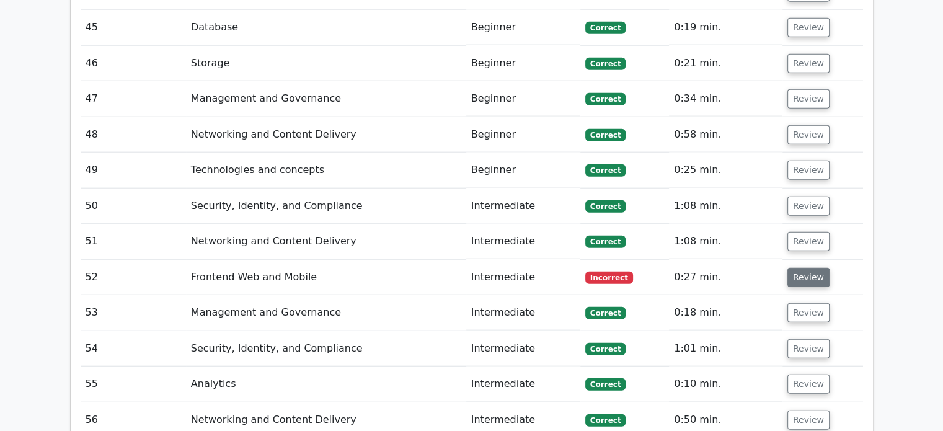
click at [800, 268] on button "Review" at bounding box center [808, 277] width 42 height 19
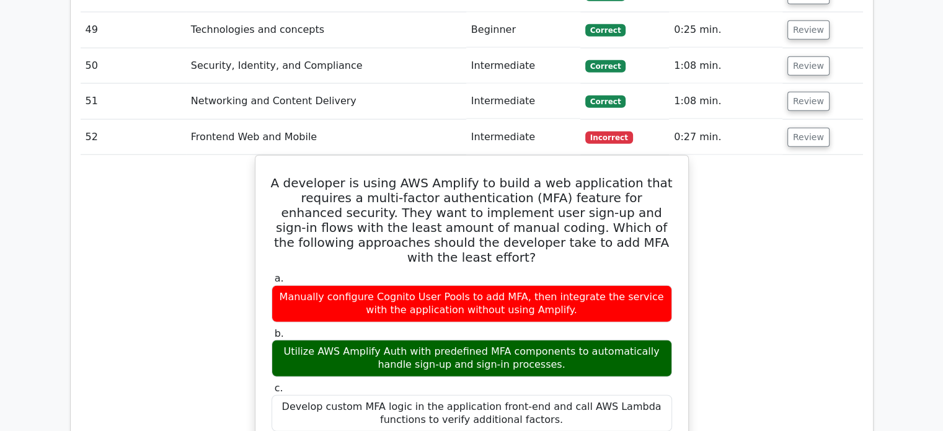
scroll to position [3129, 0]
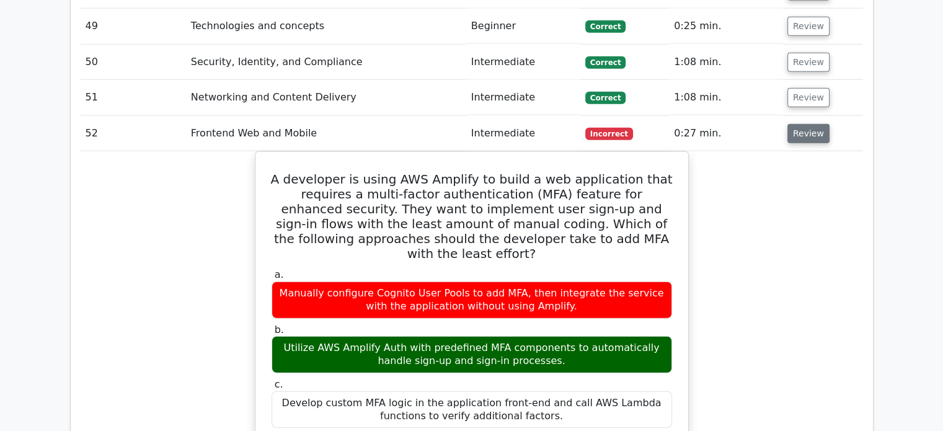
click at [791, 124] on button "Review" at bounding box center [808, 133] width 42 height 19
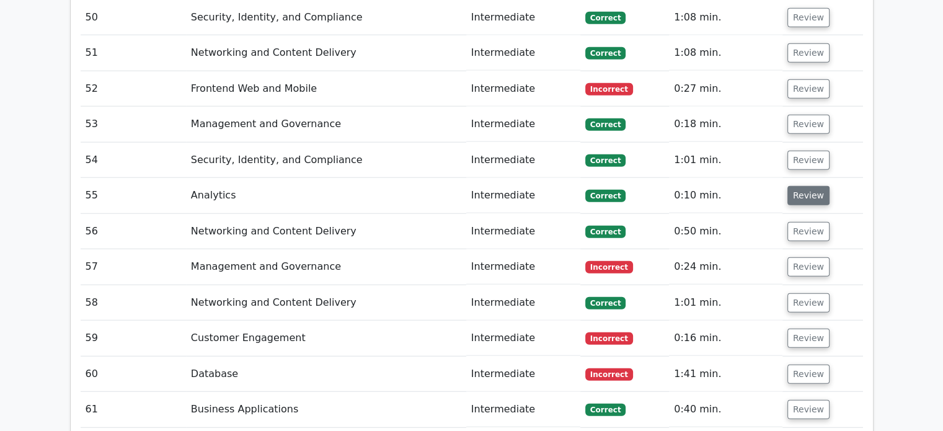
scroll to position [3180, 0]
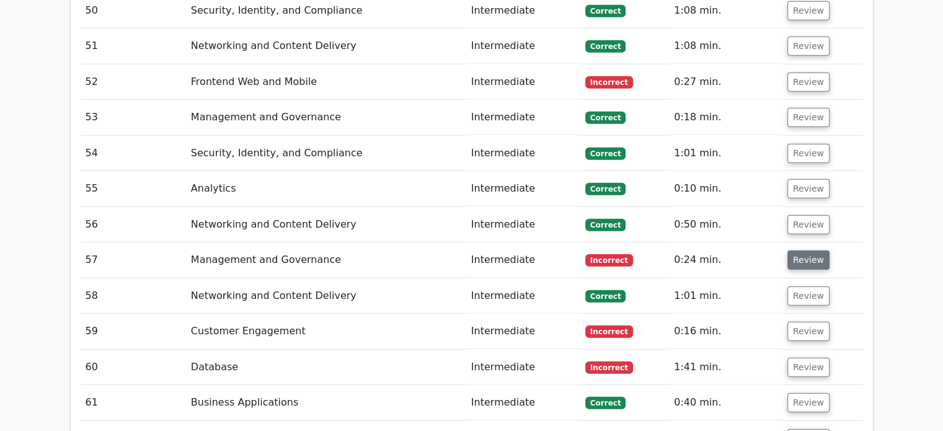
click at [798, 250] on button "Review" at bounding box center [808, 259] width 42 height 19
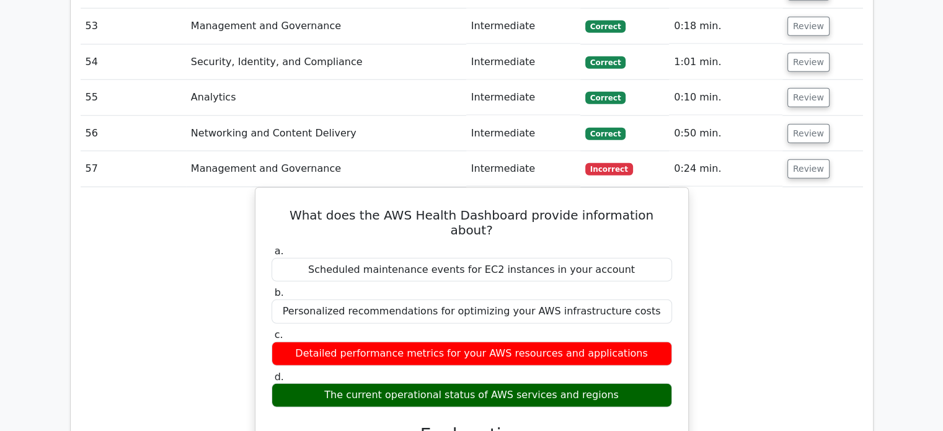
scroll to position [3287, 0]
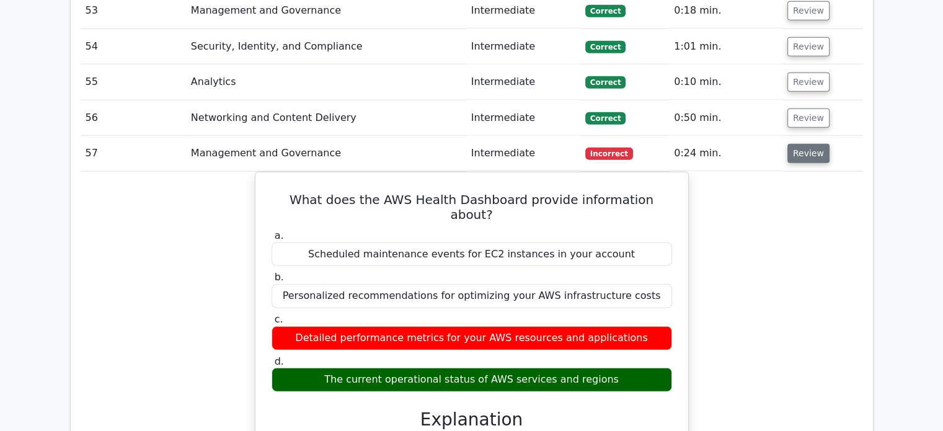
click at [804, 144] on button "Review" at bounding box center [808, 153] width 42 height 19
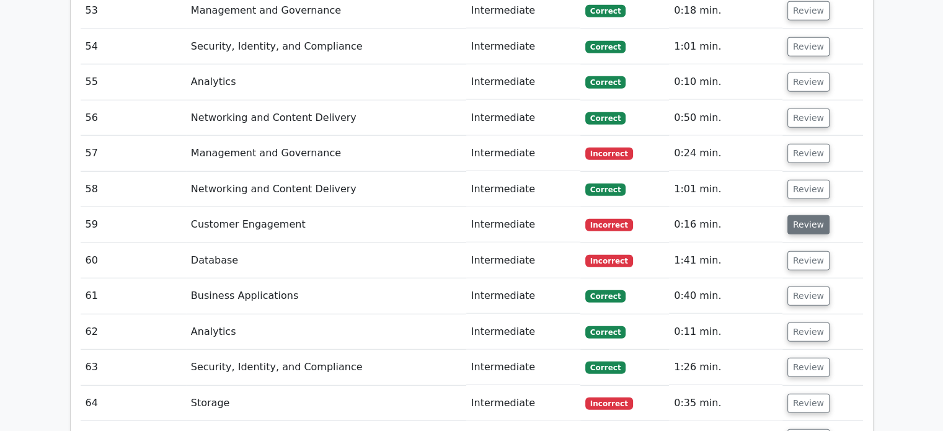
click at [803, 215] on button "Review" at bounding box center [808, 224] width 42 height 19
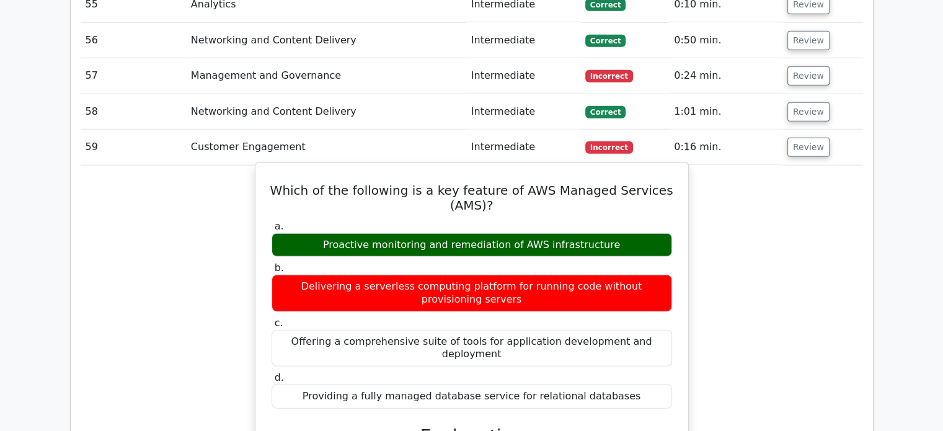
scroll to position [3366, 0]
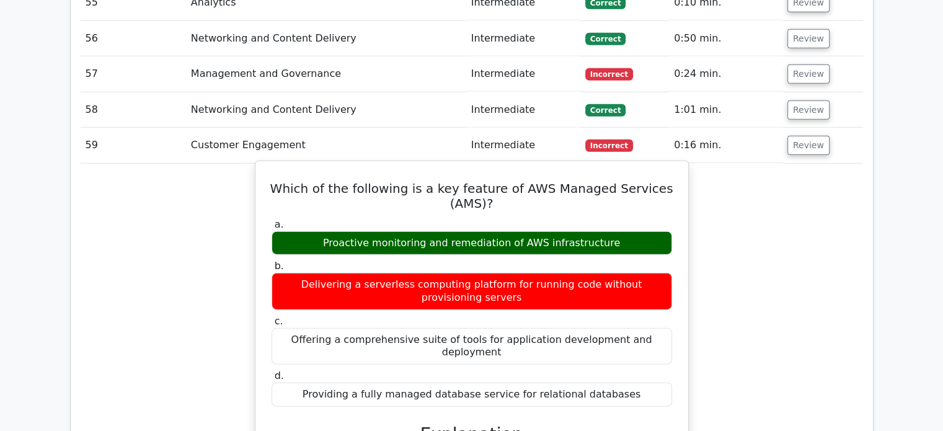
click at [484, 231] on div "Proactive monitoring and remediation of AWS infrastructure" at bounding box center [471, 243] width 400 height 24
click at [482, 231] on div "Proactive monitoring and remediation of AWS infrastructure" at bounding box center [471, 243] width 400 height 24
click at [477, 231] on div "Proactive monitoring and remediation of AWS infrastructure" at bounding box center [471, 243] width 400 height 24
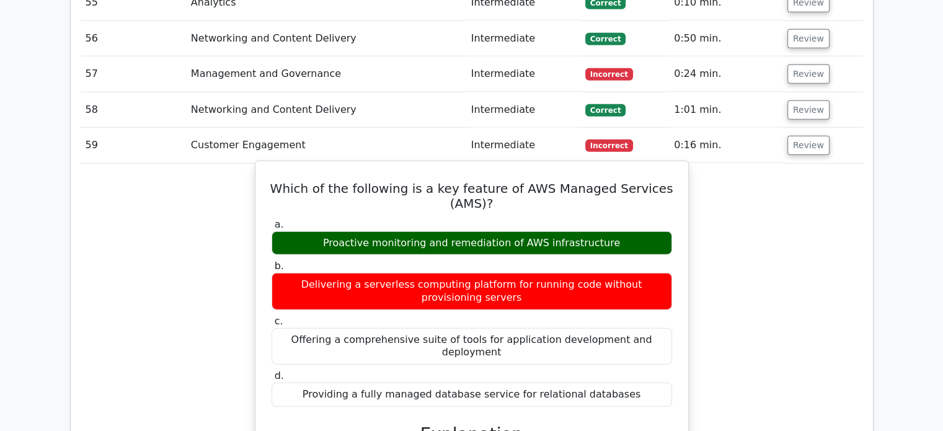
click at [516, 231] on div "Proactive monitoring and remediation of AWS infrastructure" at bounding box center [471, 243] width 400 height 24
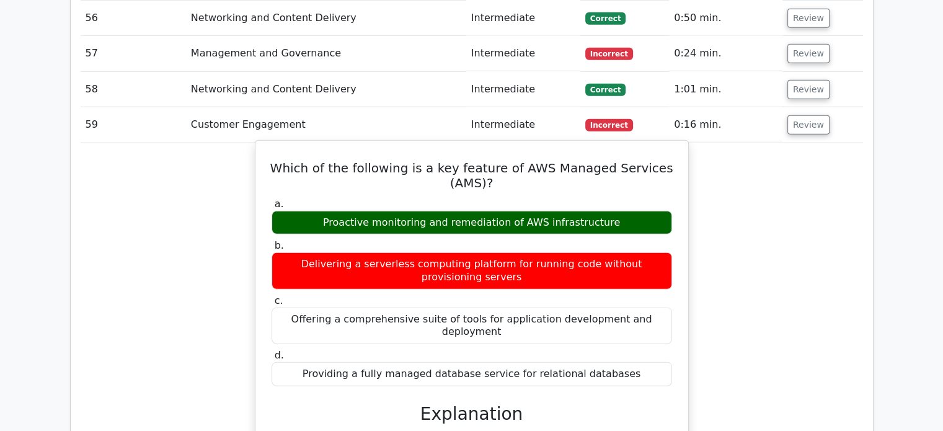
scroll to position [3386, 0]
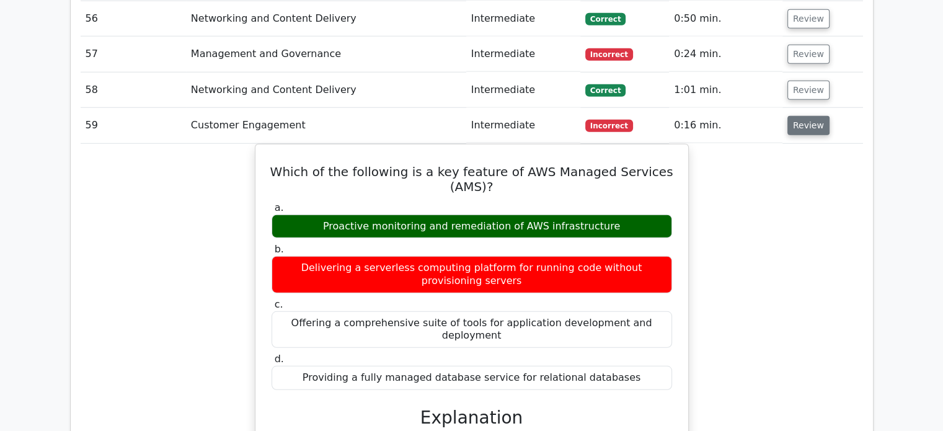
click at [795, 116] on button "Review" at bounding box center [808, 125] width 42 height 19
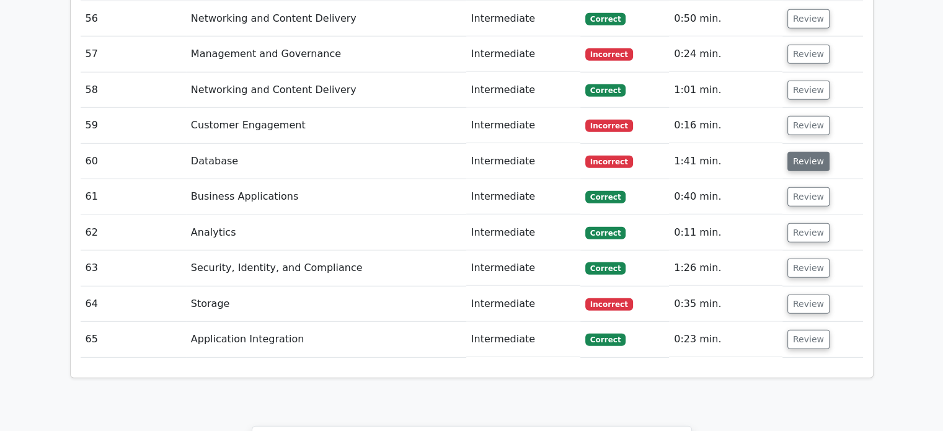
click at [808, 152] on button "Review" at bounding box center [808, 161] width 42 height 19
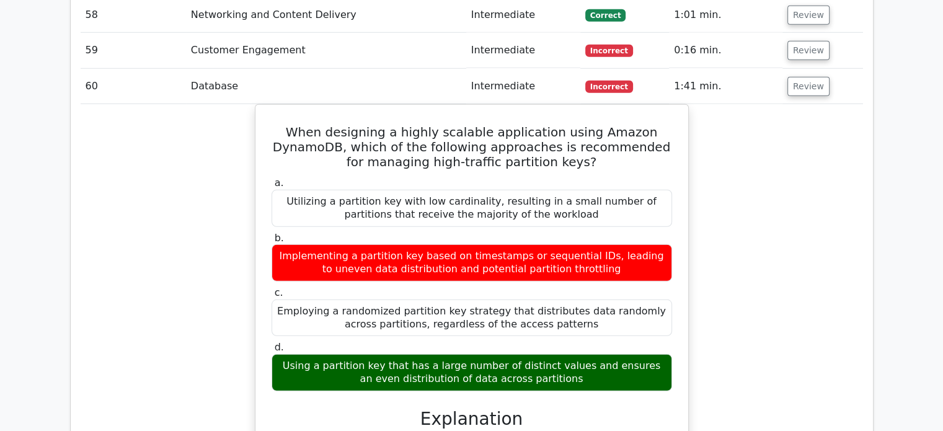
scroll to position [3463, 0]
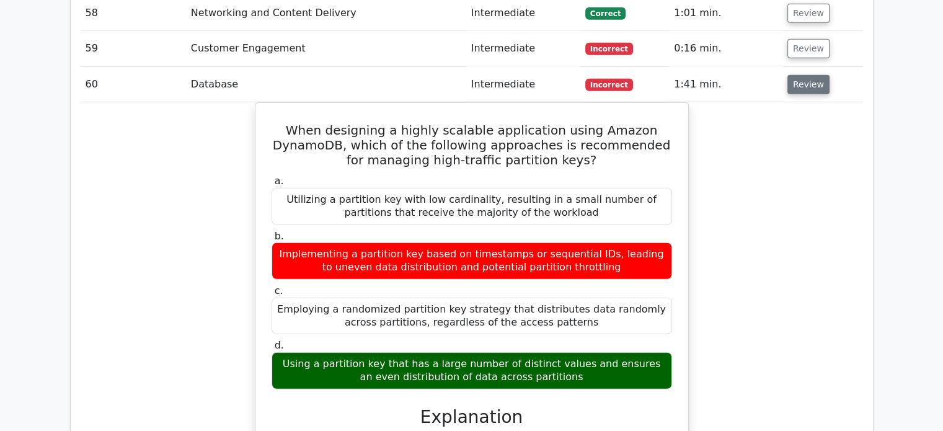
click at [812, 75] on button "Review" at bounding box center [808, 84] width 42 height 19
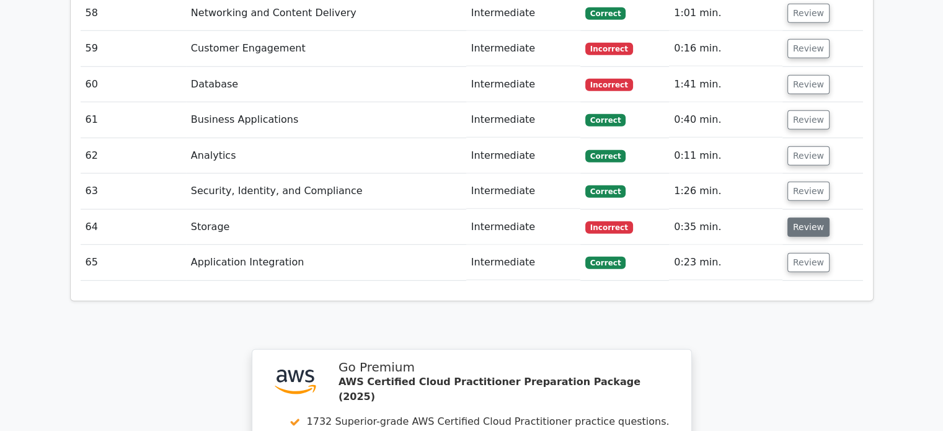
click at [791, 218] on button "Review" at bounding box center [808, 227] width 42 height 19
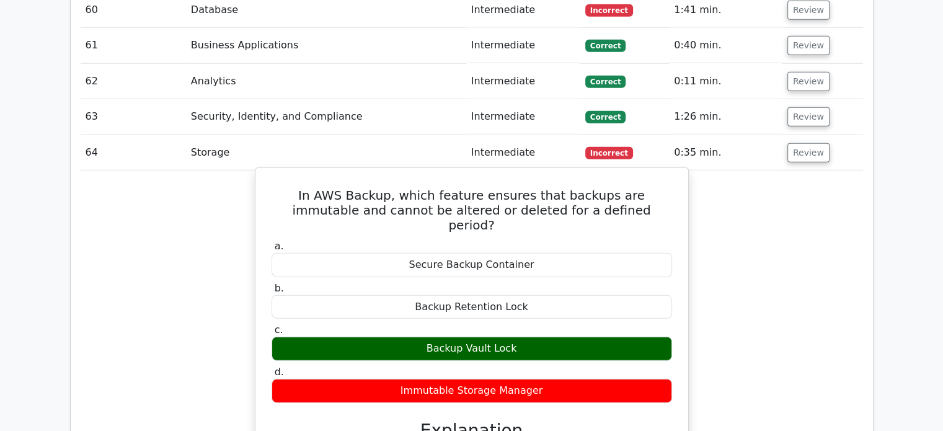
scroll to position [3539, 0]
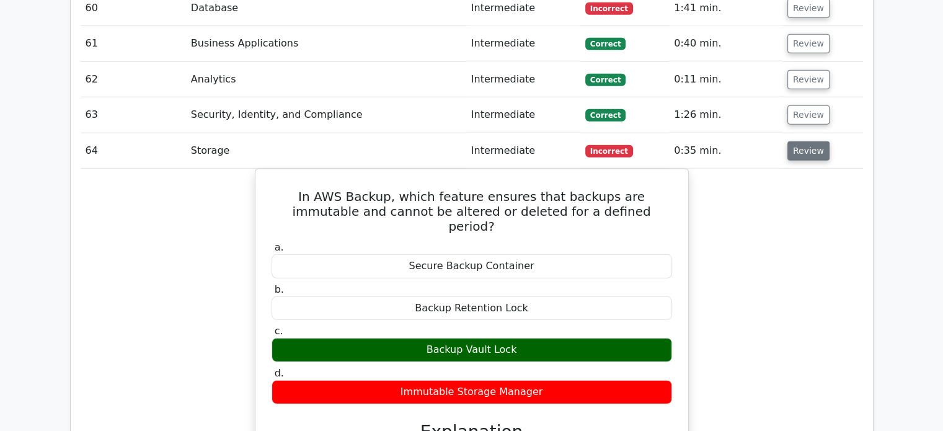
click at [801, 141] on button "Review" at bounding box center [808, 150] width 42 height 19
